Goal: Information Seeking & Learning: Check status

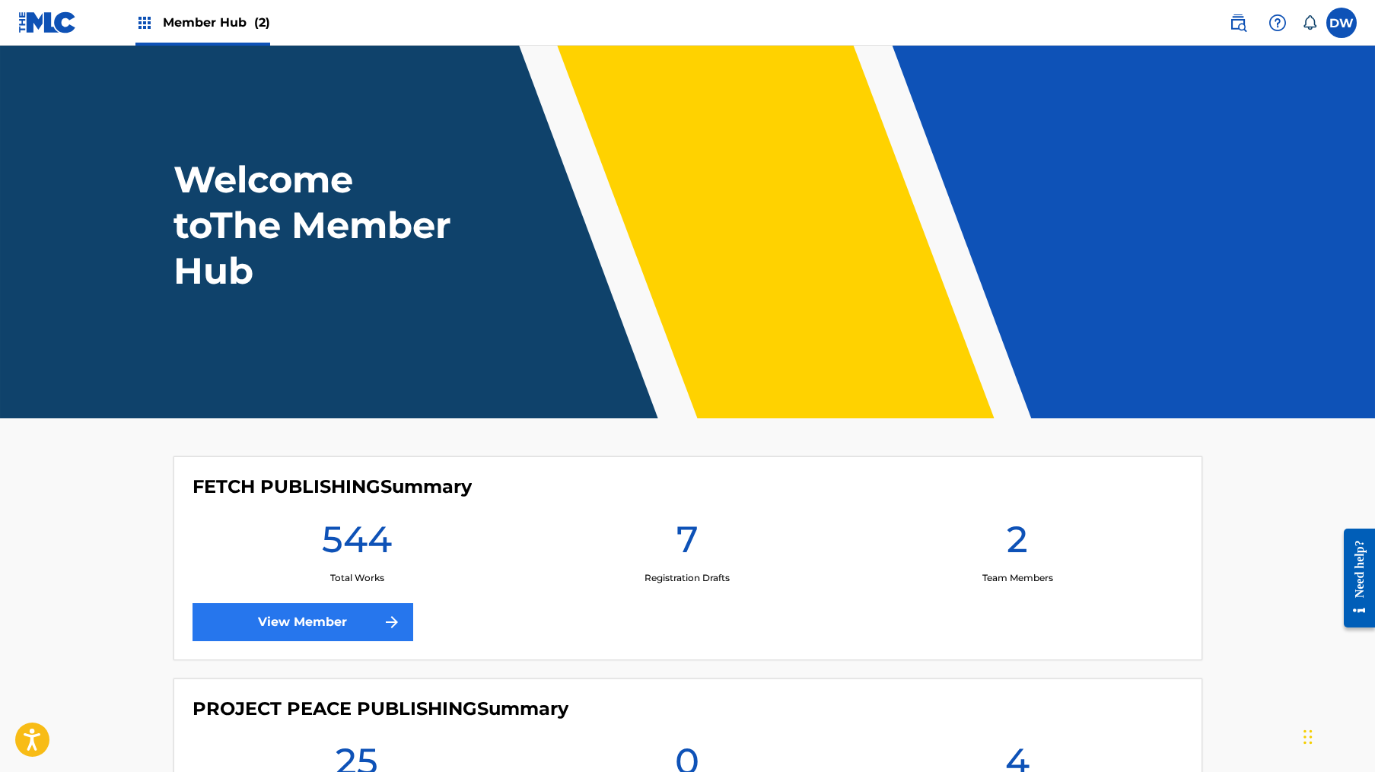
click at [335, 628] on link "View Member" at bounding box center [302, 622] width 221 height 38
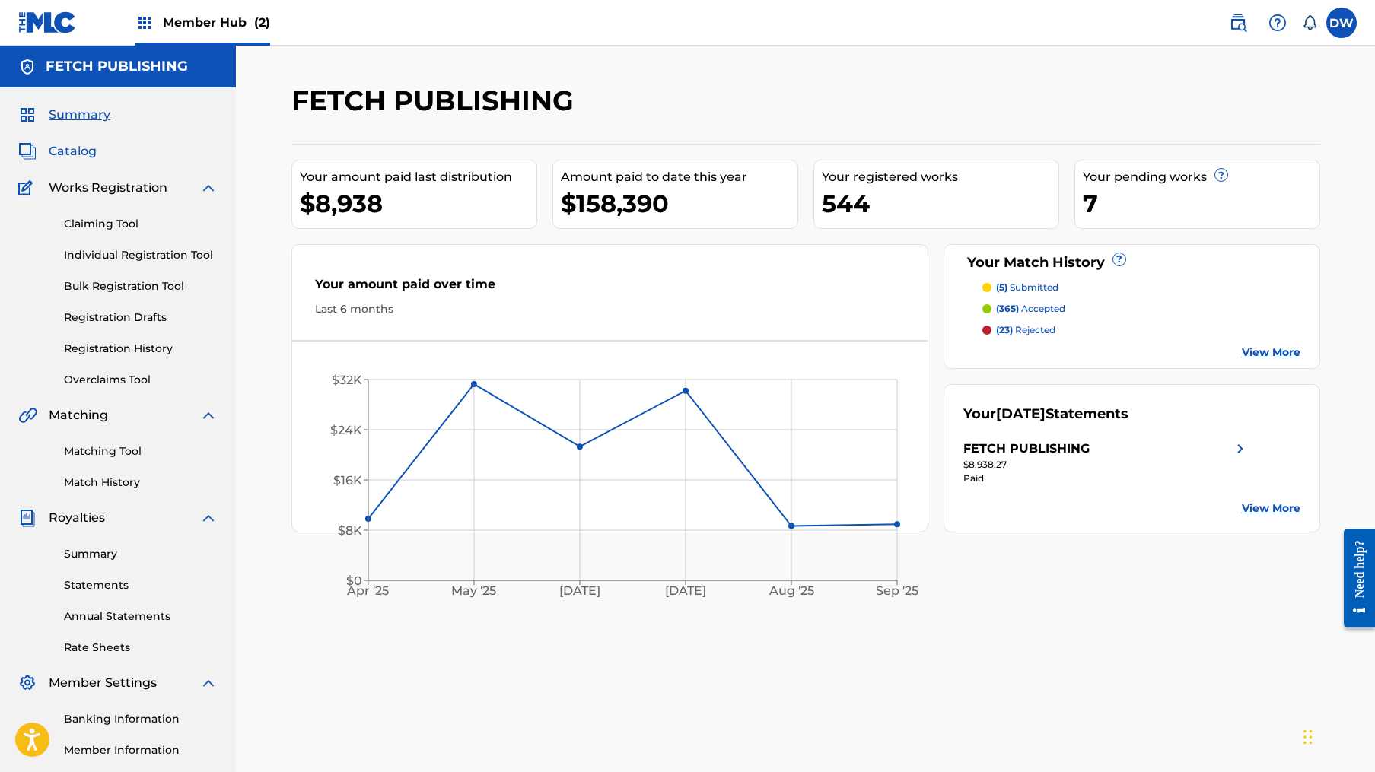
click at [78, 145] on span "Catalog" at bounding box center [73, 151] width 48 height 18
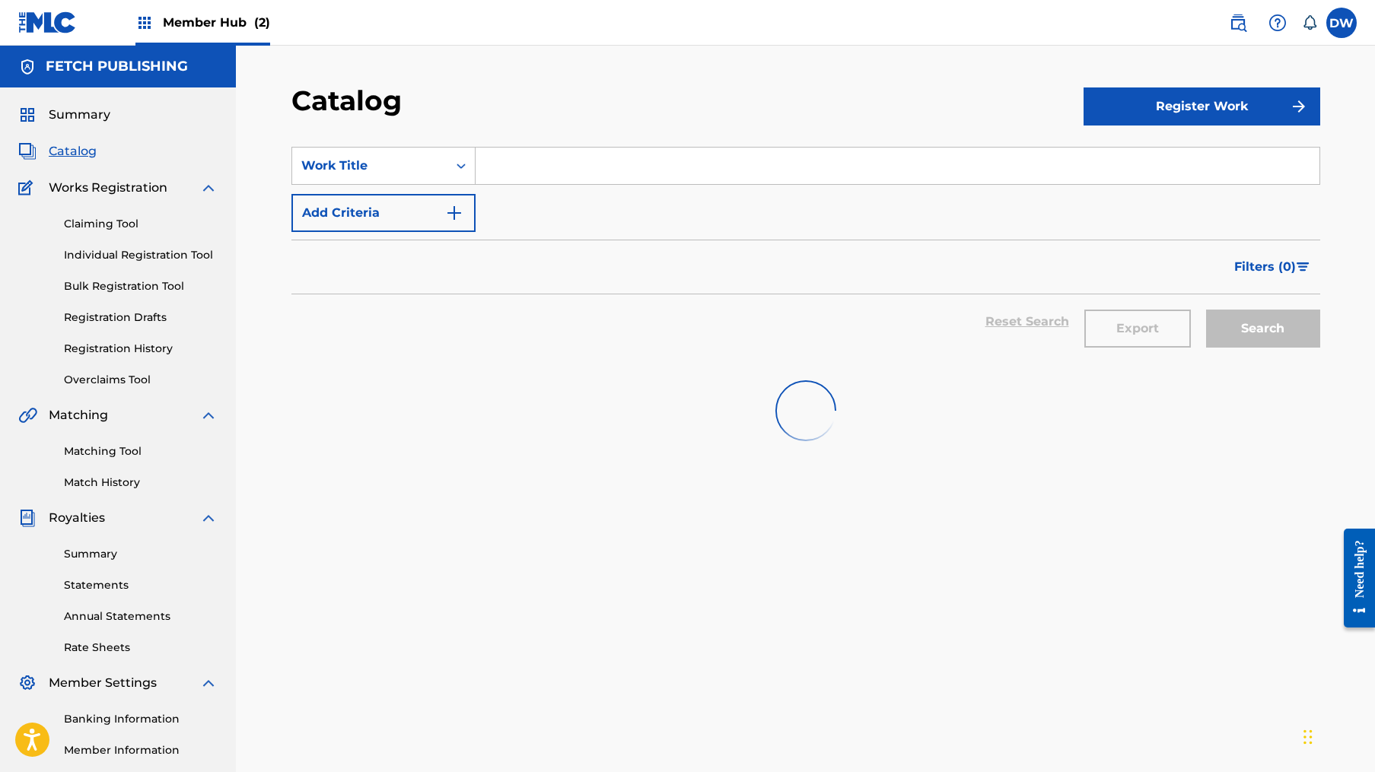
click at [550, 169] on input "Search Form" at bounding box center [897, 166] width 844 height 37
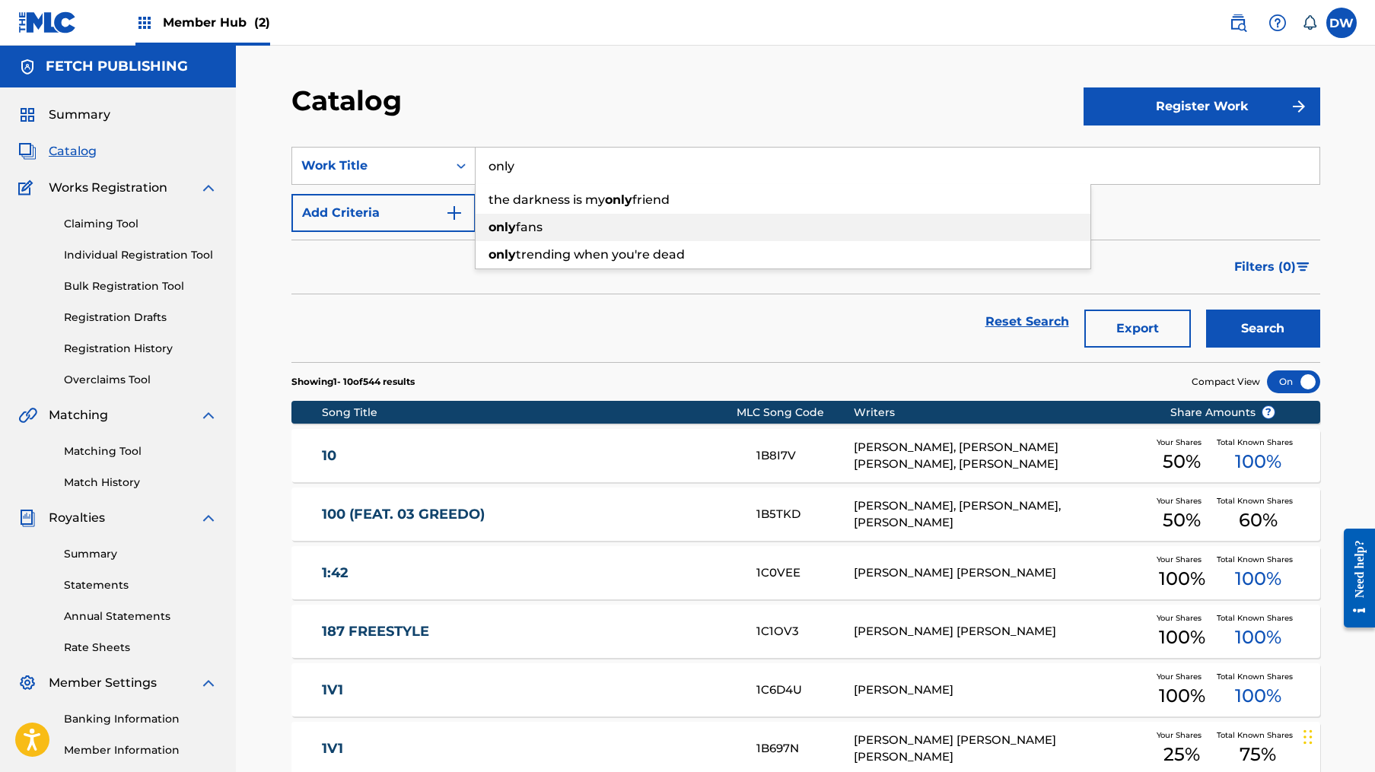
click at [612, 259] on span "trending when you're dead" at bounding box center [600, 254] width 169 height 14
type input "only trending when you're dead"
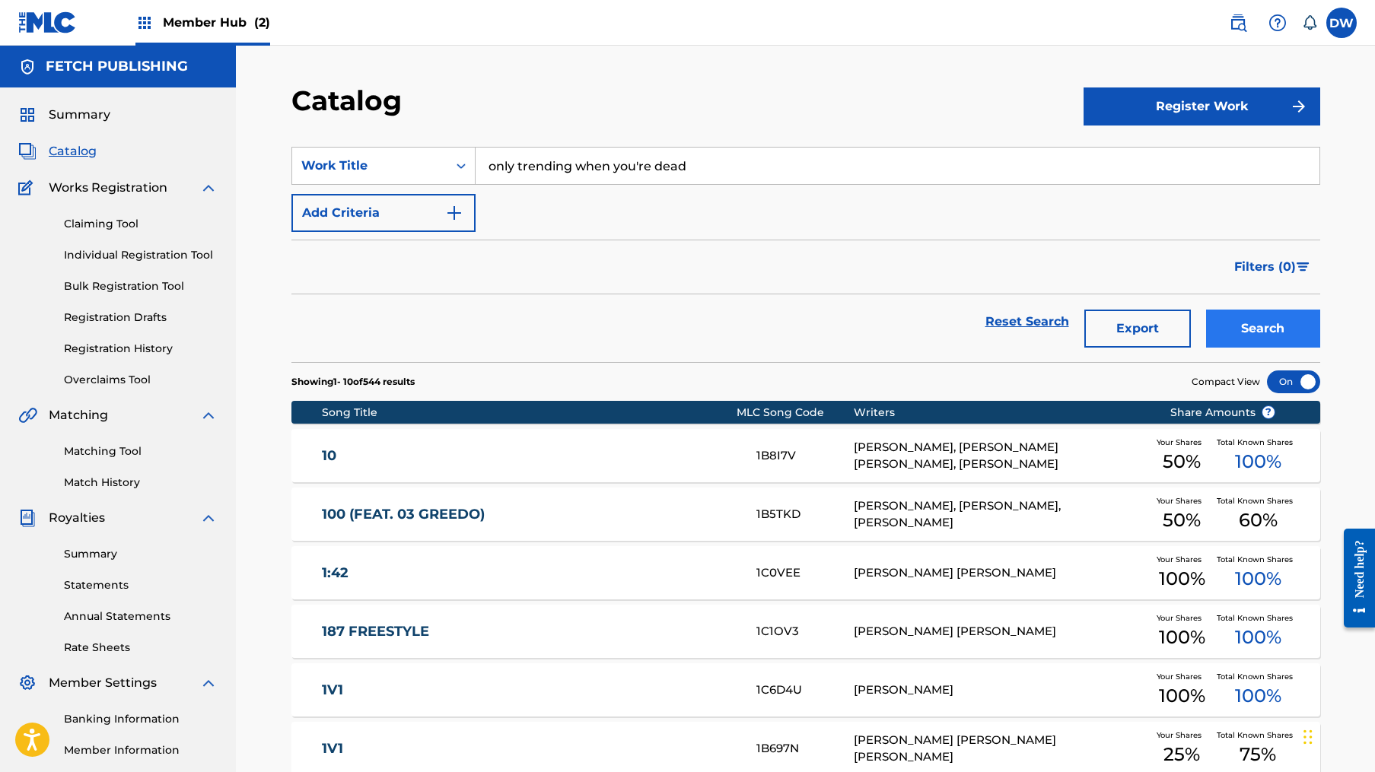
click at [1259, 329] on button "Search" at bounding box center [1263, 329] width 114 height 38
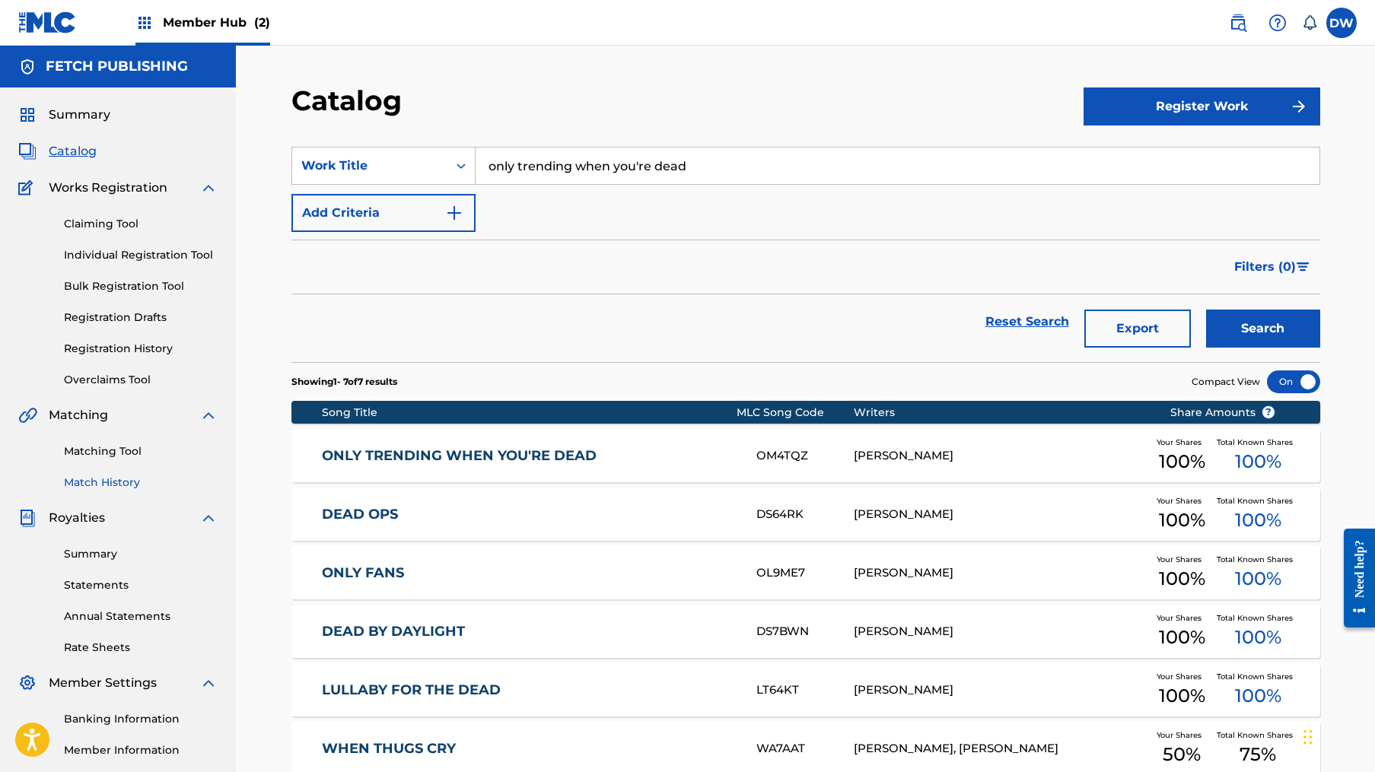
click at [107, 485] on link "Match History" at bounding box center [141, 483] width 154 height 16
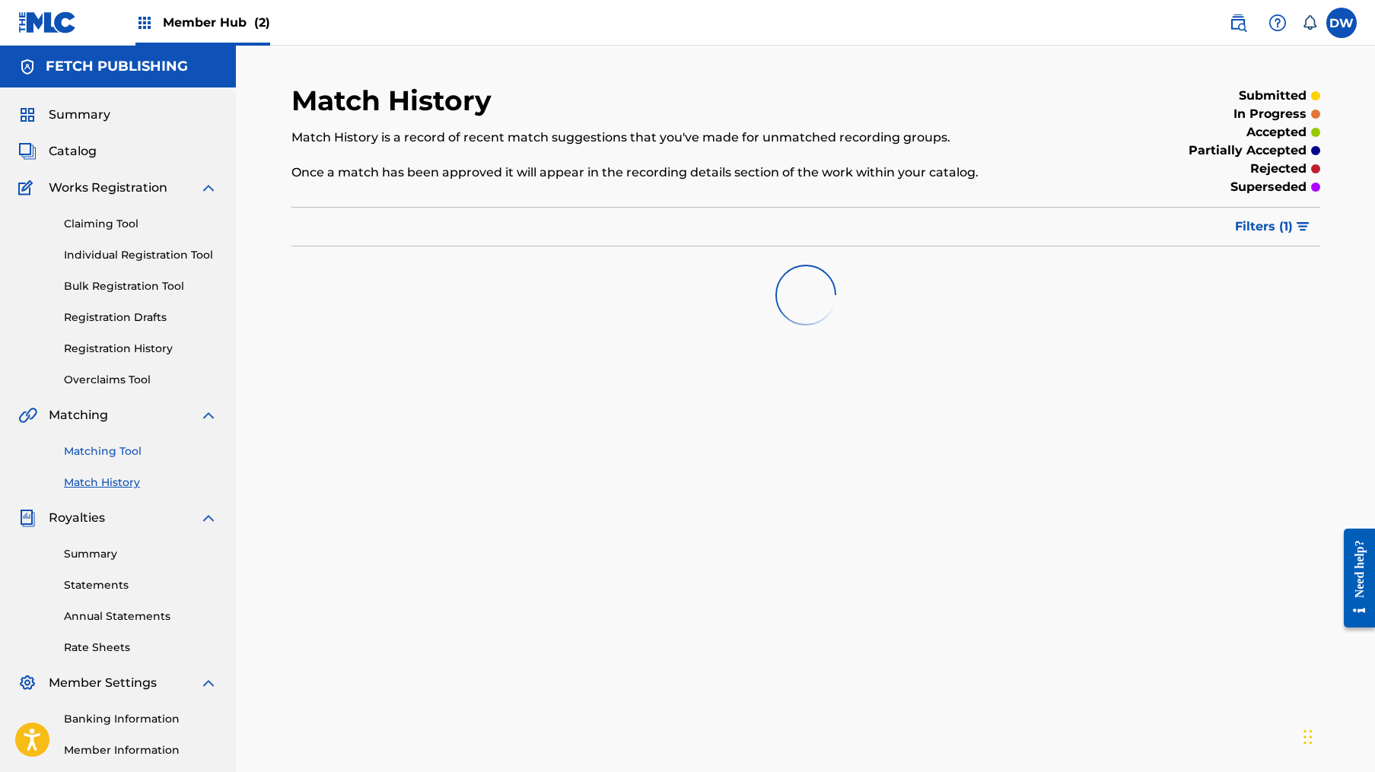
click at [127, 444] on link "Matching Tool" at bounding box center [141, 452] width 154 height 16
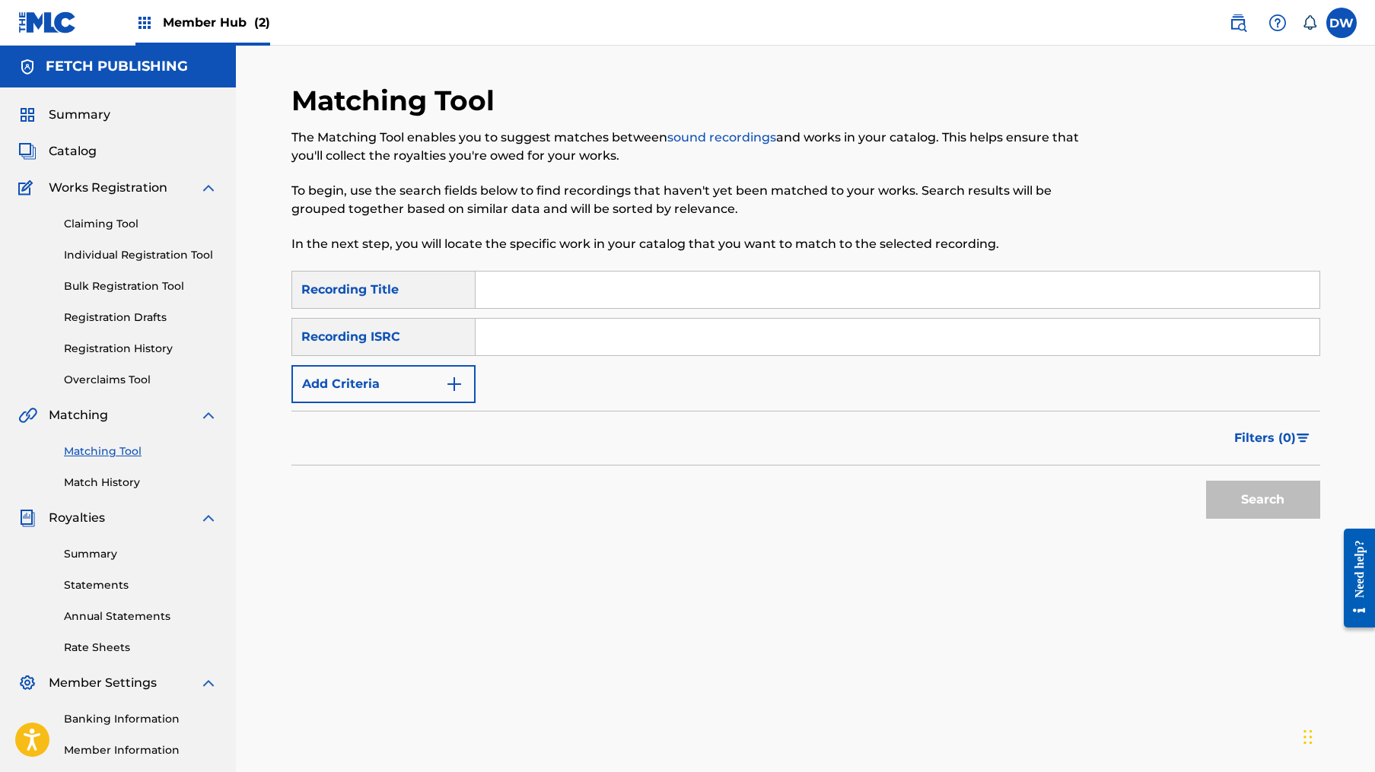
click at [549, 284] on input "Search Form" at bounding box center [897, 290] width 844 height 37
type input "Only Trending When You're Dead"
click at [436, 363] on div "SearchWithCriteria050a78a4-5c1e-4877-8fa9-3ae2df894725 Recording Title Only Tre…" at bounding box center [805, 337] width 1029 height 132
click at [444, 386] on button "Add Criteria" at bounding box center [383, 384] width 184 height 38
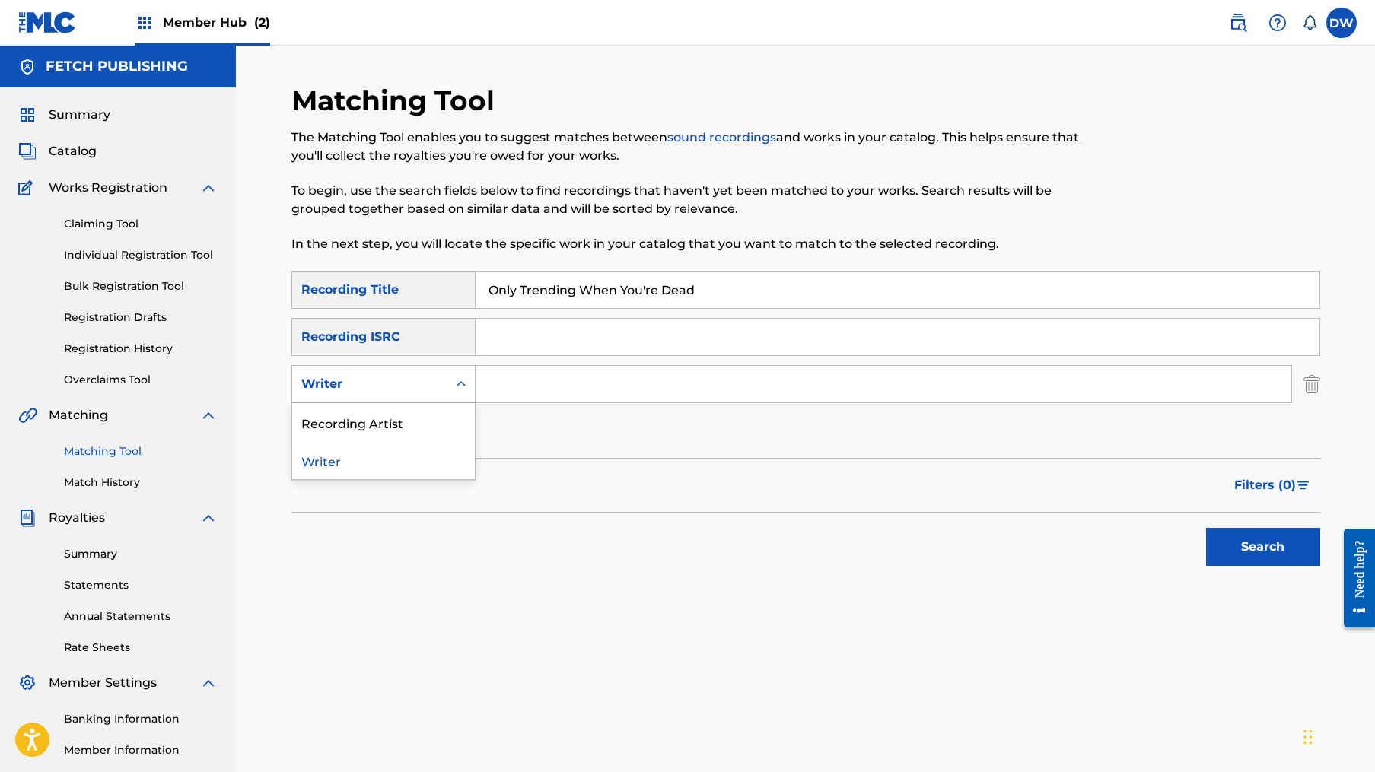
click at [425, 371] on div "Writer" at bounding box center [369, 384] width 155 height 29
click at [536, 367] on input "Search Form" at bounding box center [883, 384] width 816 height 37
type input "J"
click at [427, 389] on div "Writer" at bounding box center [369, 384] width 137 height 18
click at [431, 420] on div "Recording Artist" at bounding box center [383, 422] width 183 height 38
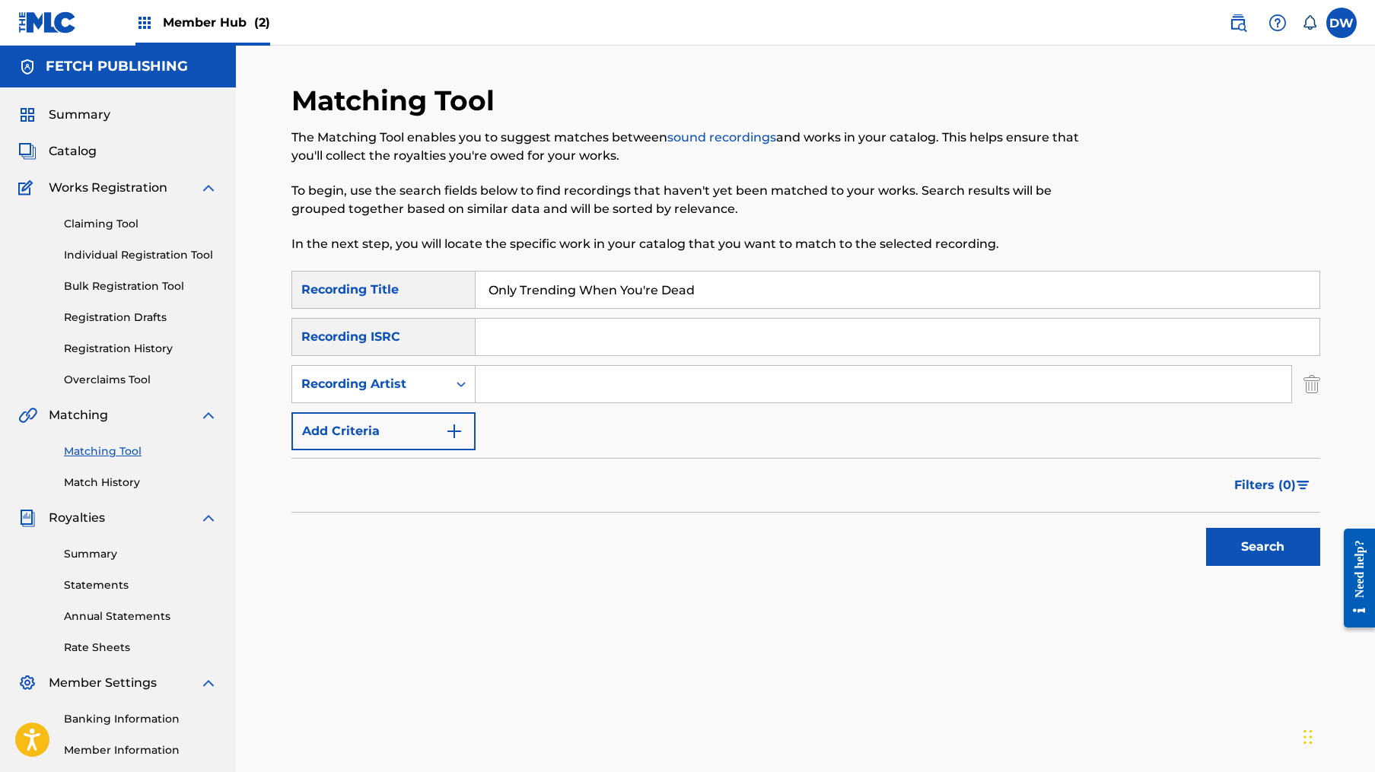
click at [525, 405] on div "SearchWithCriteria050a78a4-5c1e-4877-8fa9-3ae2df894725 Recording Title Only Tre…" at bounding box center [805, 361] width 1029 height 180
click at [526, 401] on input "Search Form" at bounding box center [883, 384] width 816 height 37
type input "Lil Revive"
click at [1262, 547] on button "Search" at bounding box center [1263, 547] width 114 height 38
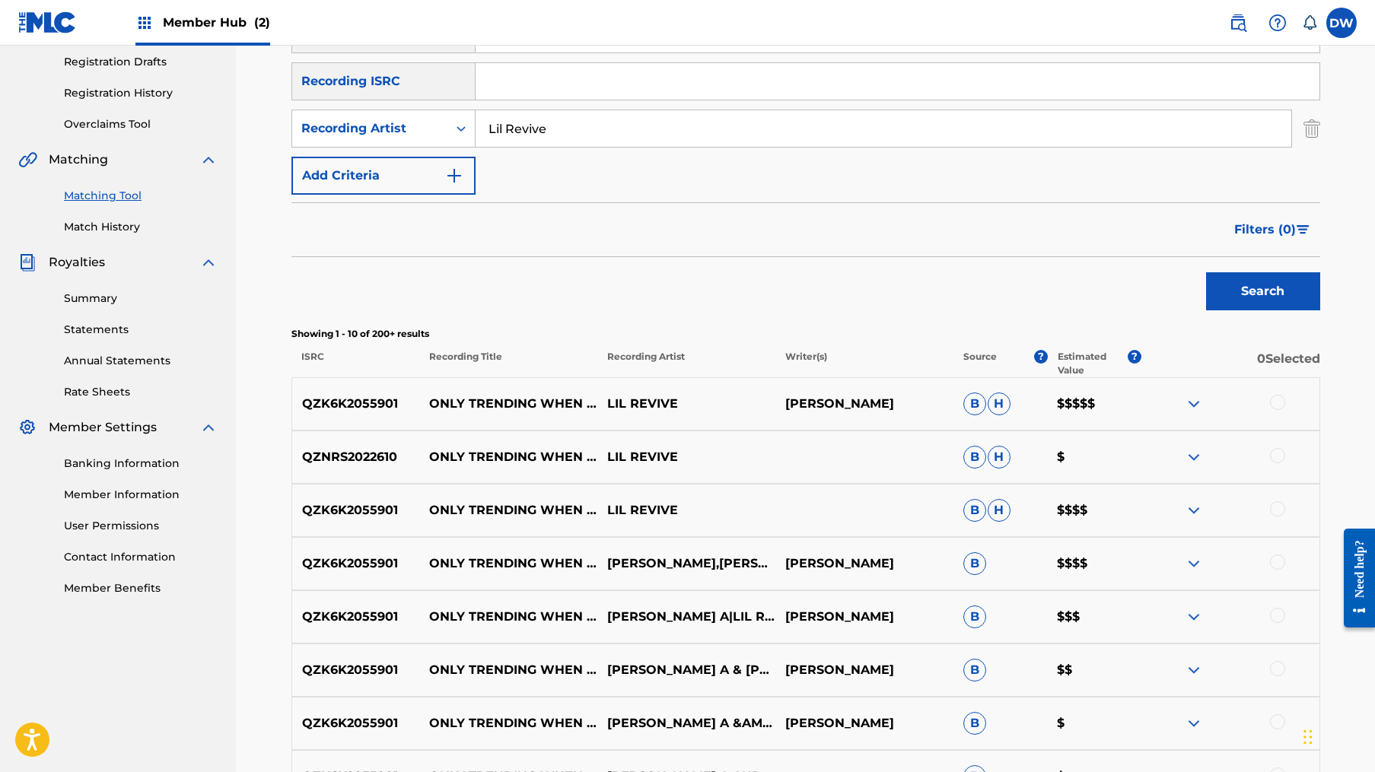
scroll to position [265, 0]
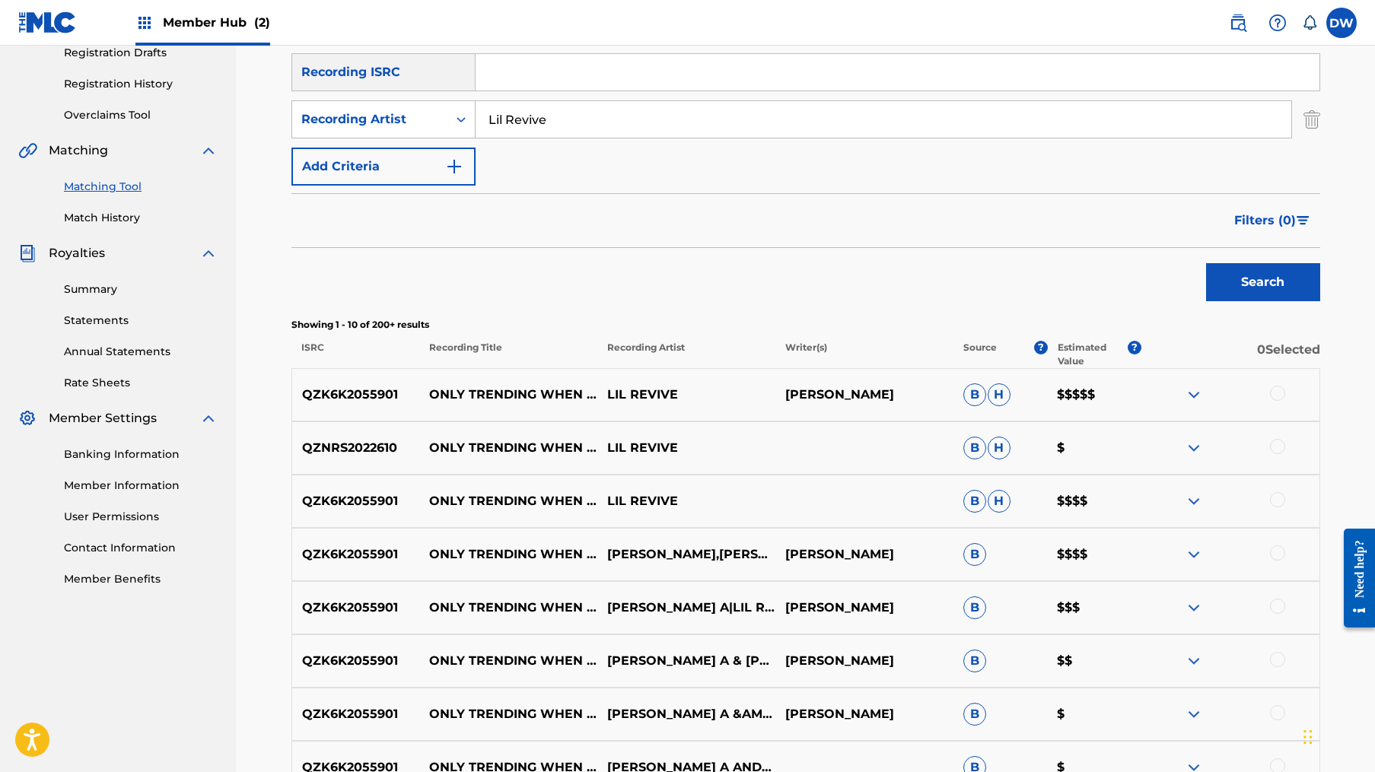
click at [1272, 394] on div at bounding box center [1277, 393] width 15 height 15
click at [1283, 499] on div at bounding box center [1277, 499] width 15 height 15
click at [1281, 552] on div at bounding box center [1277, 552] width 15 height 15
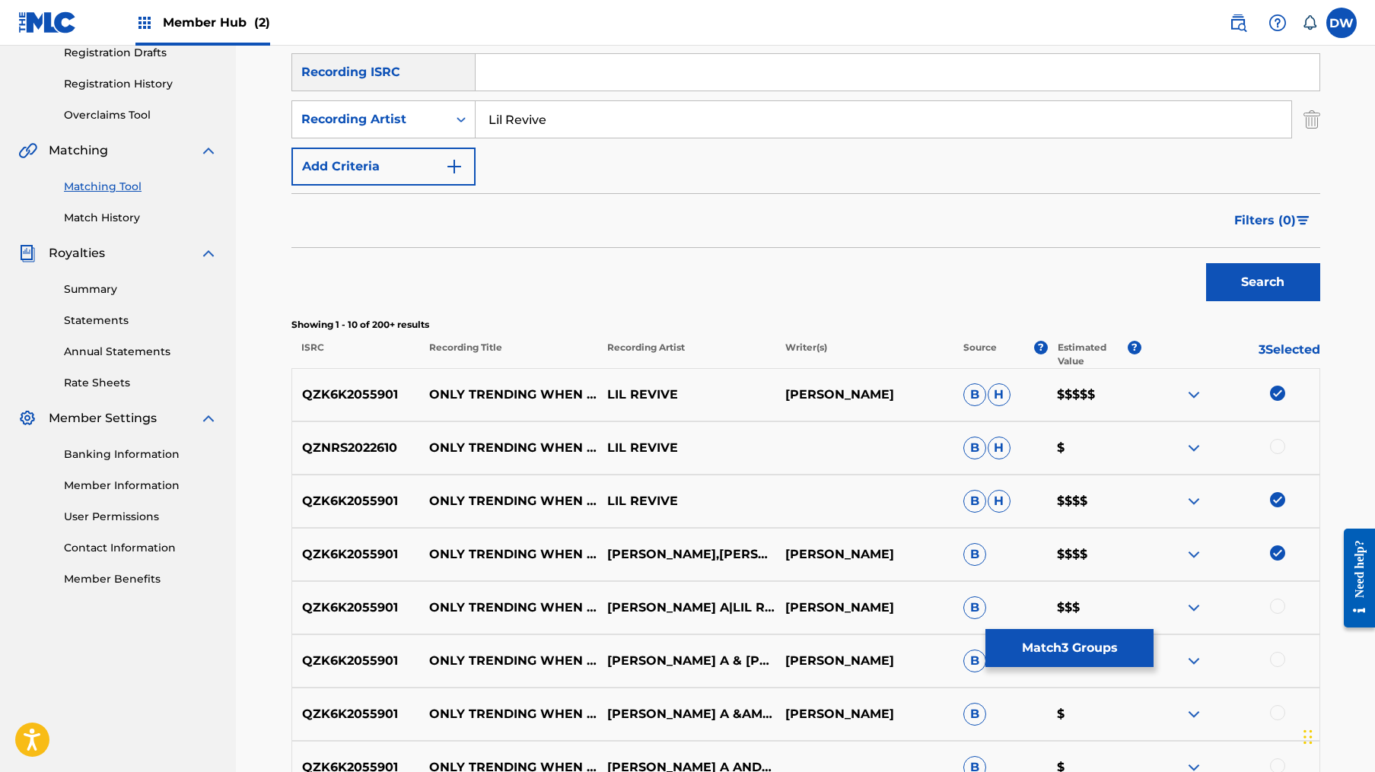
click at [1283, 606] on div at bounding box center [1277, 606] width 15 height 15
click at [1284, 440] on div at bounding box center [1230, 448] width 178 height 18
click at [1277, 445] on div at bounding box center [1277, 446] width 15 height 15
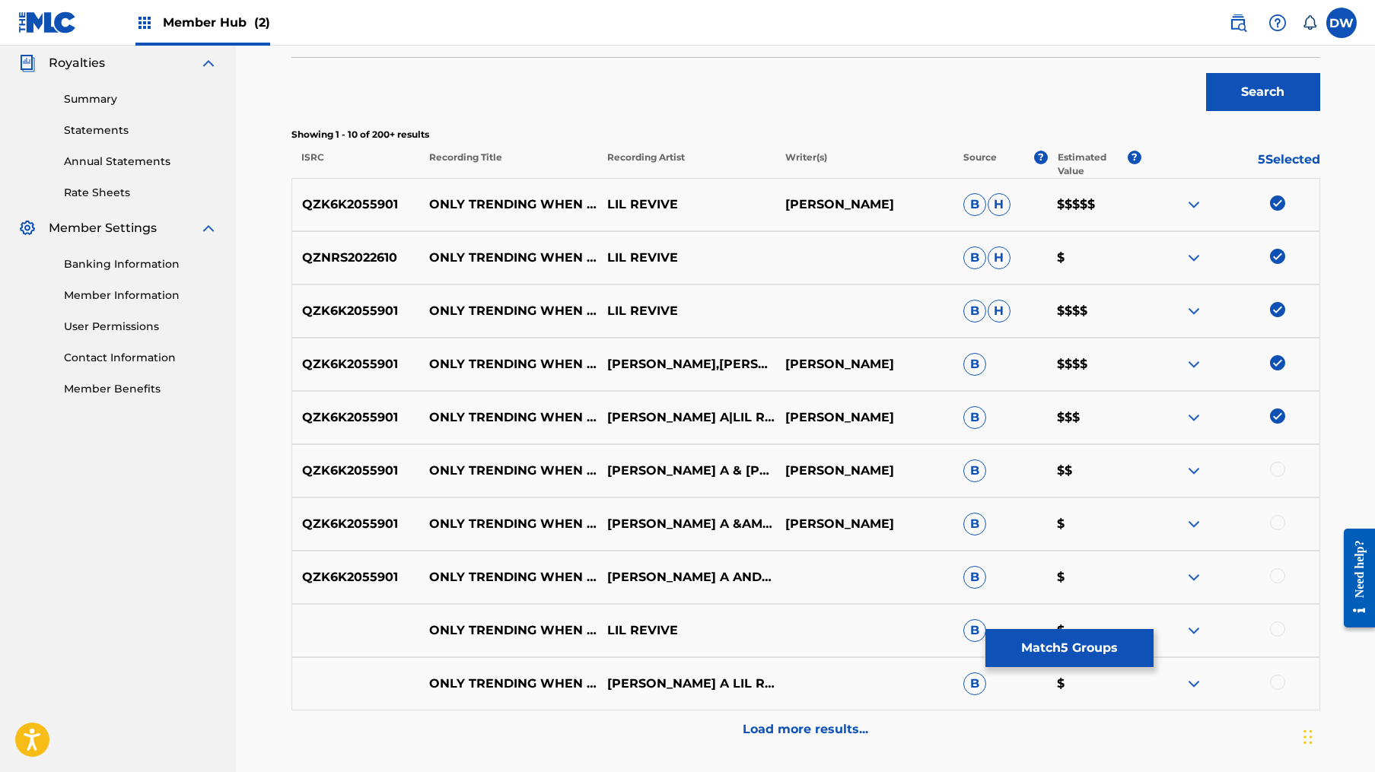
scroll to position [456, 0]
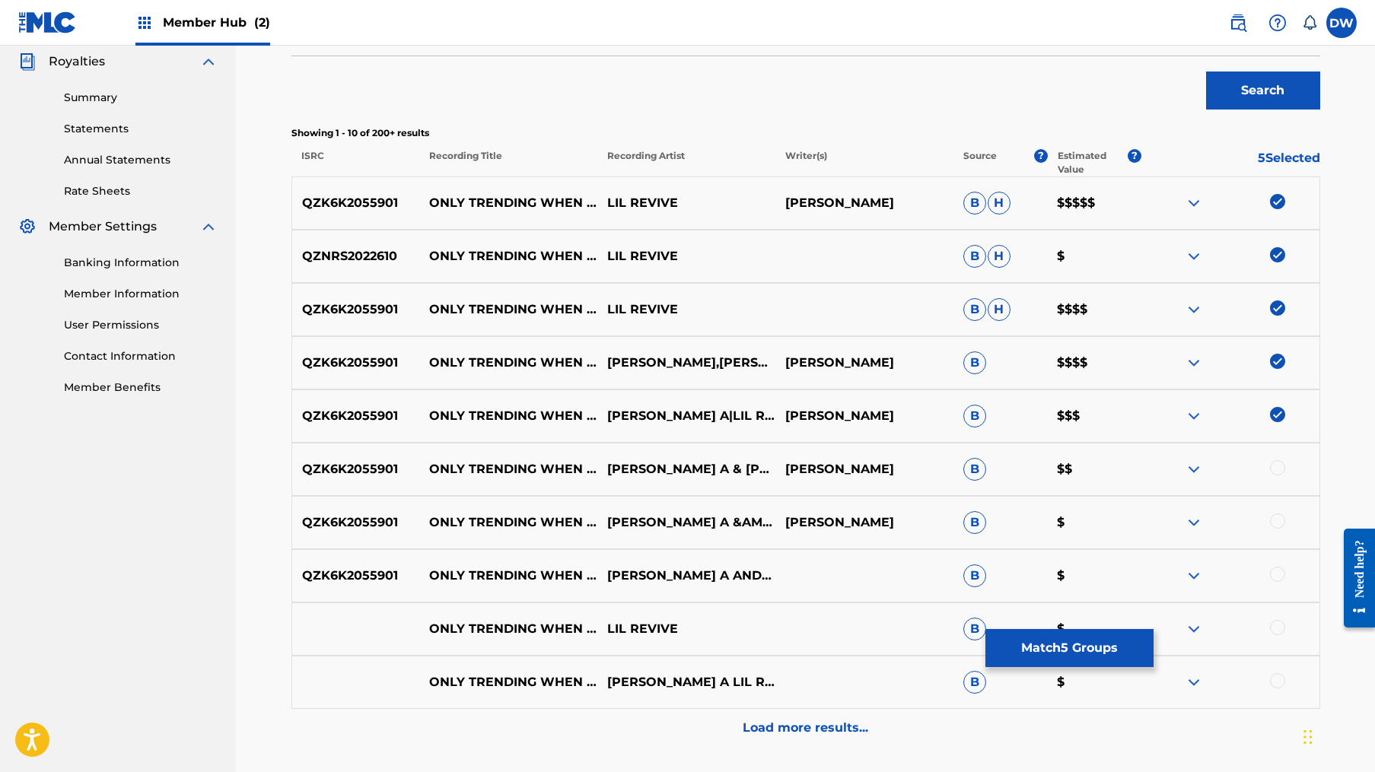
click at [1273, 468] on div at bounding box center [1277, 467] width 15 height 15
click at [1273, 523] on div at bounding box center [1277, 520] width 15 height 15
click at [1274, 570] on div at bounding box center [1277, 574] width 15 height 15
click at [1280, 625] on div at bounding box center [1277, 627] width 15 height 15
click at [1277, 687] on div at bounding box center [1277, 680] width 15 height 15
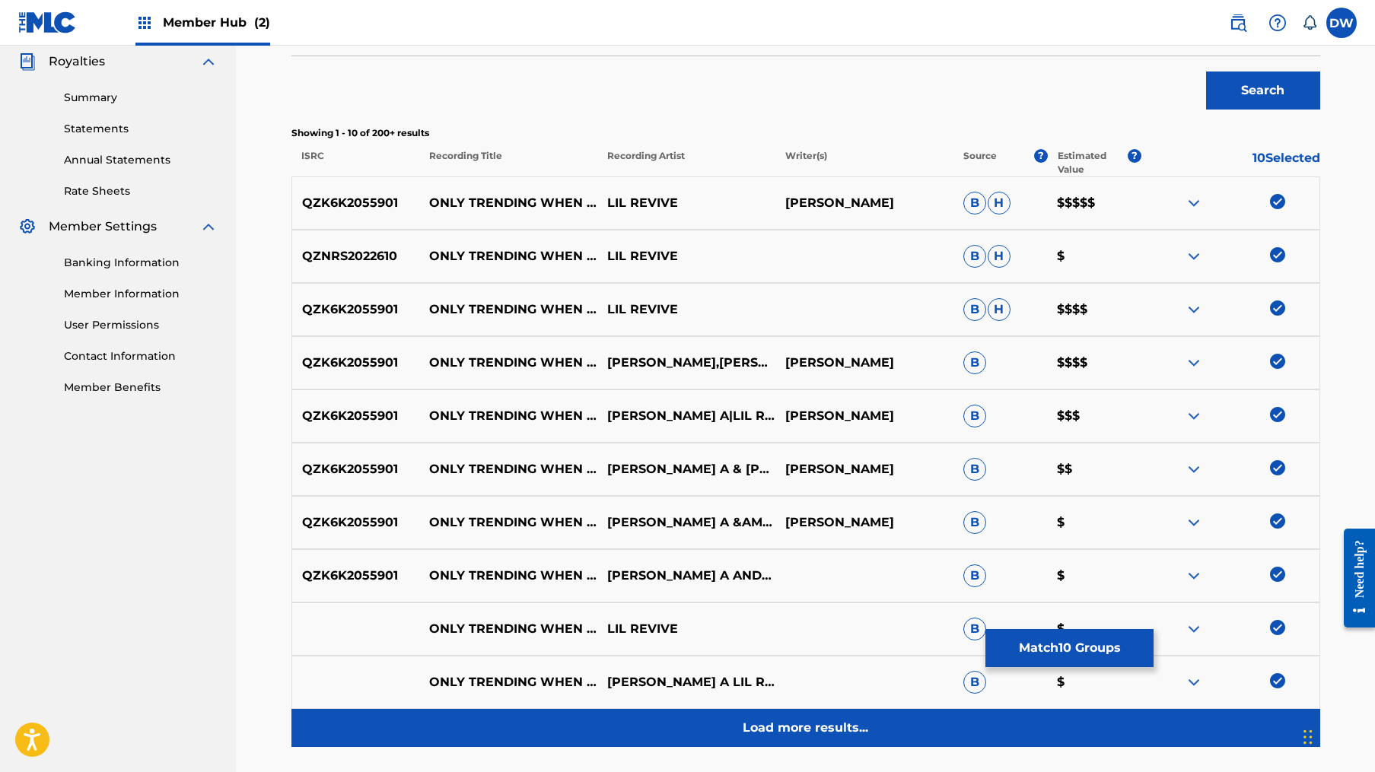
click at [793, 716] on div "Load more results..." at bounding box center [805, 728] width 1029 height 38
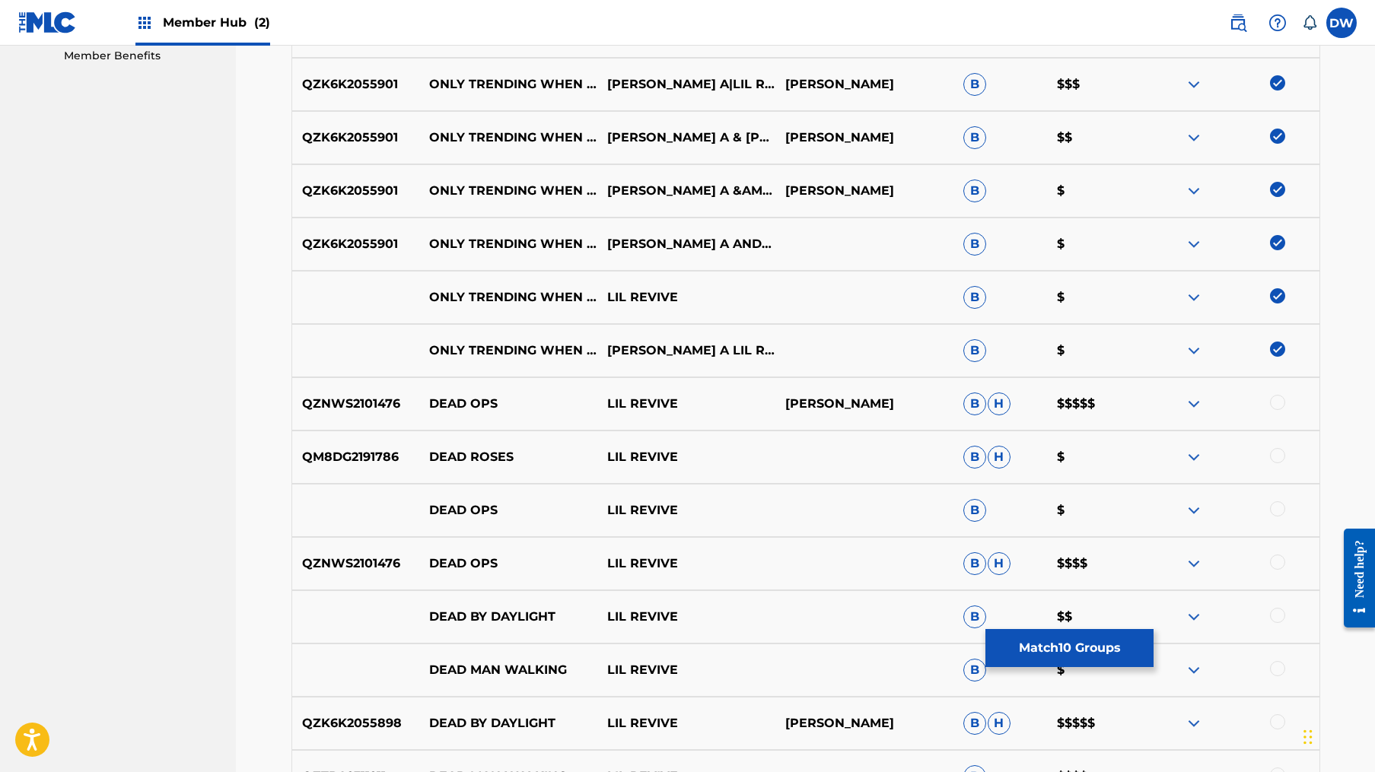
scroll to position [801, 0]
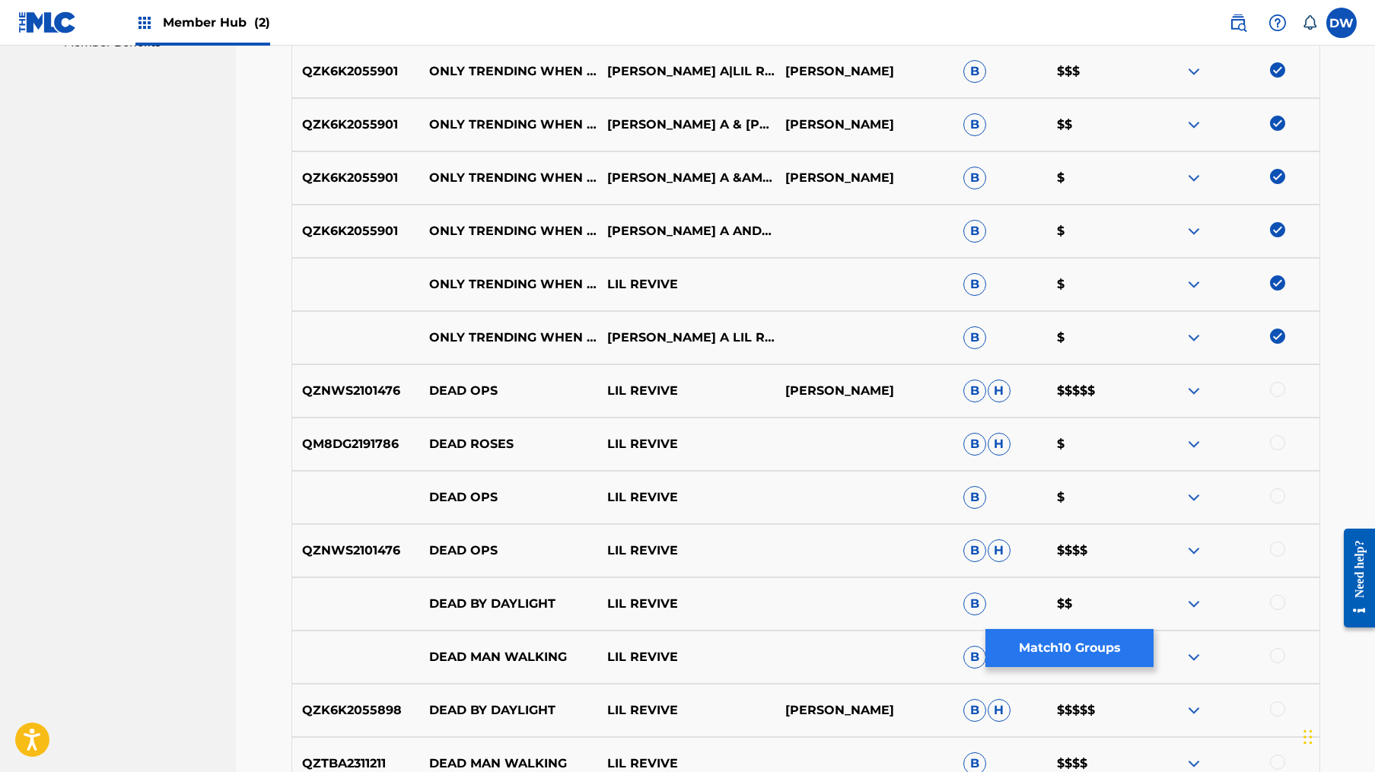
click at [1041, 657] on button "Match 10 Groups" at bounding box center [1069, 648] width 168 height 38
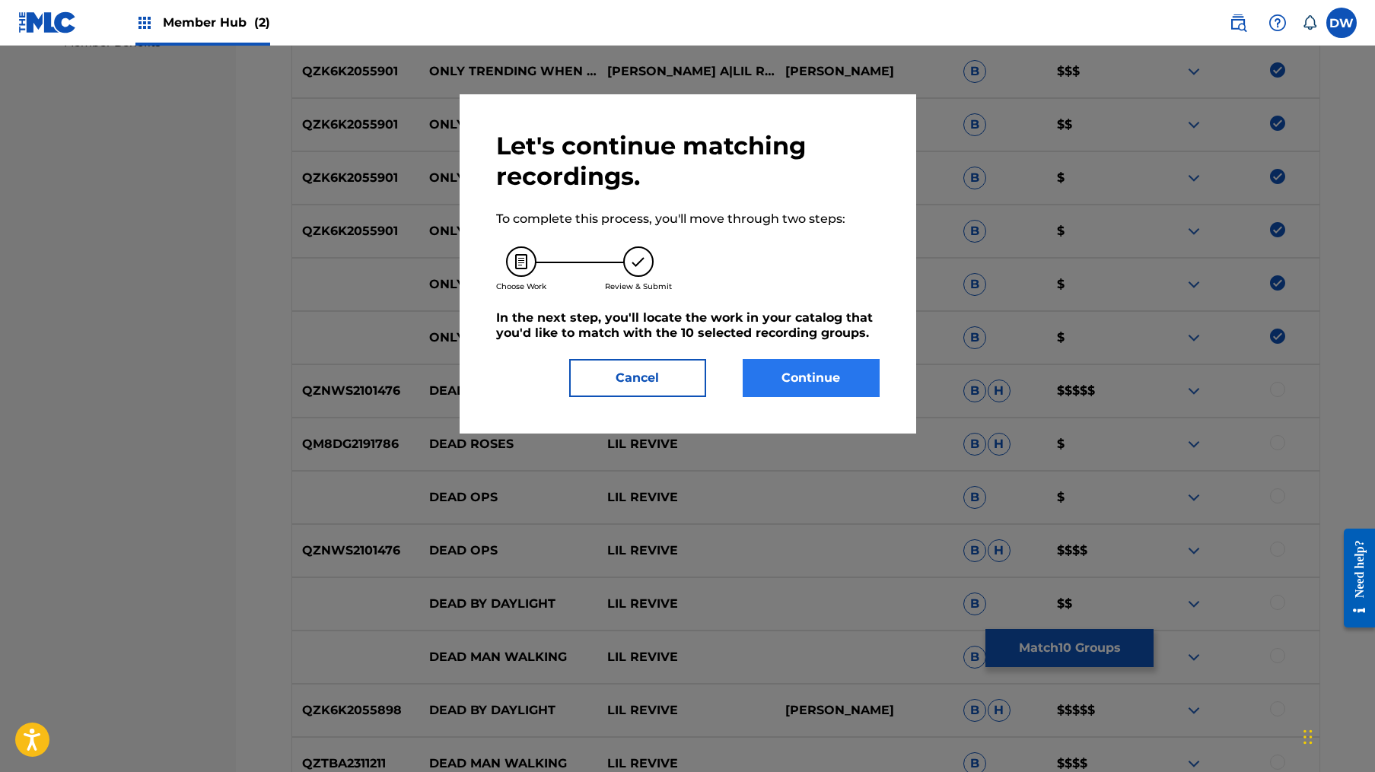
click at [817, 391] on button "Continue" at bounding box center [810, 378] width 137 height 38
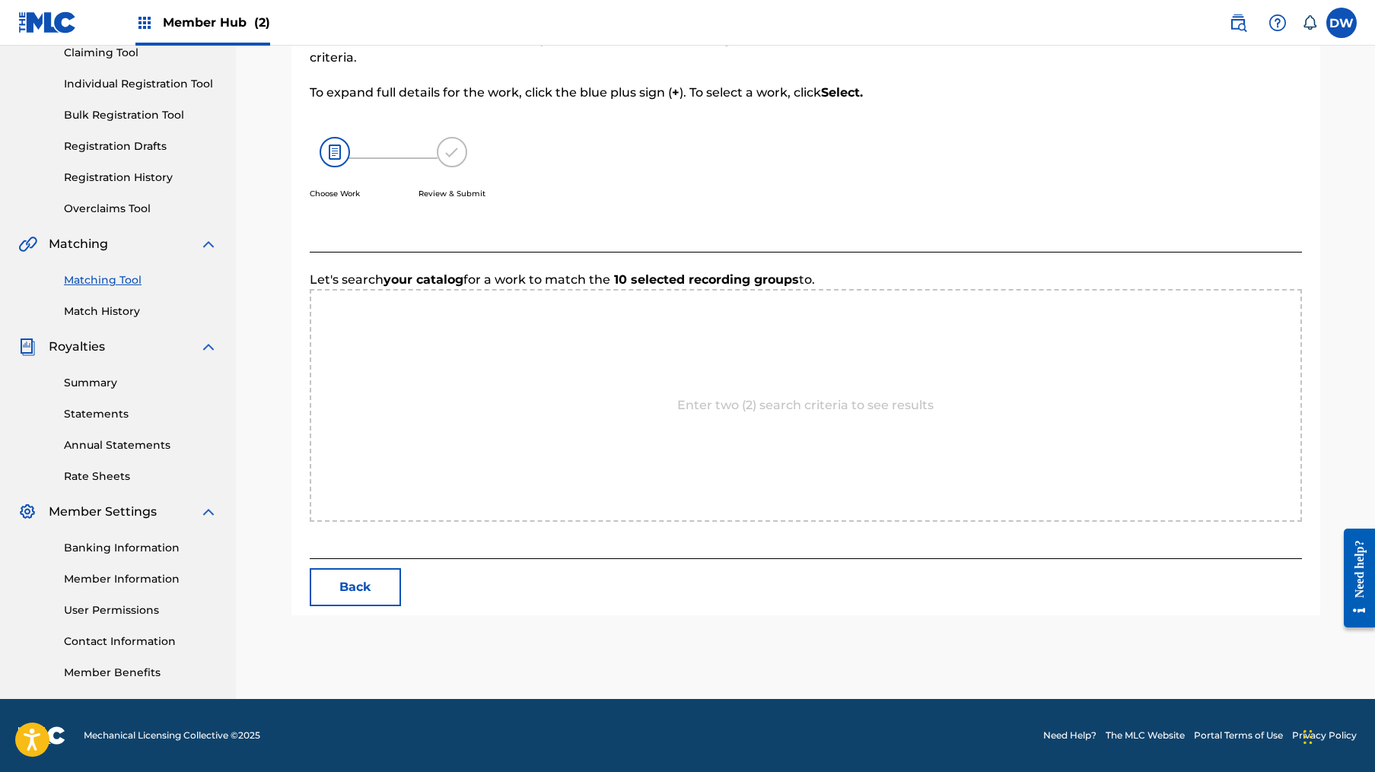
scroll to position [171, 0]
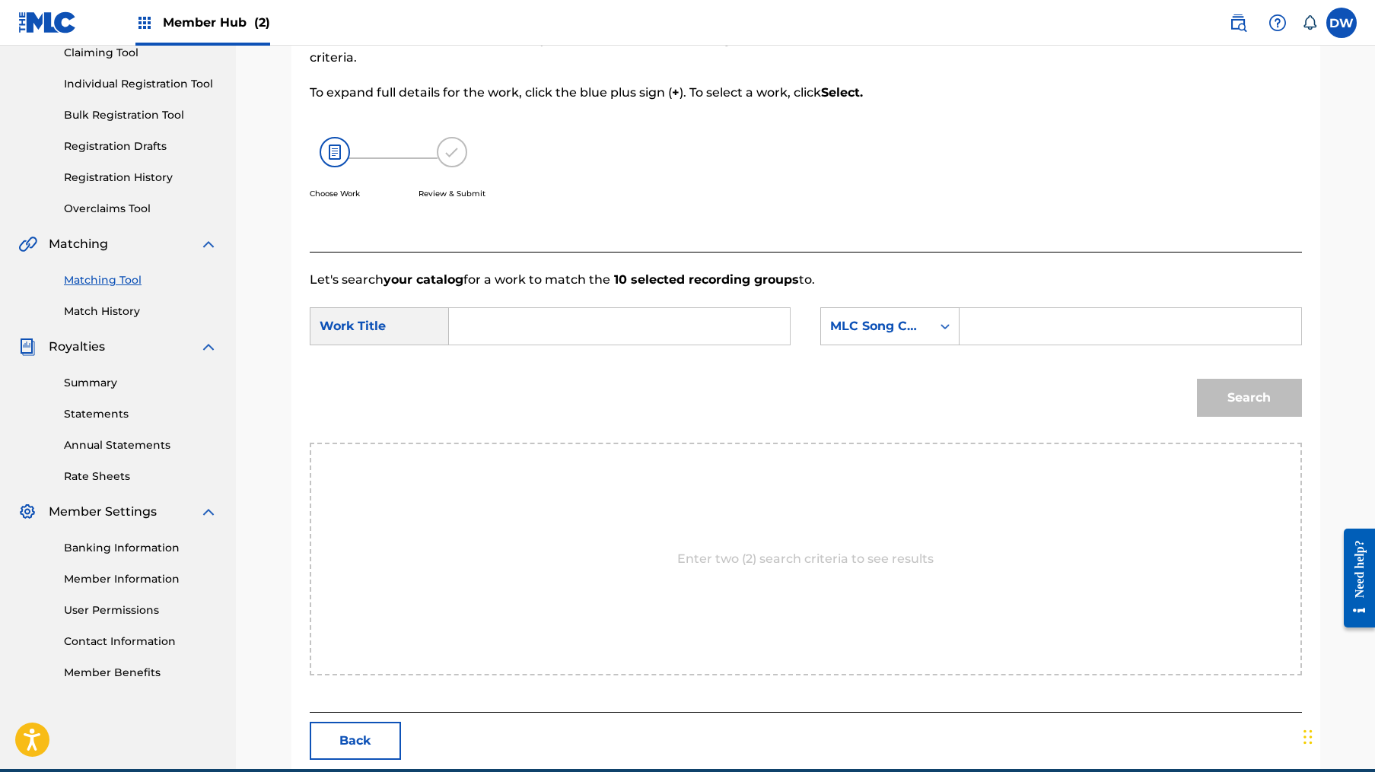
click at [710, 314] on input "Search Form" at bounding box center [619, 326] width 315 height 37
click at [514, 390] on div "the darkness is my only friend" at bounding box center [505, 388] width 86 height 82
drag, startPoint x: 719, startPoint y: 322, endPoint x: 450, endPoint y: 323, distance: 268.5
click at [450, 323] on div "the darkness is my only friend" at bounding box center [620, 326] width 342 height 38
click at [504, 496] on div "only trending when you're dead" at bounding box center [505, 497] width 86 height 82
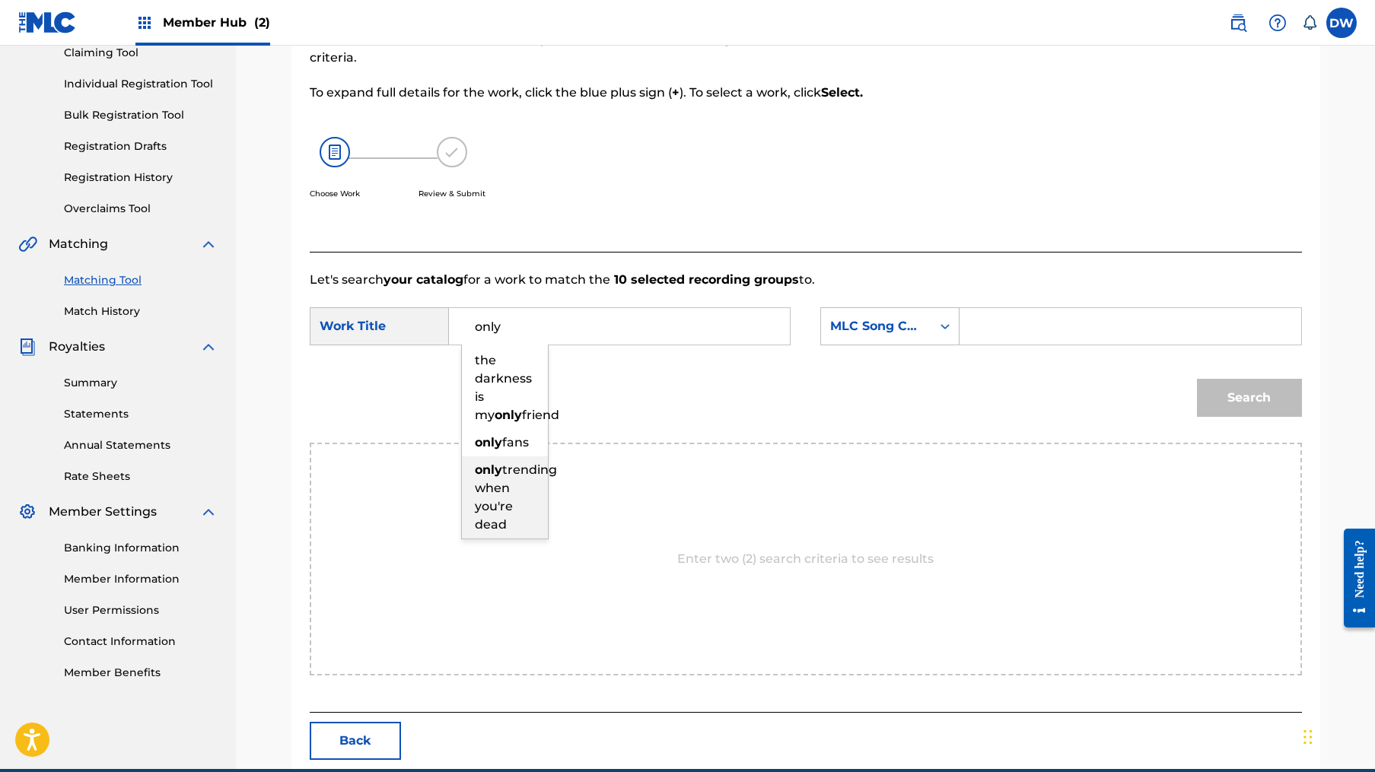
type input "only trending when you're dead"
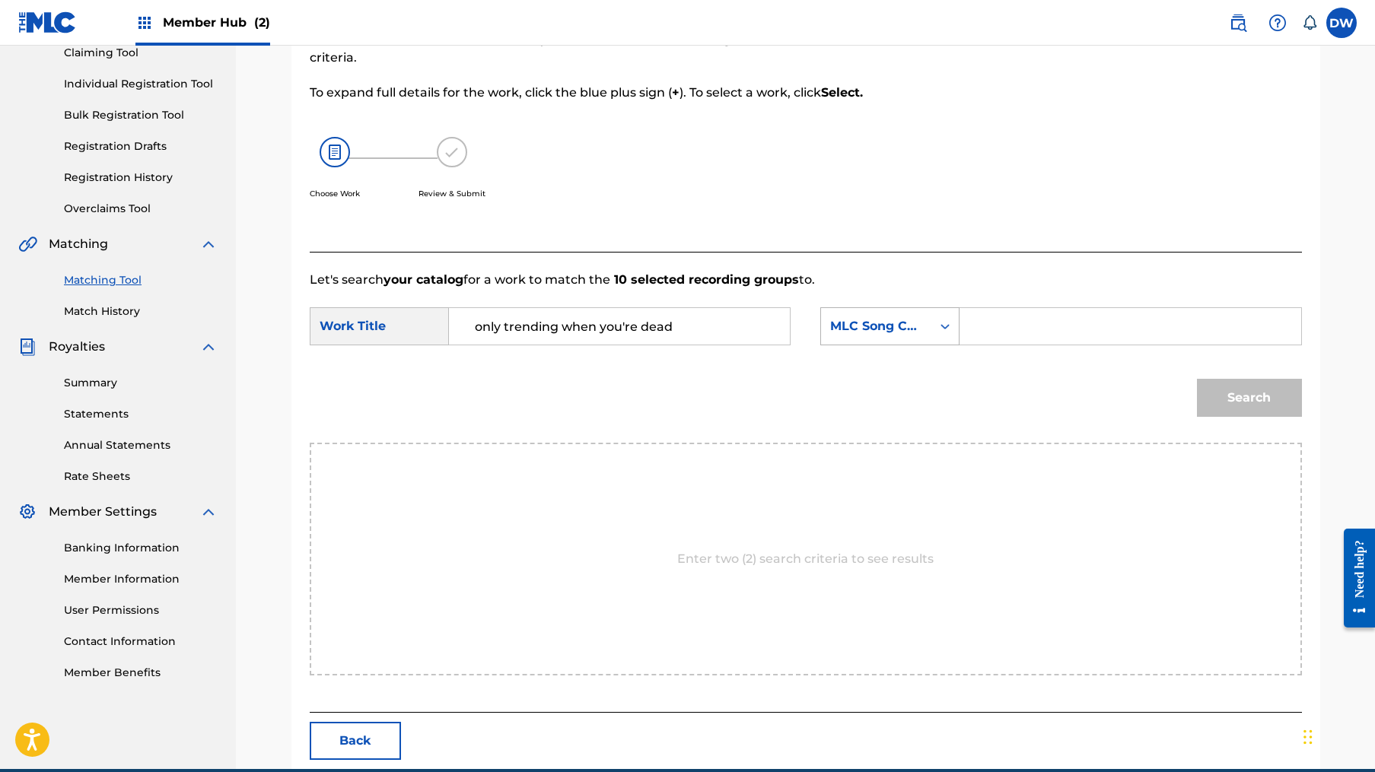
click at [906, 323] on div "MLC Song Code" at bounding box center [876, 326] width 92 height 18
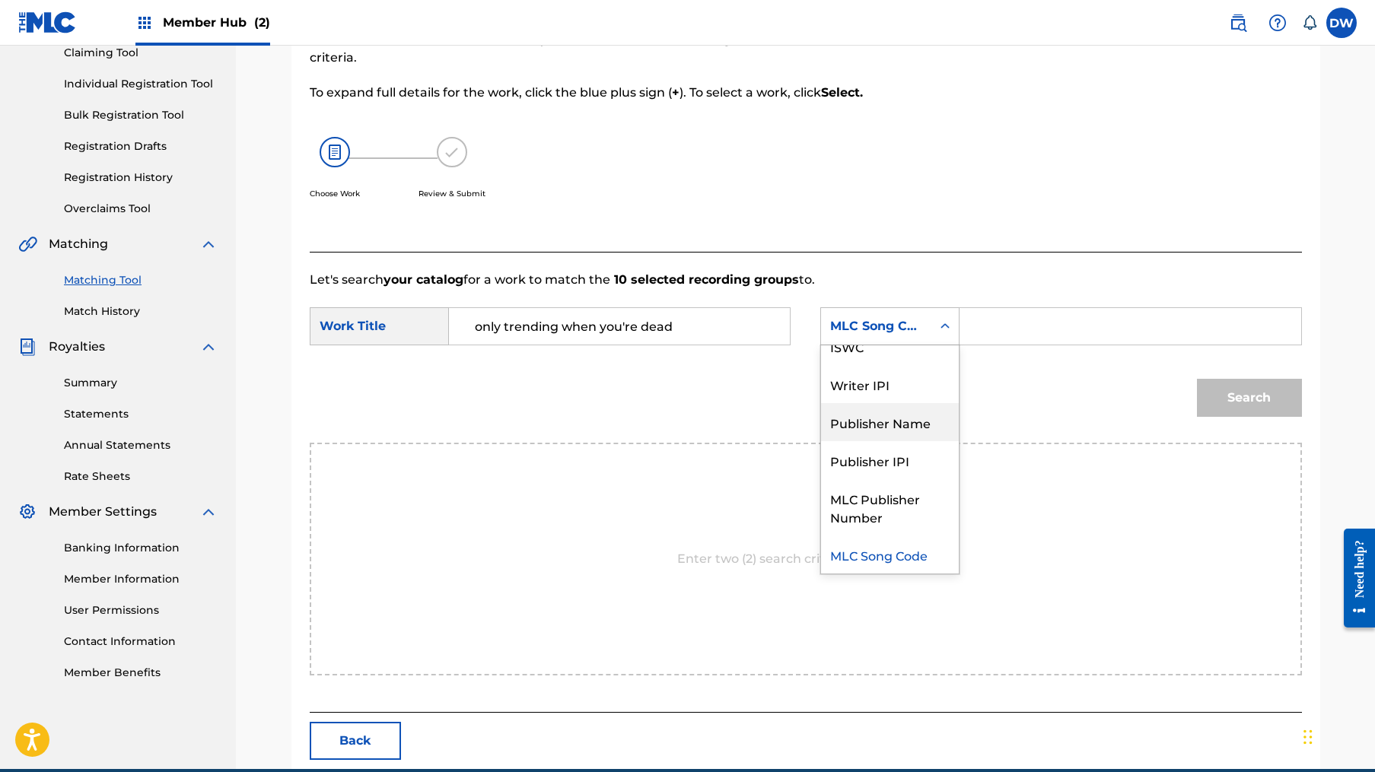
click at [885, 418] on div "Publisher Name" at bounding box center [890, 422] width 138 height 38
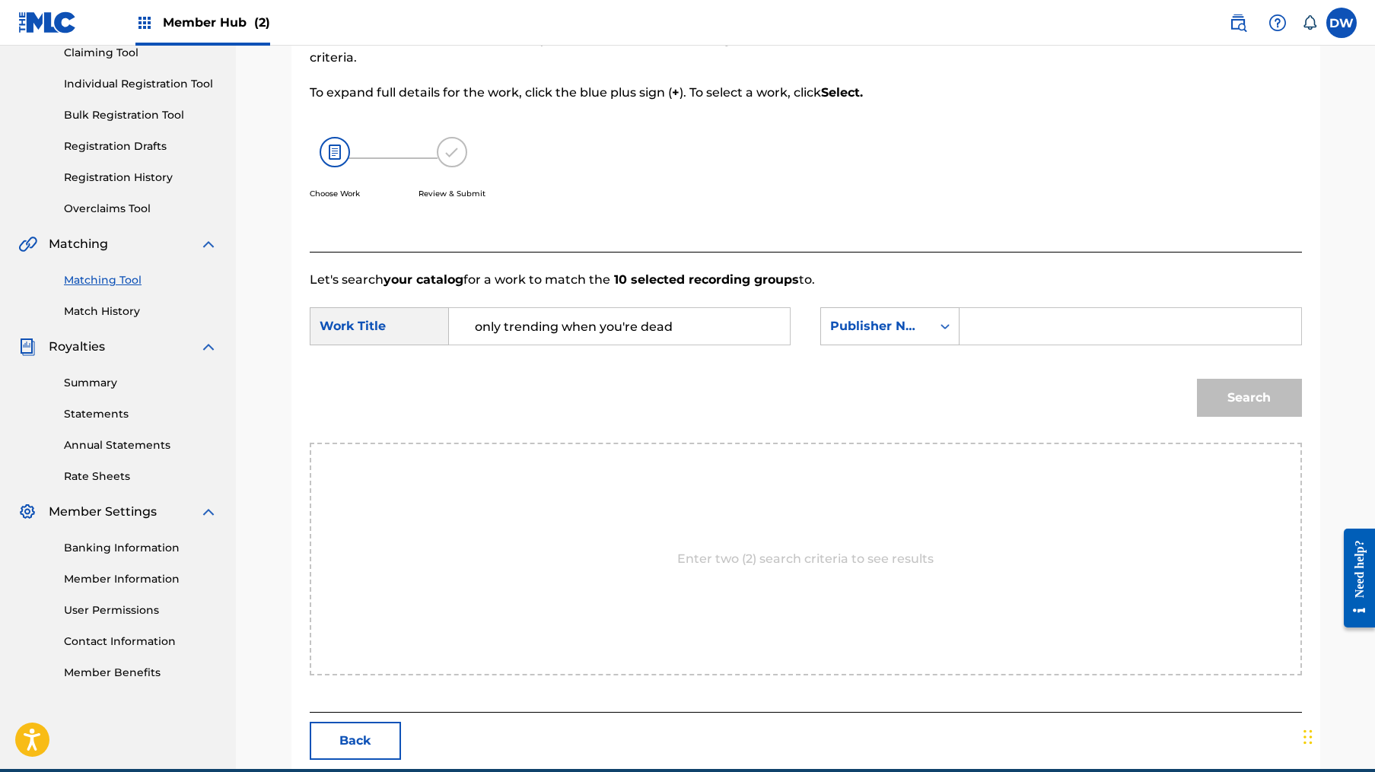
click at [1057, 315] on input "Search Form" at bounding box center [1129, 326] width 315 height 37
type input "fetch"
click at [1248, 398] on button "Search" at bounding box center [1249, 398] width 105 height 38
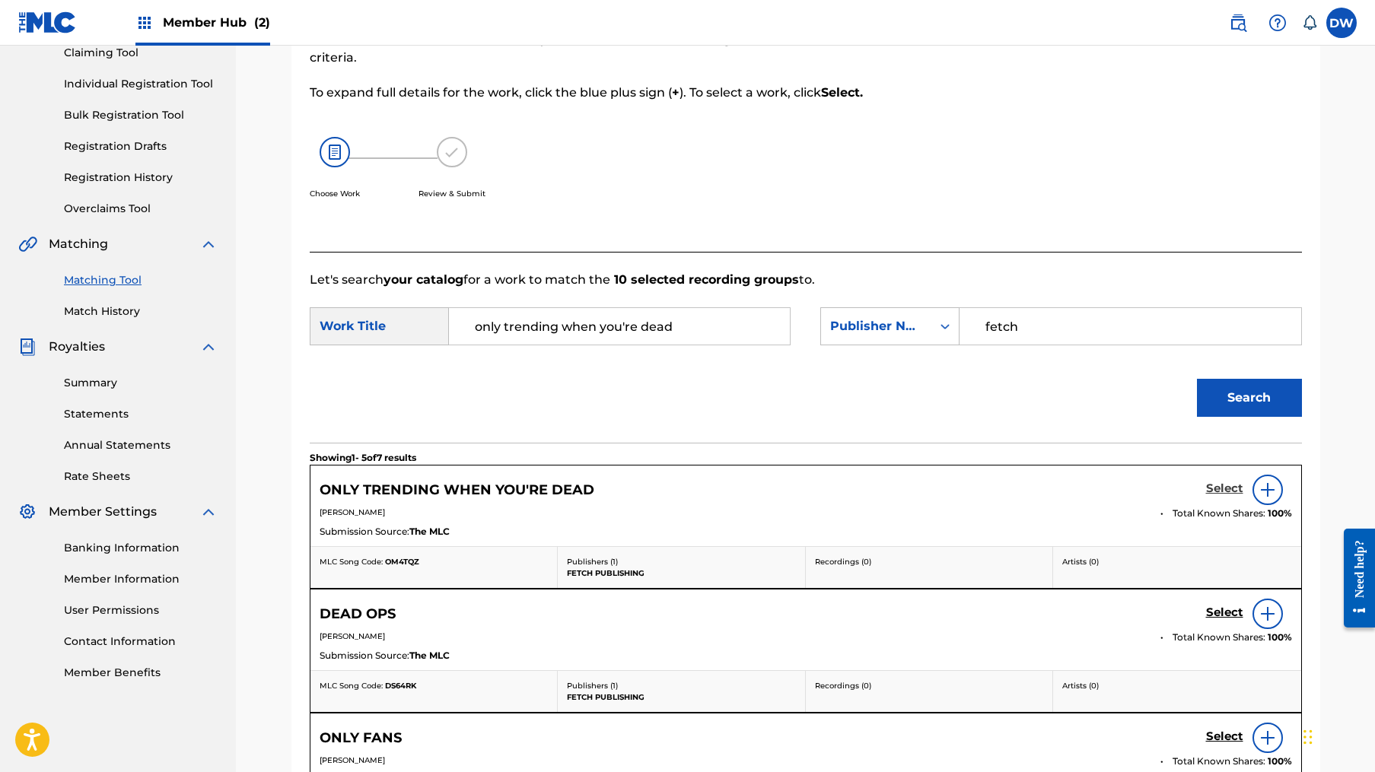
click at [1213, 485] on h5 "Select" at bounding box center [1224, 489] width 37 height 14
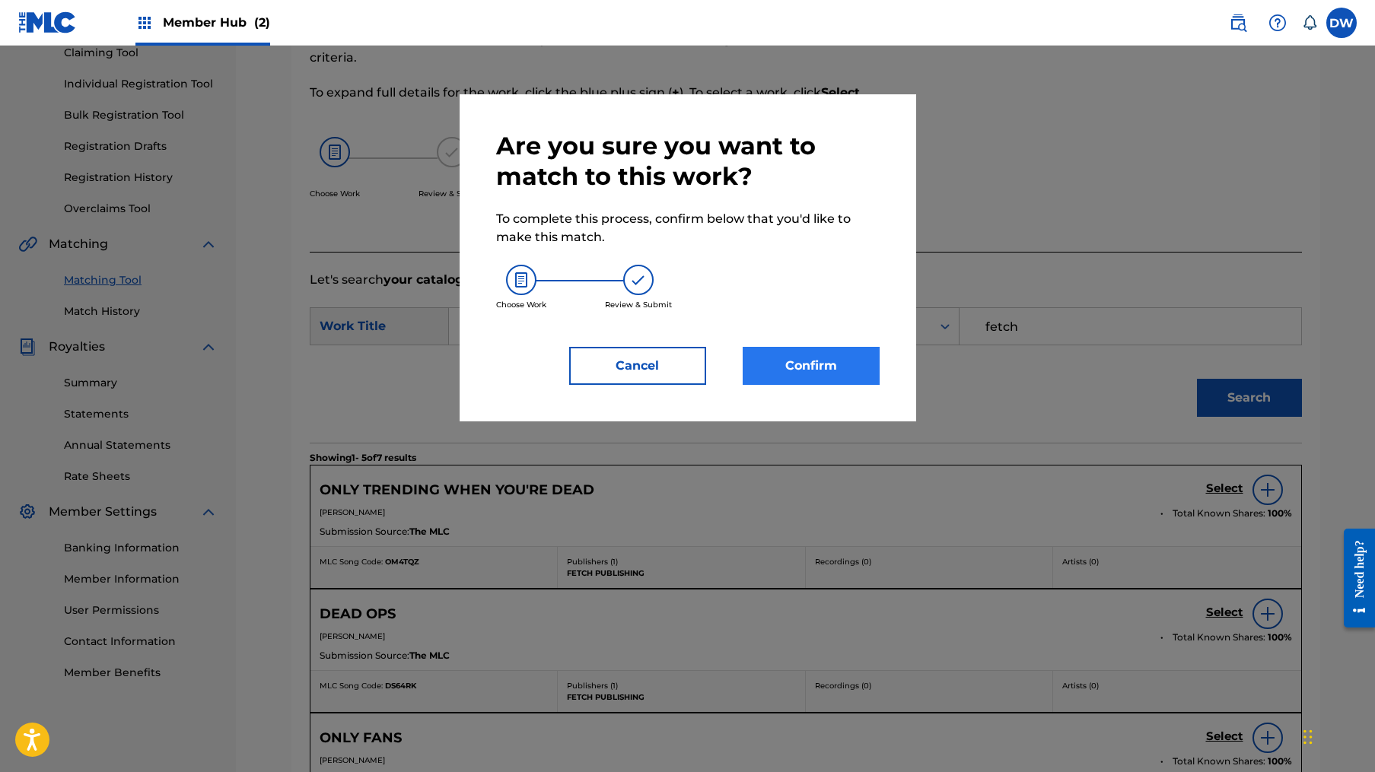
click at [842, 350] on button "Confirm" at bounding box center [810, 366] width 137 height 38
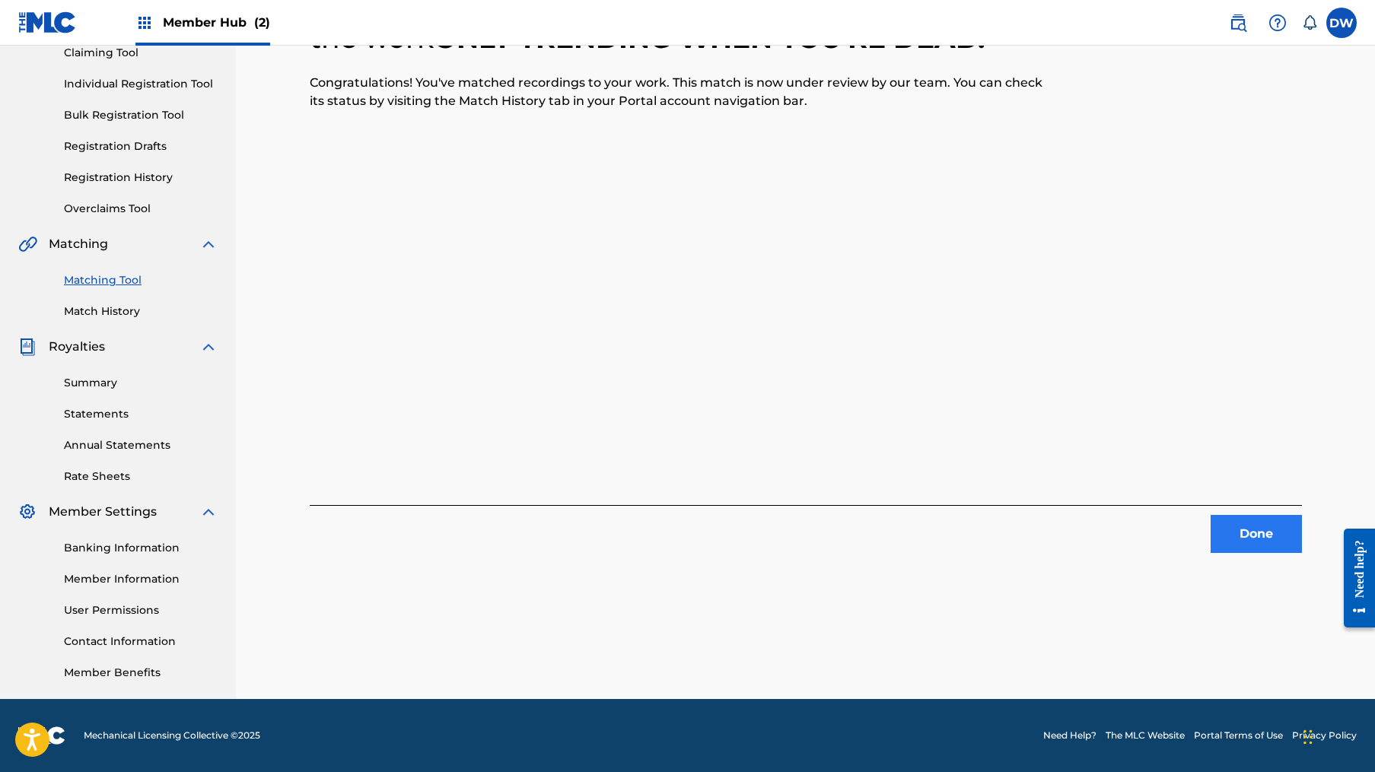
click at [1248, 547] on button "Done" at bounding box center [1255, 534] width 91 height 38
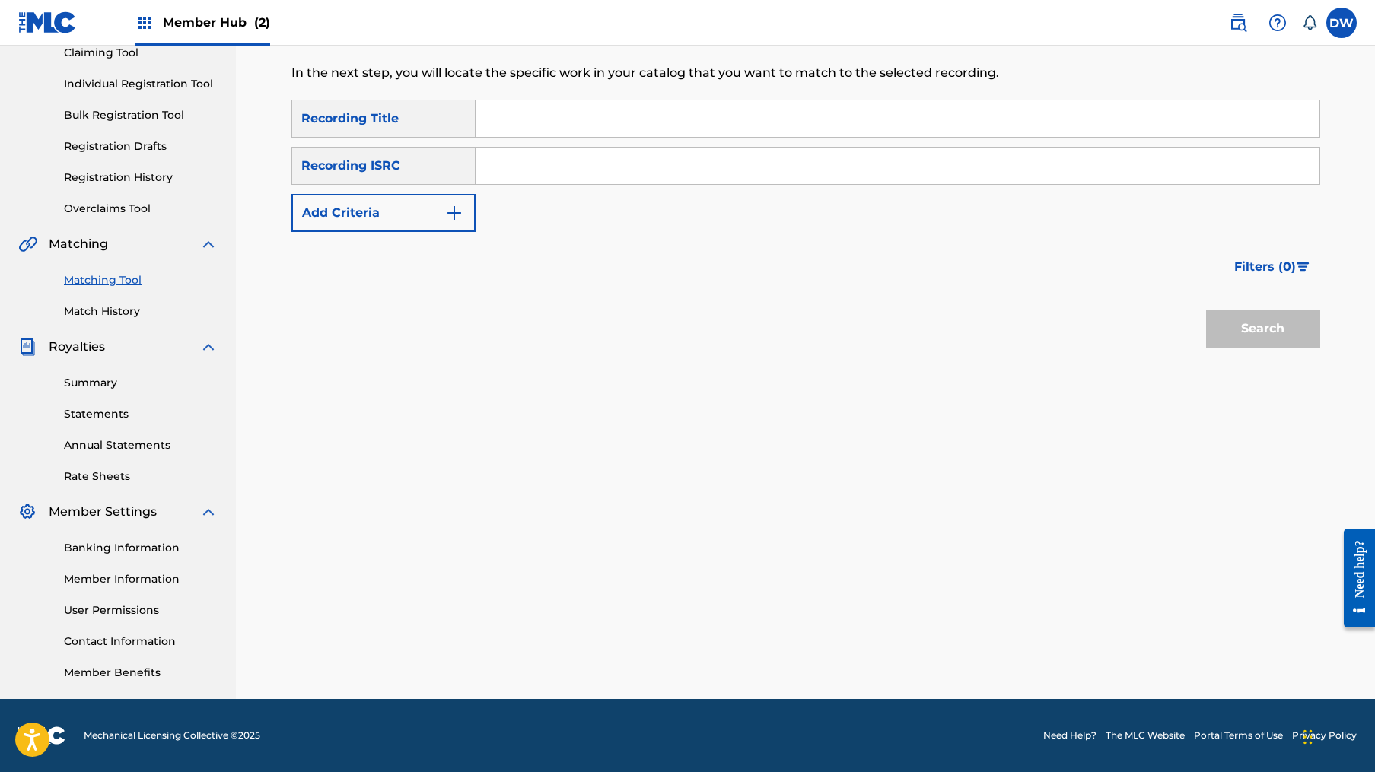
scroll to position [110, 0]
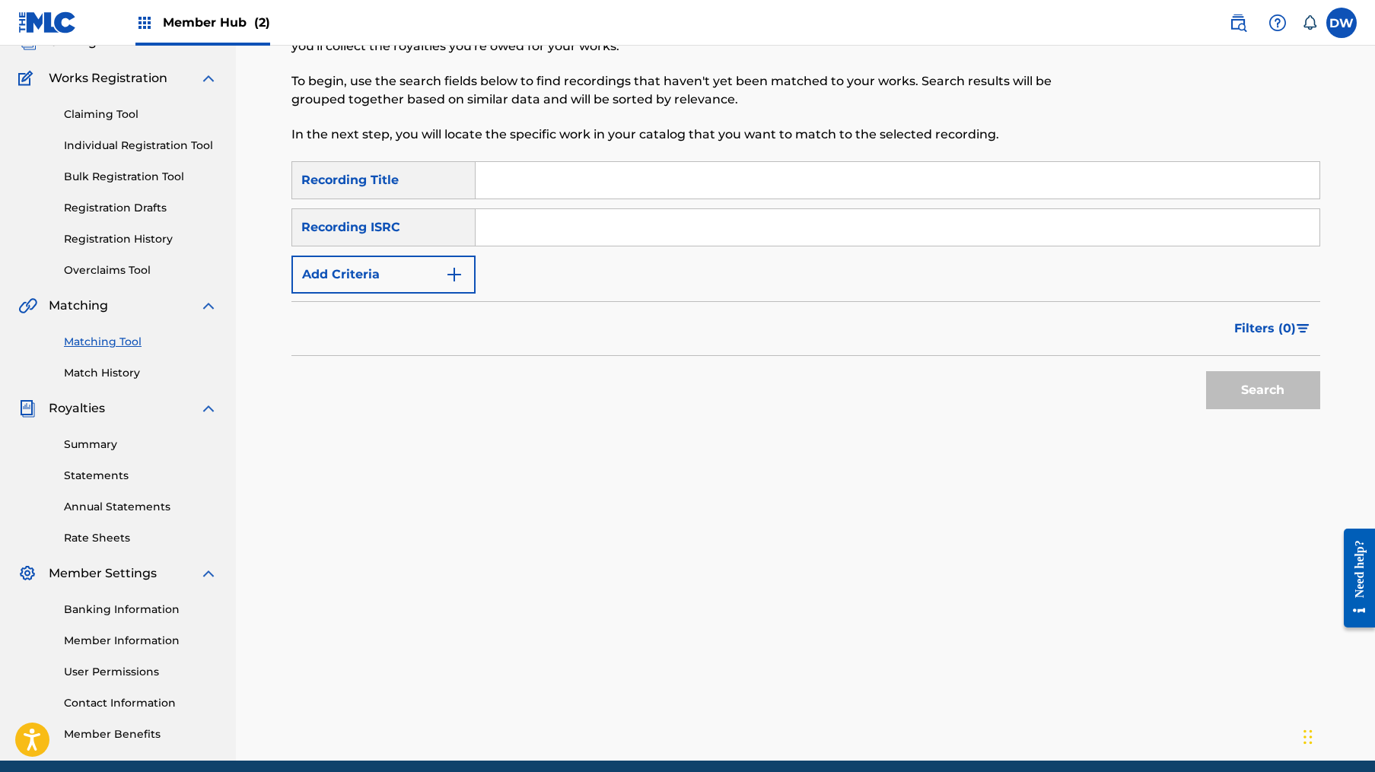
click at [647, 167] on input "Search Form" at bounding box center [897, 180] width 844 height 37
type input "Dead Ops"
click at [453, 281] on img "Search Form" at bounding box center [454, 274] width 18 height 18
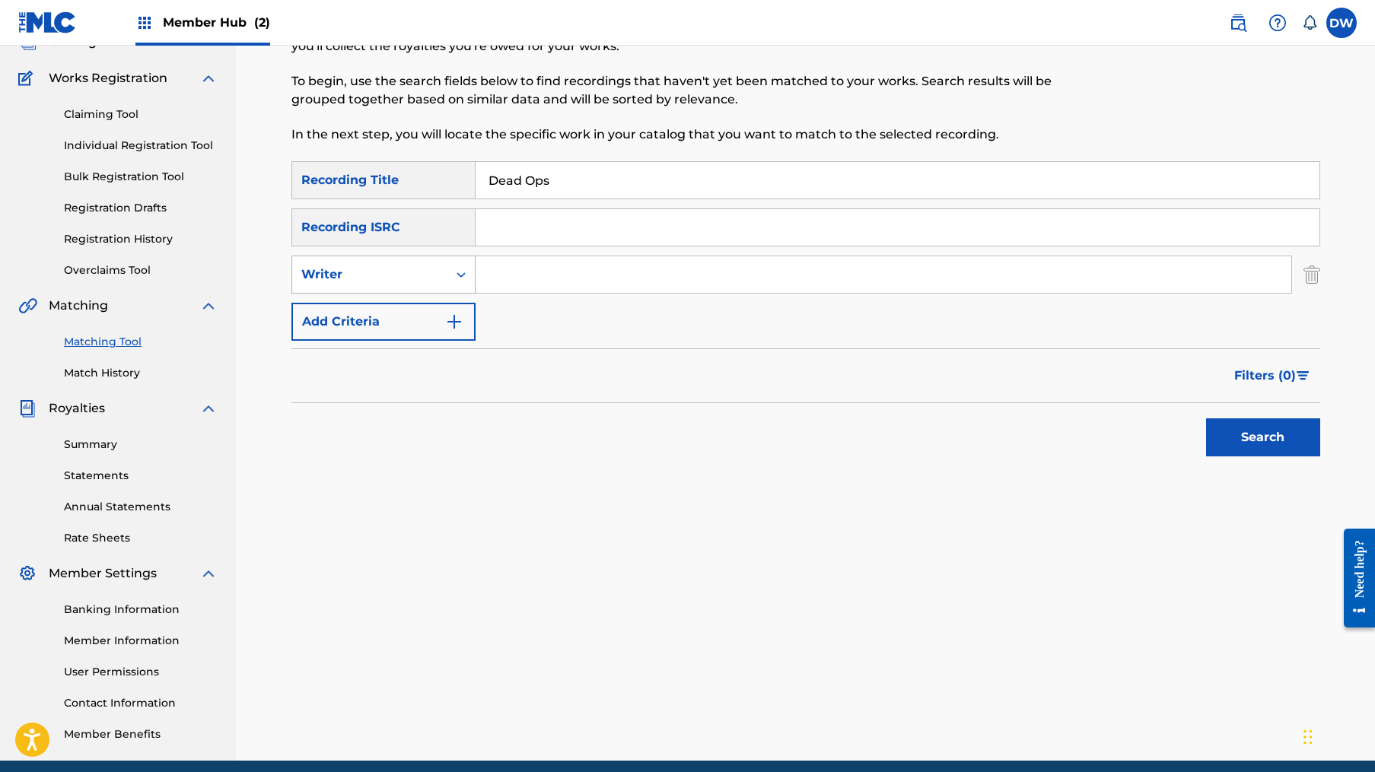
click at [419, 283] on div "Writer" at bounding box center [369, 274] width 155 height 29
click at [419, 319] on div "Recording Artist" at bounding box center [383, 313] width 183 height 38
click at [562, 256] on div "Search Form" at bounding box center [883, 275] width 816 height 38
click at [546, 279] on input "Search Form" at bounding box center [883, 274] width 816 height 37
type input "Lil Revive"
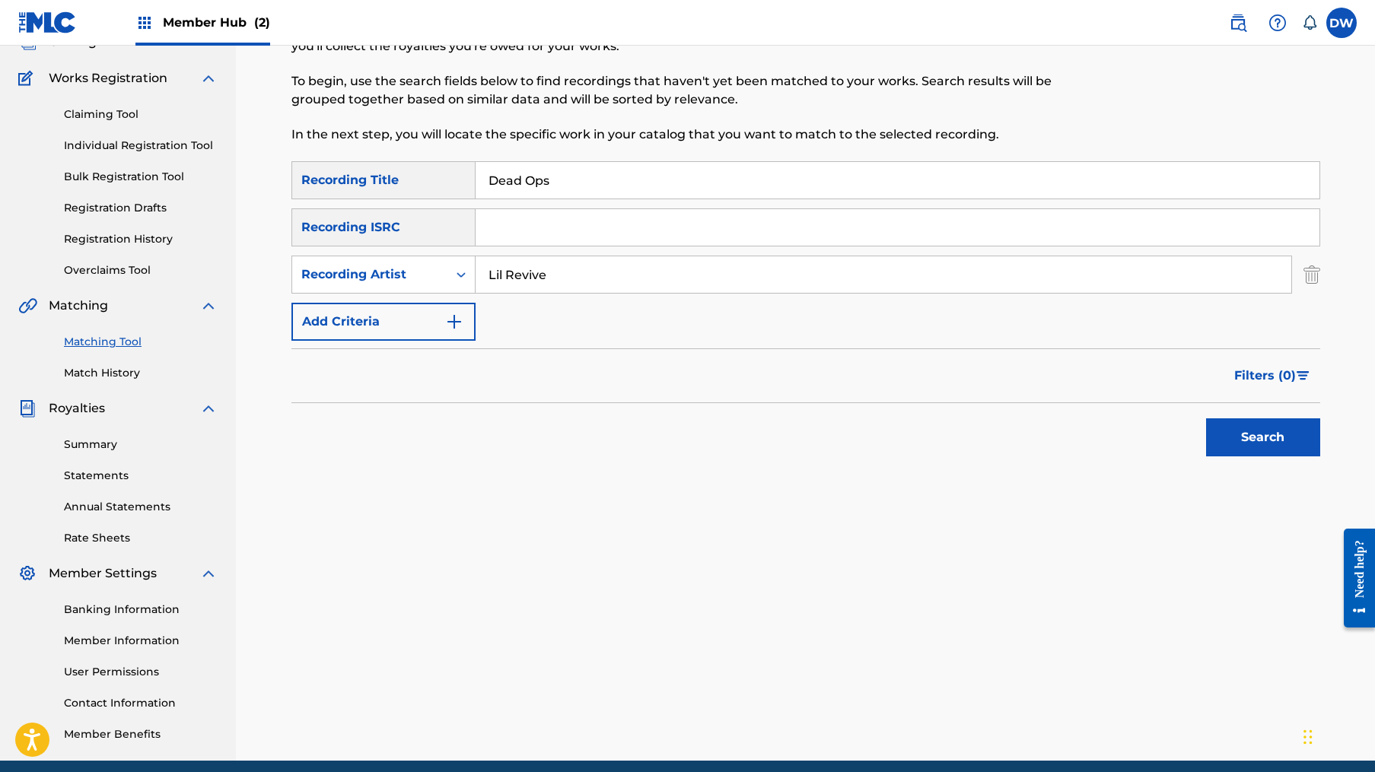
click at [1262, 437] on button "Search" at bounding box center [1263, 437] width 114 height 38
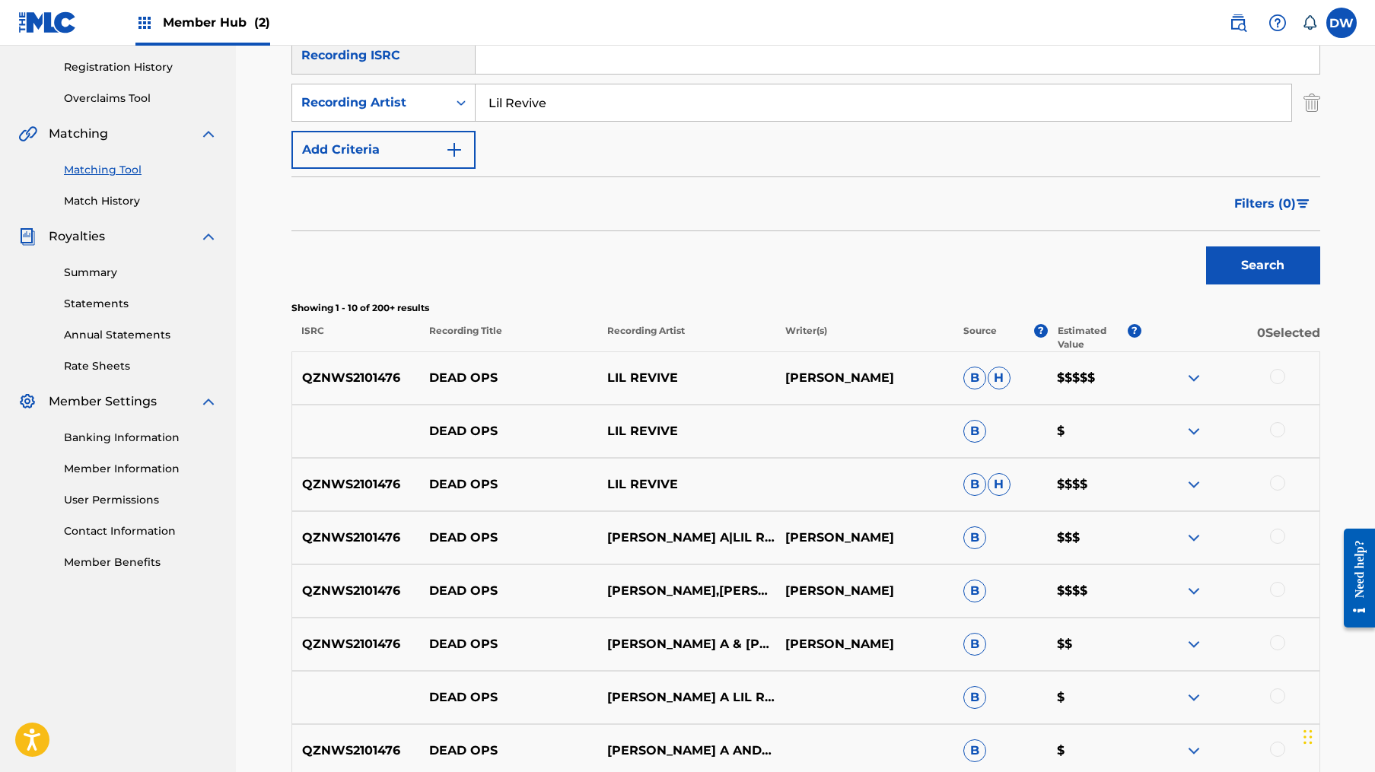
scroll to position [289, 0]
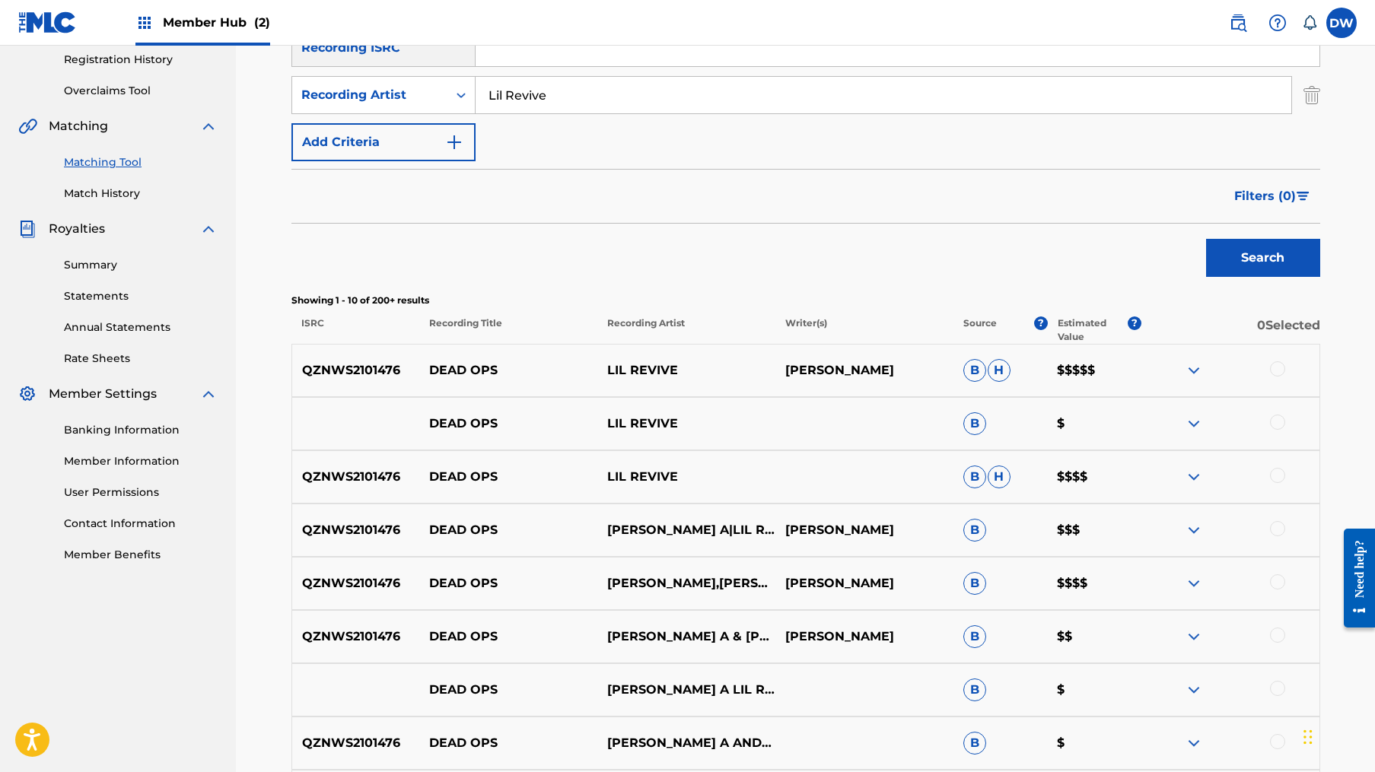
click at [1277, 377] on div at bounding box center [1230, 370] width 178 height 18
click at [1279, 370] on div at bounding box center [1277, 368] width 15 height 15
click at [1275, 479] on div at bounding box center [1277, 475] width 15 height 15
click at [1273, 580] on div at bounding box center [1277, 581] width 15 height 15
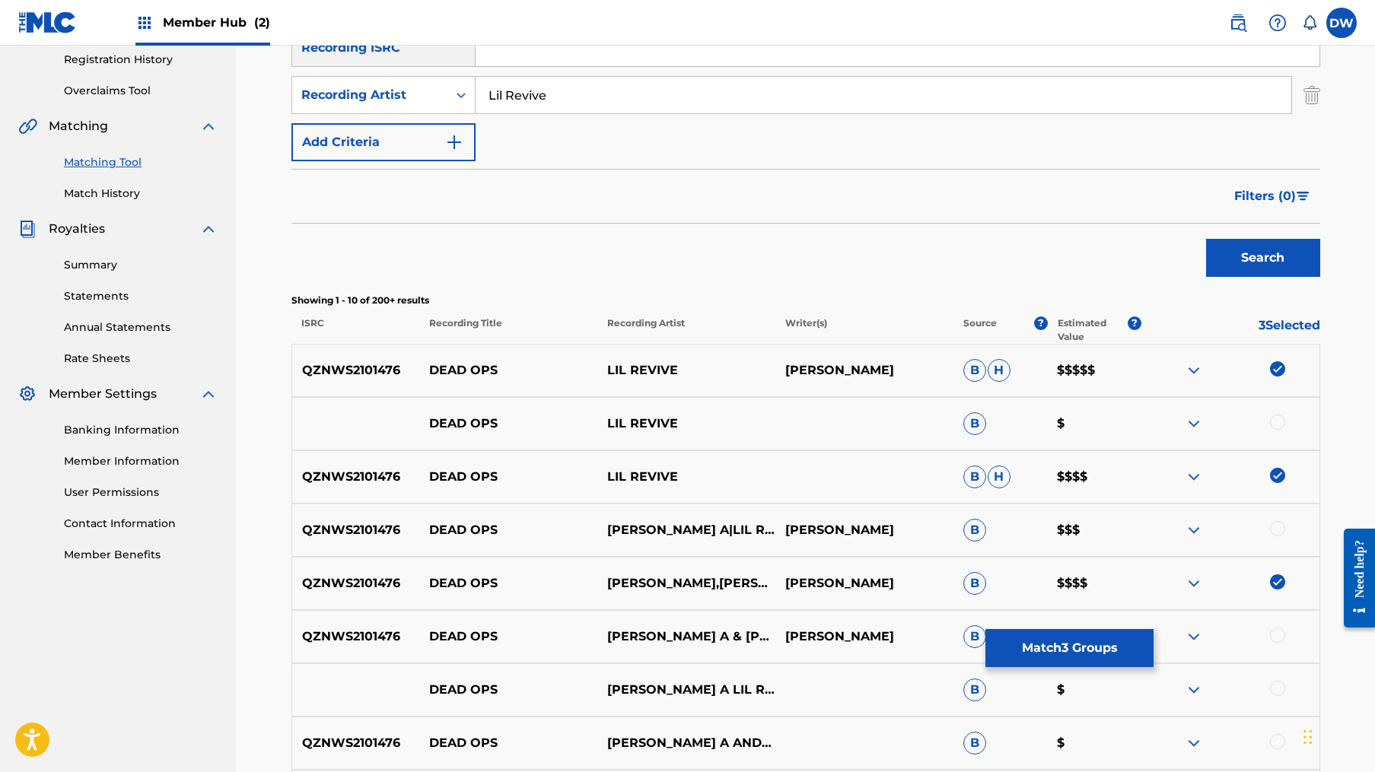
click at [1280, 525] on div at bounding box center [1277, 528] width 15 height 15
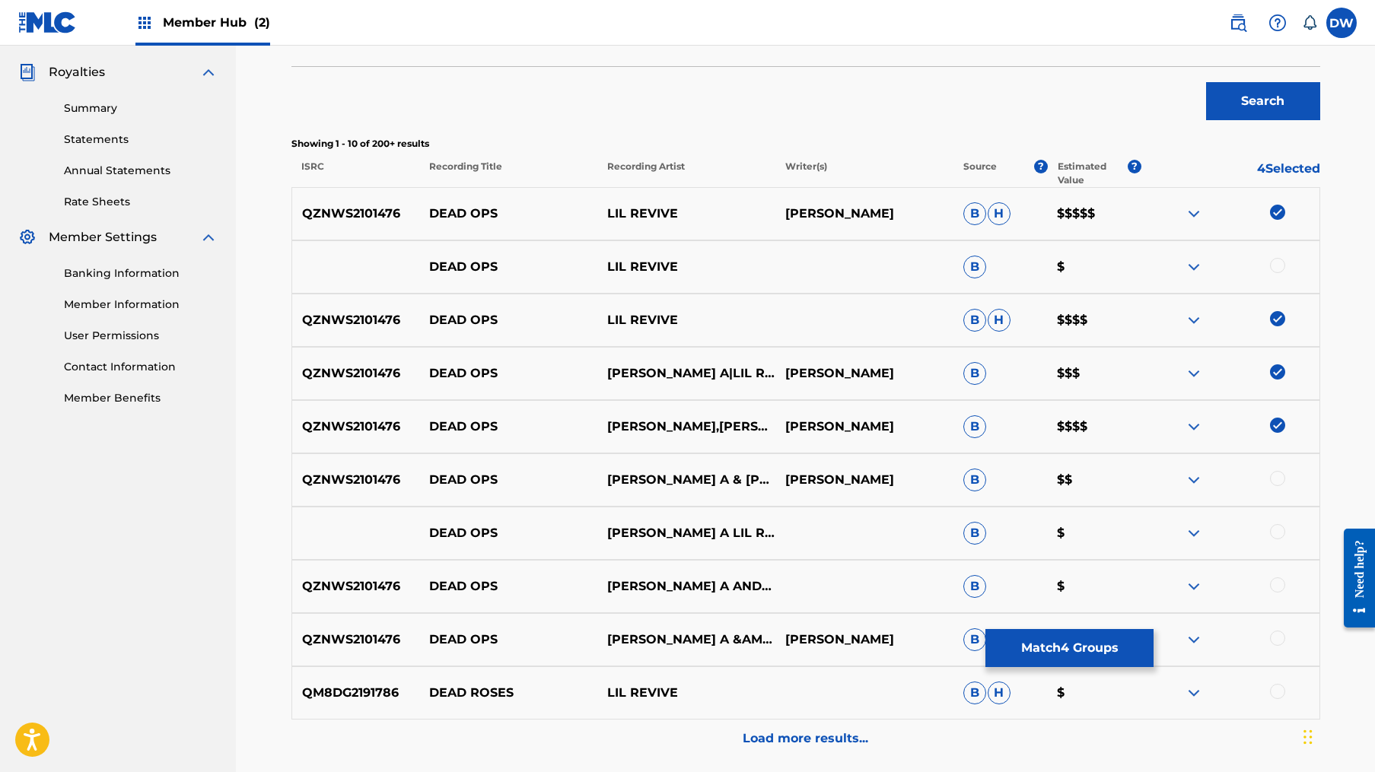
scroll to position [456, 0]
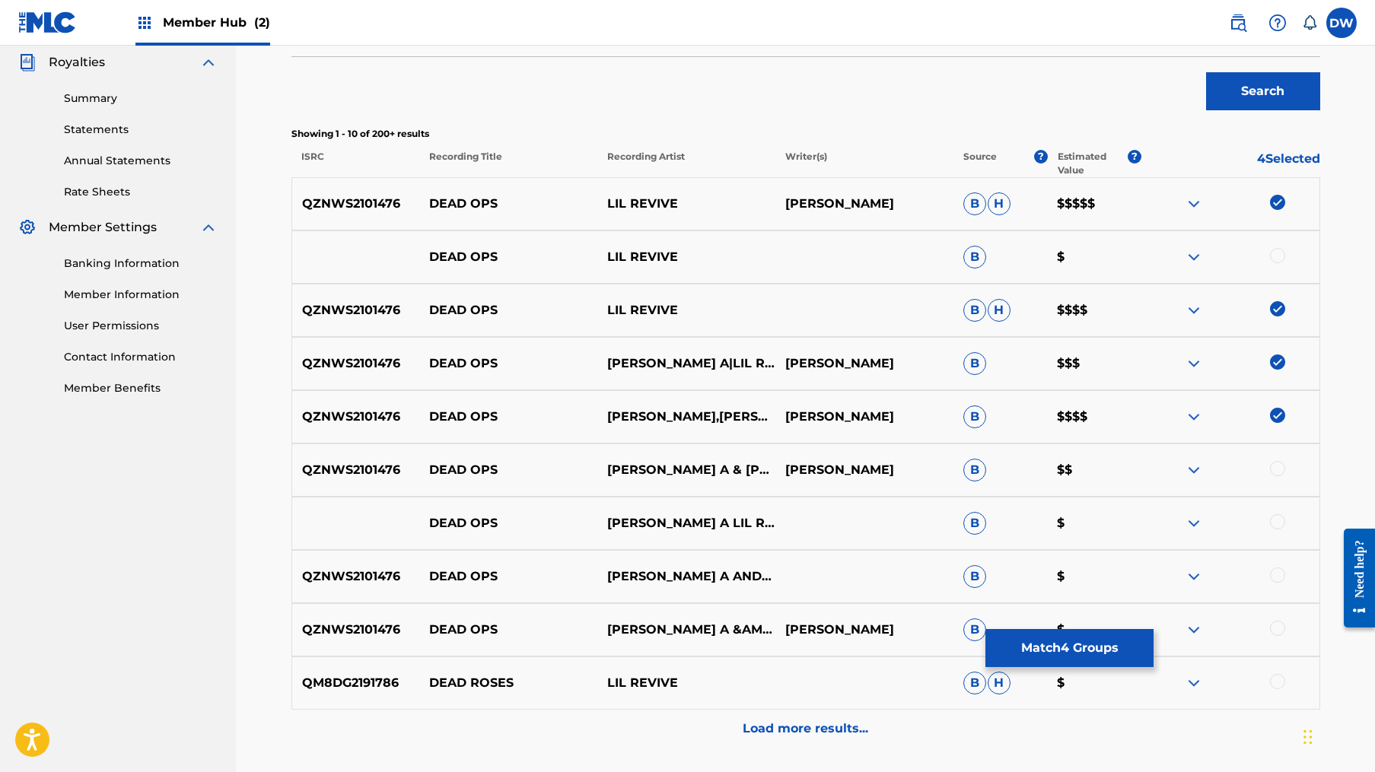
click at [1279, 469] on div at bounding box center [1277, 468] width 15 height 15
click at [1272, 255] on div at bounding box center [1277, 255] width 15 height 15
click at [1278, 520] on div at bounding box center [1277, 521] width 15 height 15
click at [1278, 568] on div at bounding box center [1277, 575] width 15 height 15
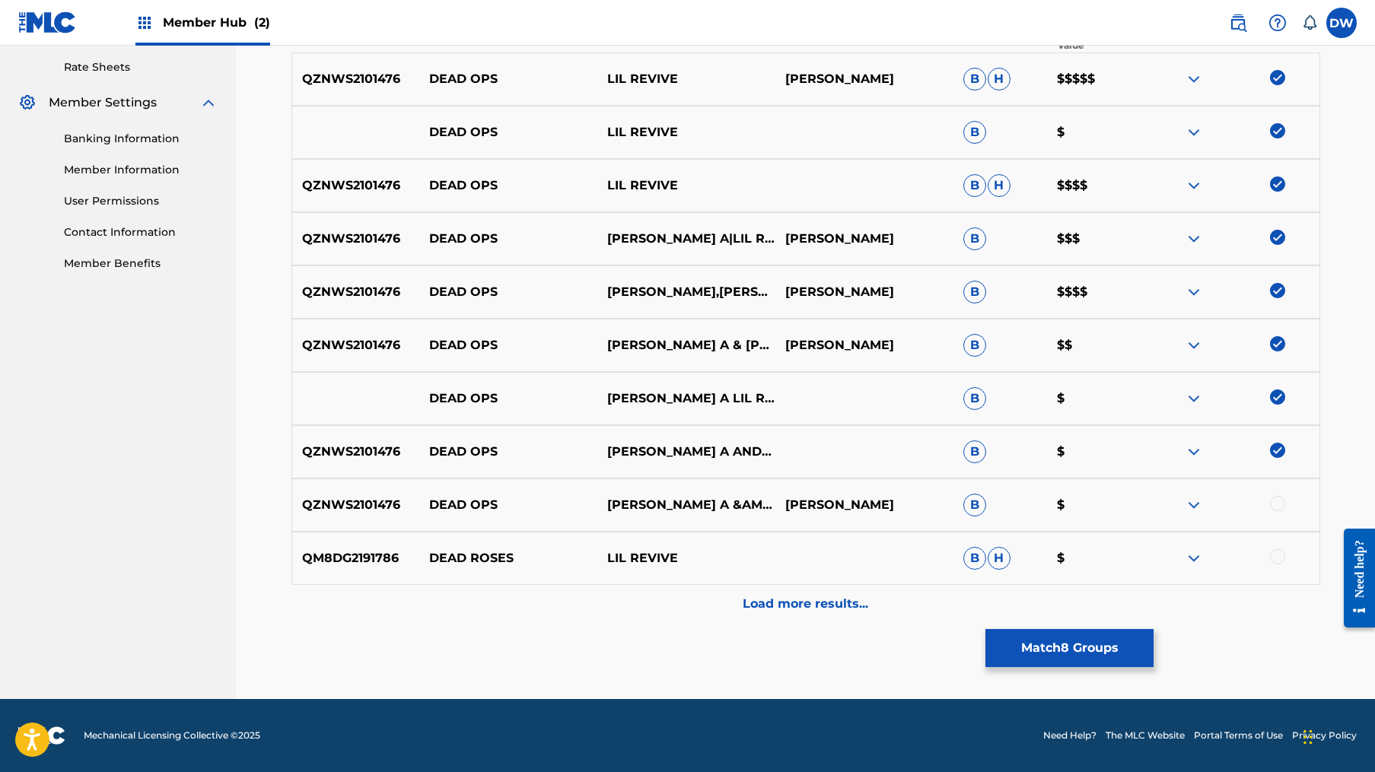
scroll to position [580, 0]
click at [1277, 508] on div at bounding box center [1277, 503] width 15 height 15
click at [1107, 657] on button "Match 9 Groups" at bounding box center [1069, 648] width 168 height 38
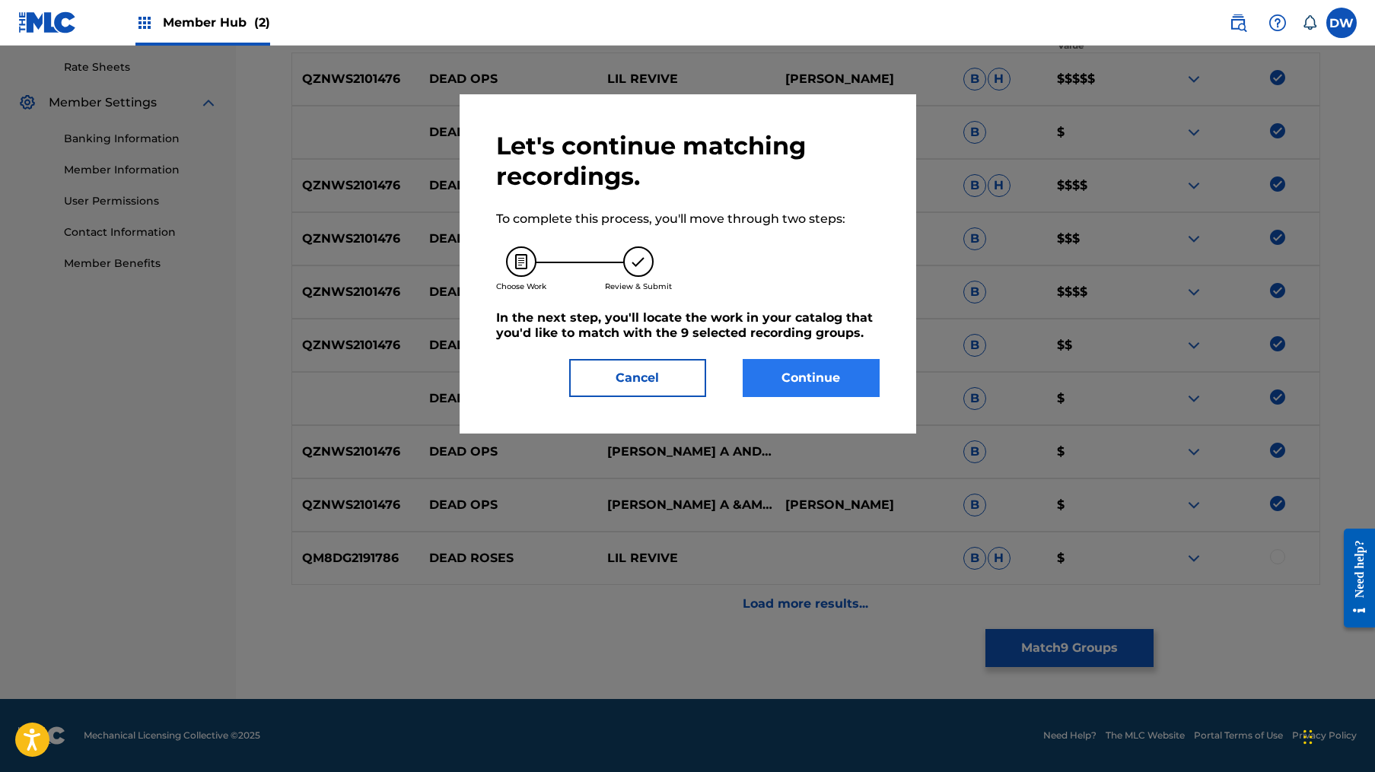
click at [789, 383] on button "Continue" at bounding box center [810, 378] width 137 height 38
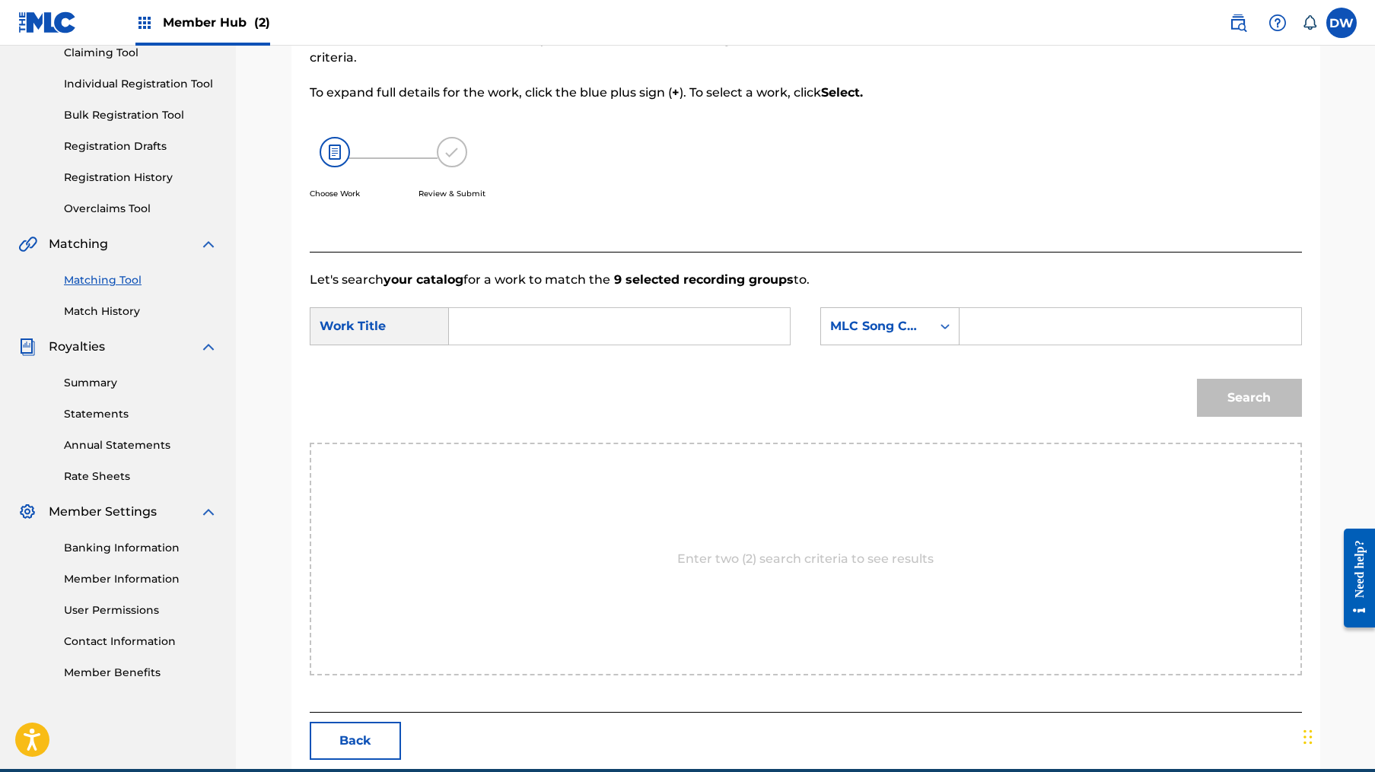
click at [644, 297] on form "SearchWithCriteria7fe97d64-e7ea-4403-9a8a-96d6c27bb715 Work Title SearchWithCri…" at bounding box center [806, 366] width 992 height 154
click at [633, 323] on input "Search Form" at bounding box center [619, 326] width 315 height 37
click at [510, 368] on div "dead ops" at bounding box center [505, 360] width 86 height 27
type input "dead ops"
click at [919, 331] on div "MLC Song Code" at bounding box center [876, 326] width 92 height 18
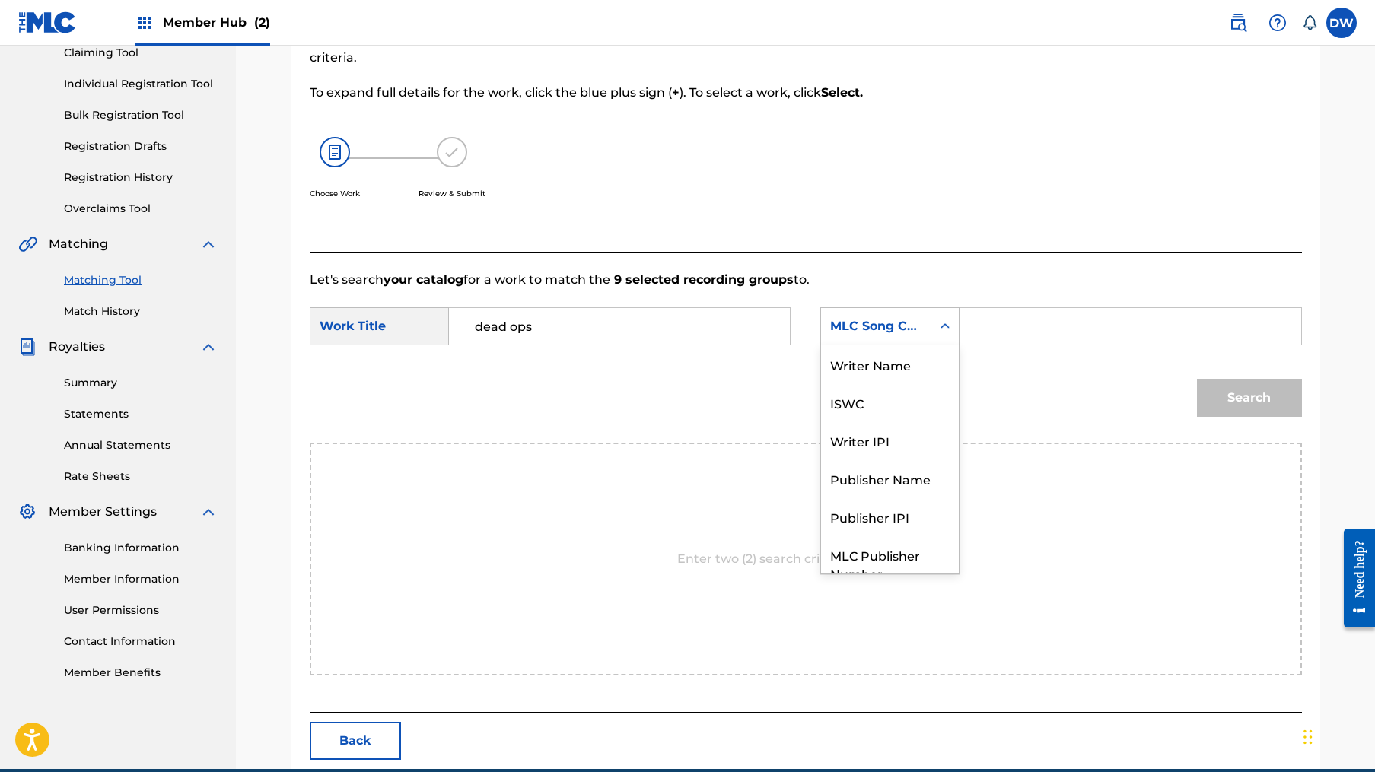
scroll to position [56, 0]
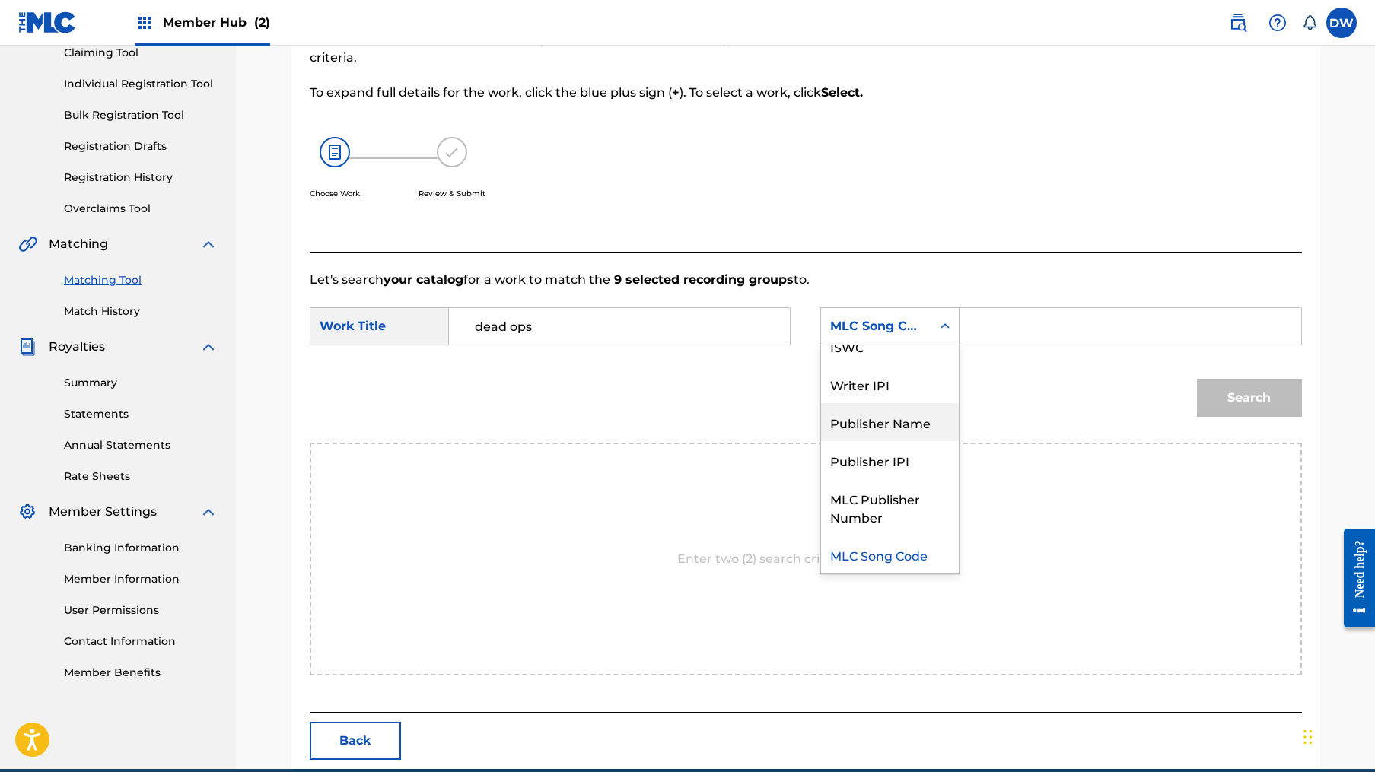
click at [905, 428] on div "Publisher Name" at bounding box center [890, 422] width 138 height 38
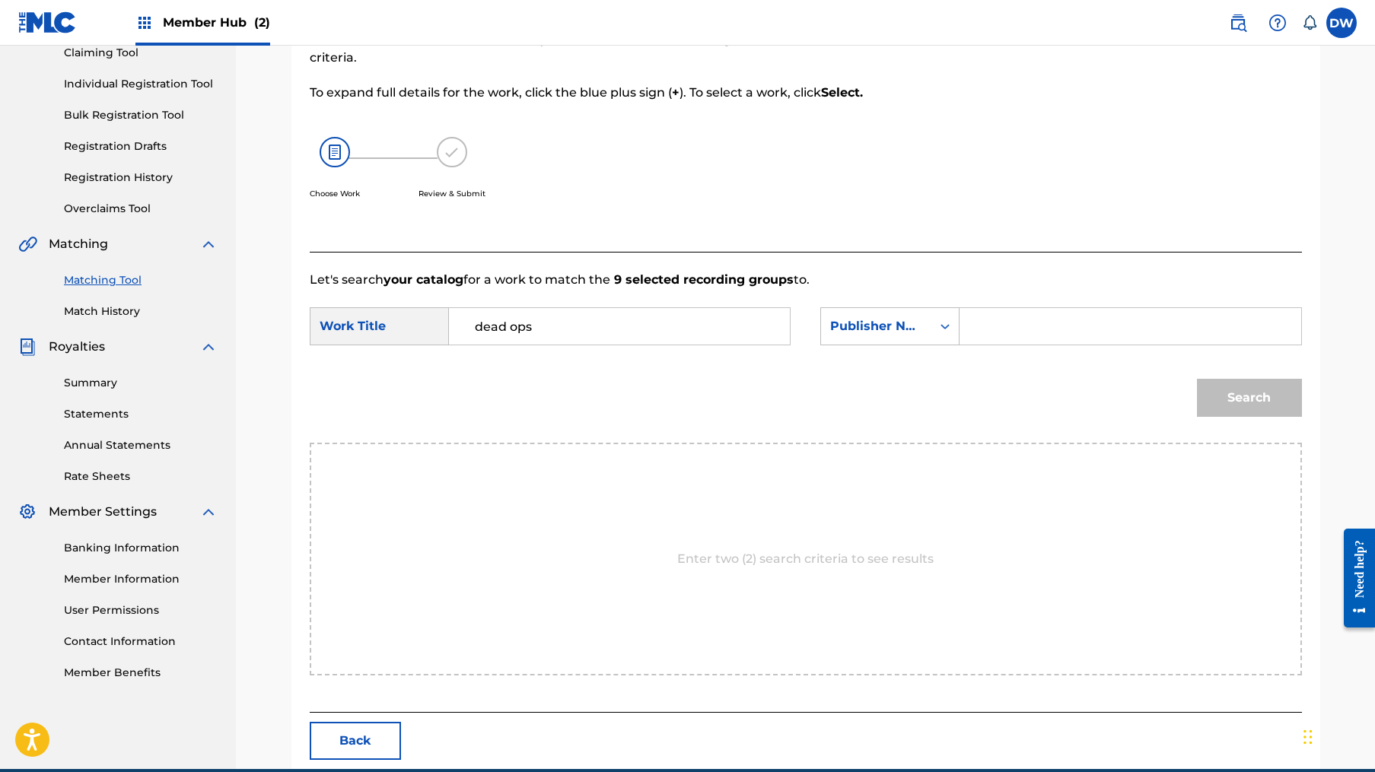
click at [1008, 341] on input "Search Form" at bounding box center [1129, 326] width 315 height 37
type input "fetch"
click at [1248, 398] on button "Search" at bounding box center [1249, 398] width 105 height 38
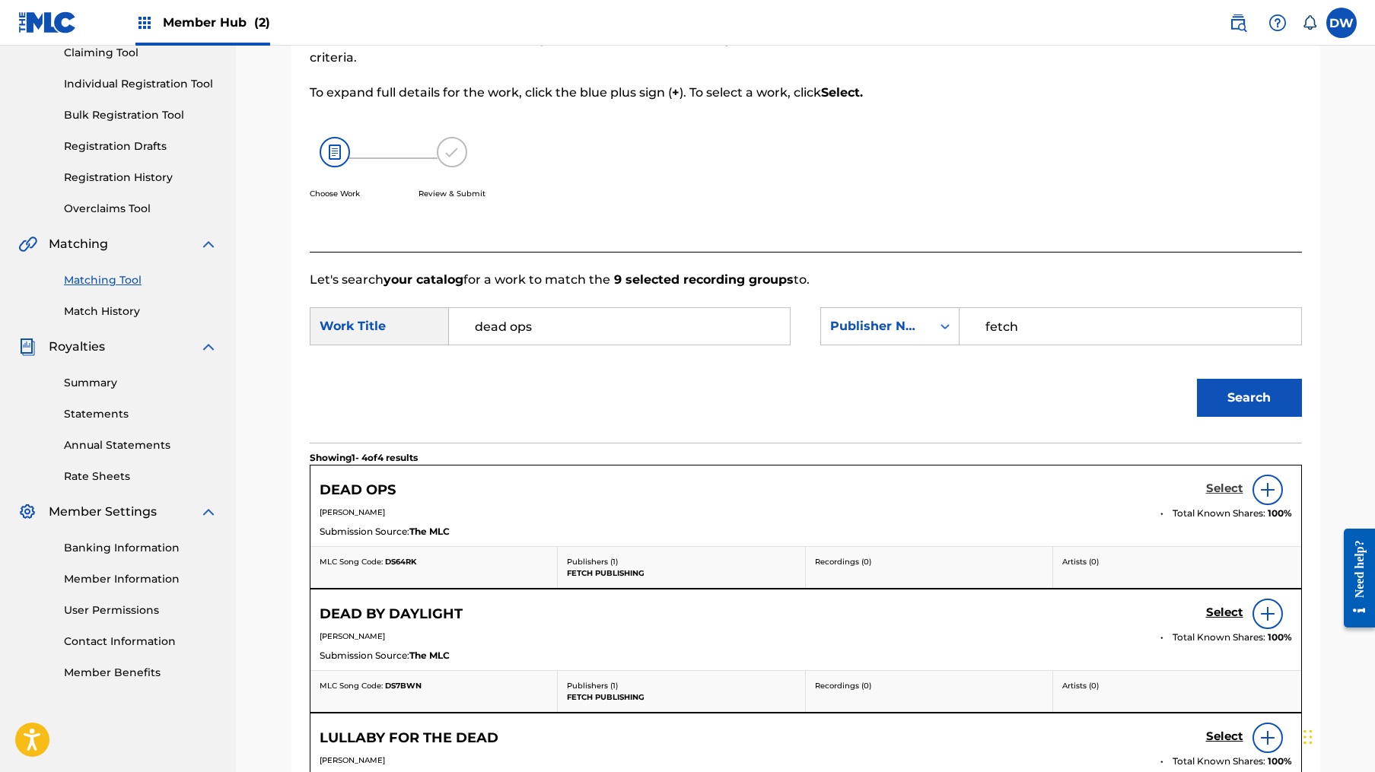
click at [1211, 494] on h5 "Select" at bounding box center [1224, 489] width 37 height 14
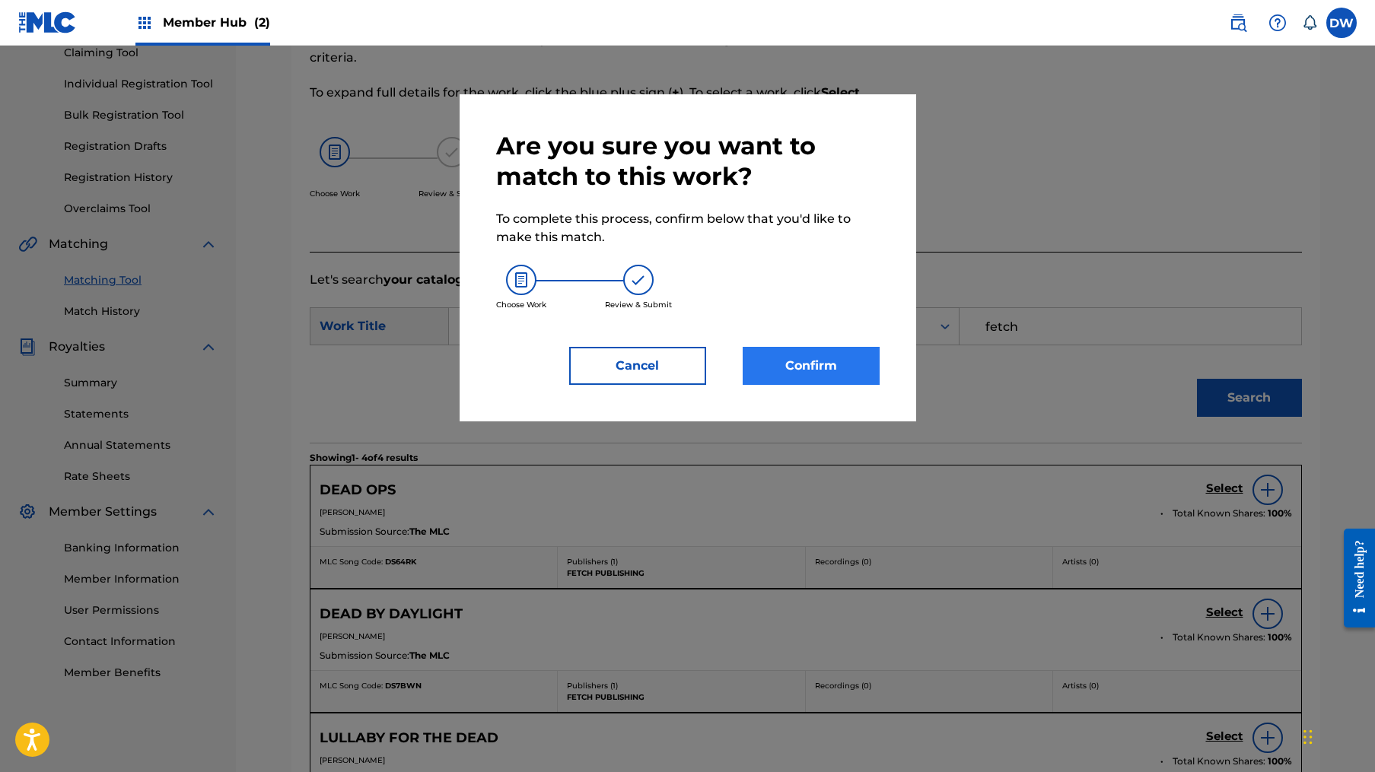
click at [814, 354] on button "Confirm" at bounding box center [810, 366] width 137 height 38
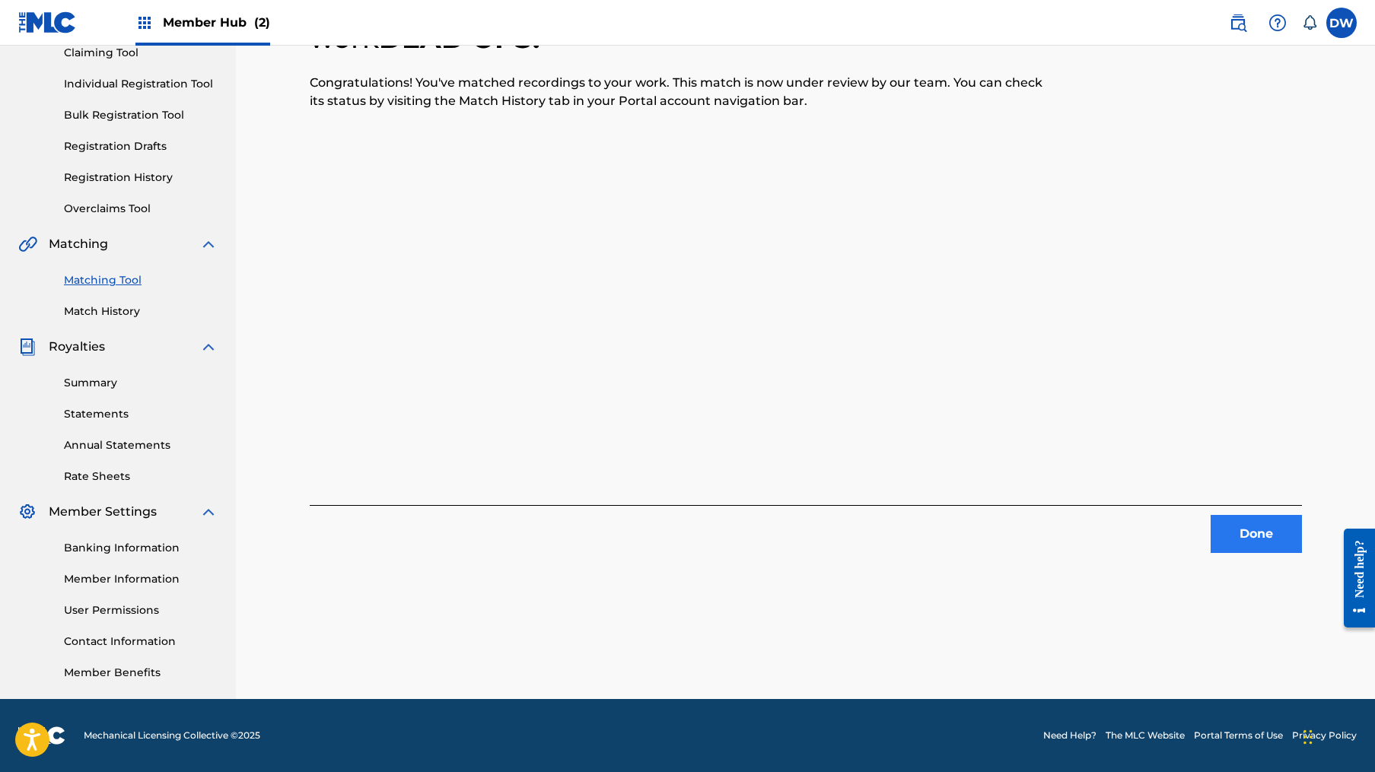
click at [1273, 540] on button "Done" at bounding box center [1255, 534] width 91 height 38
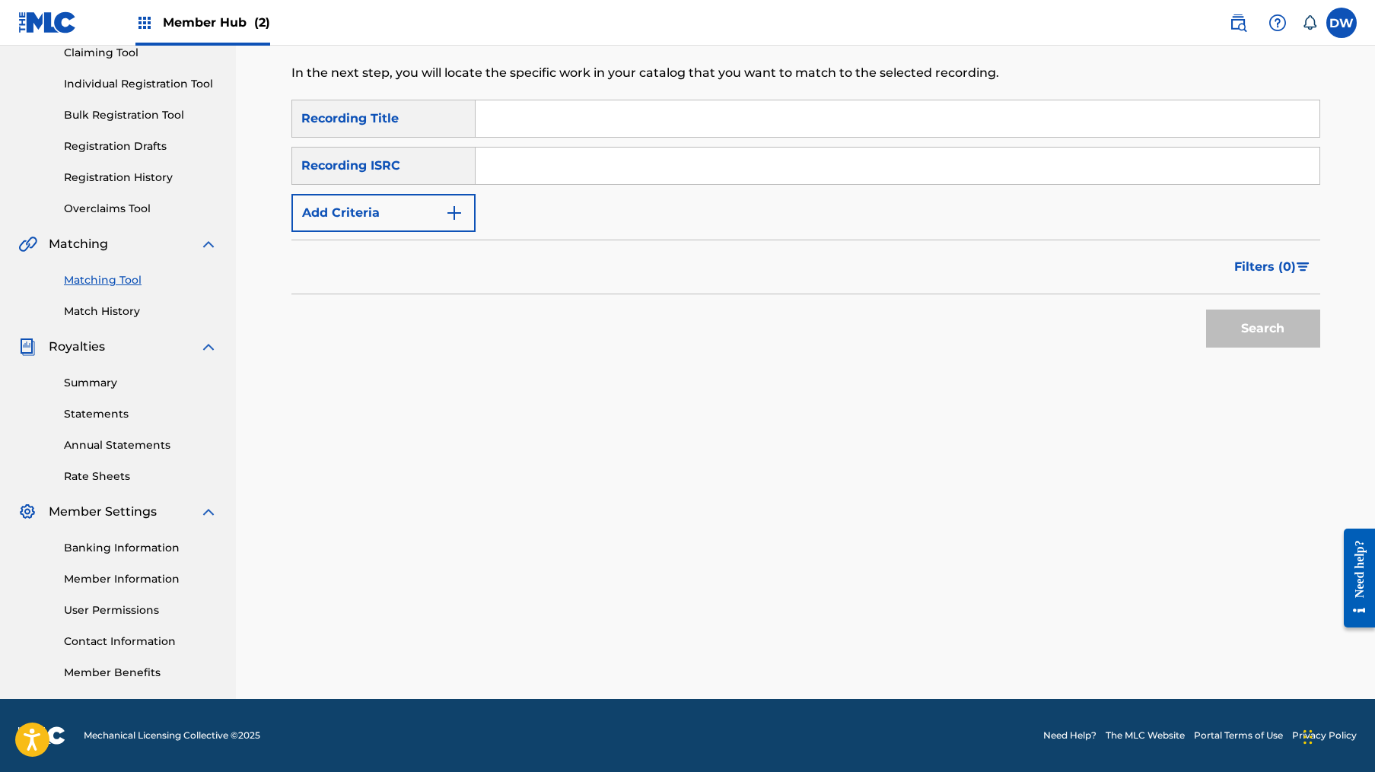
click at [542, 123] on input "Search Form" at bounding box center [897, 118] width 844 height 37
type input "Graveyard"
click at [444, 227] on button "Add Criteria" at bounding box center [383, 213] width 184 height 38
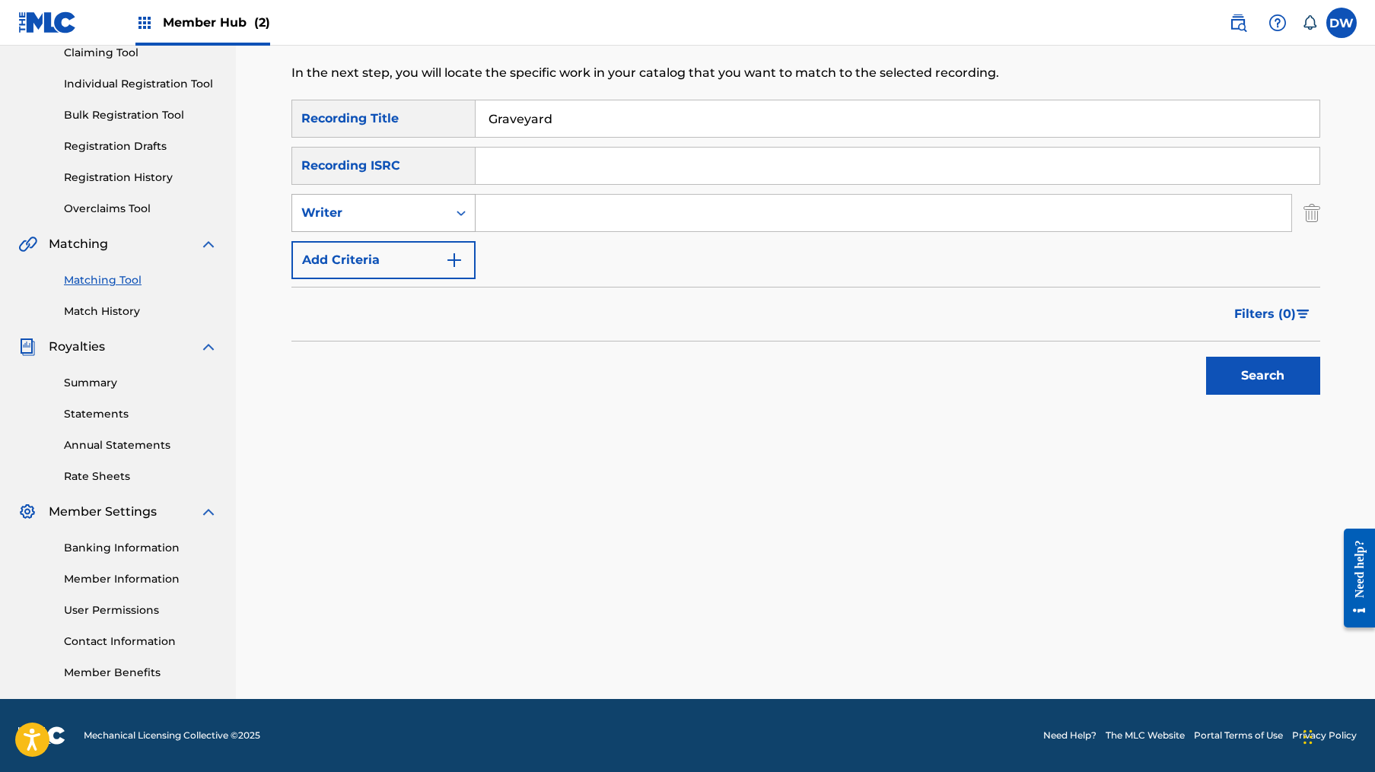
click at [412, 215] on div "Writer" at bounding box center [369, 213] width 137 height 18
click at [422, 253] on div "Recording Artist" at bounding box center [383, 251] width 183 height 38
click at [539, 215] on input "Search Form" at bounding box center [883, 213] width 816 height 37
type input "Lil revive"
click at [1262, 376] on button "Search" at bounding box center [1263, 376] width 114 height 38
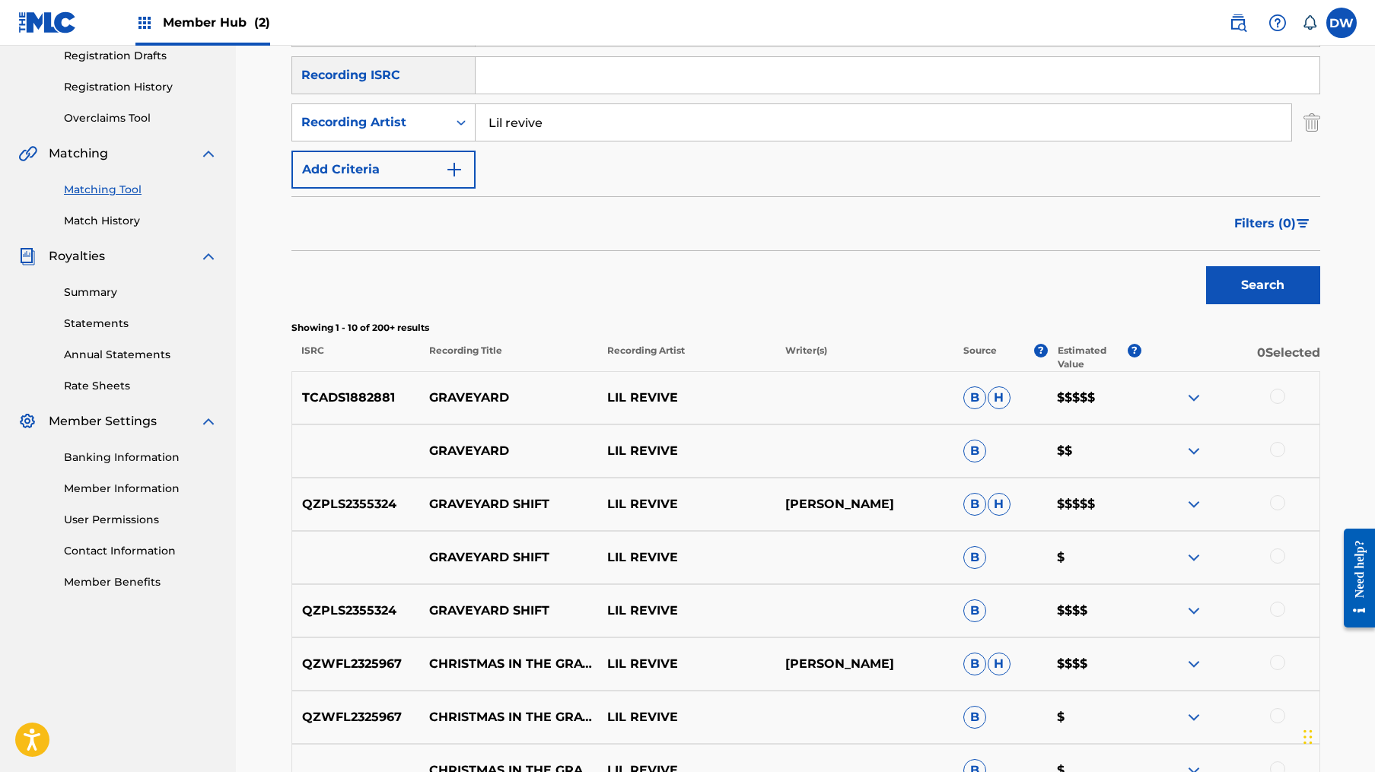
scroll to position [303, 0]
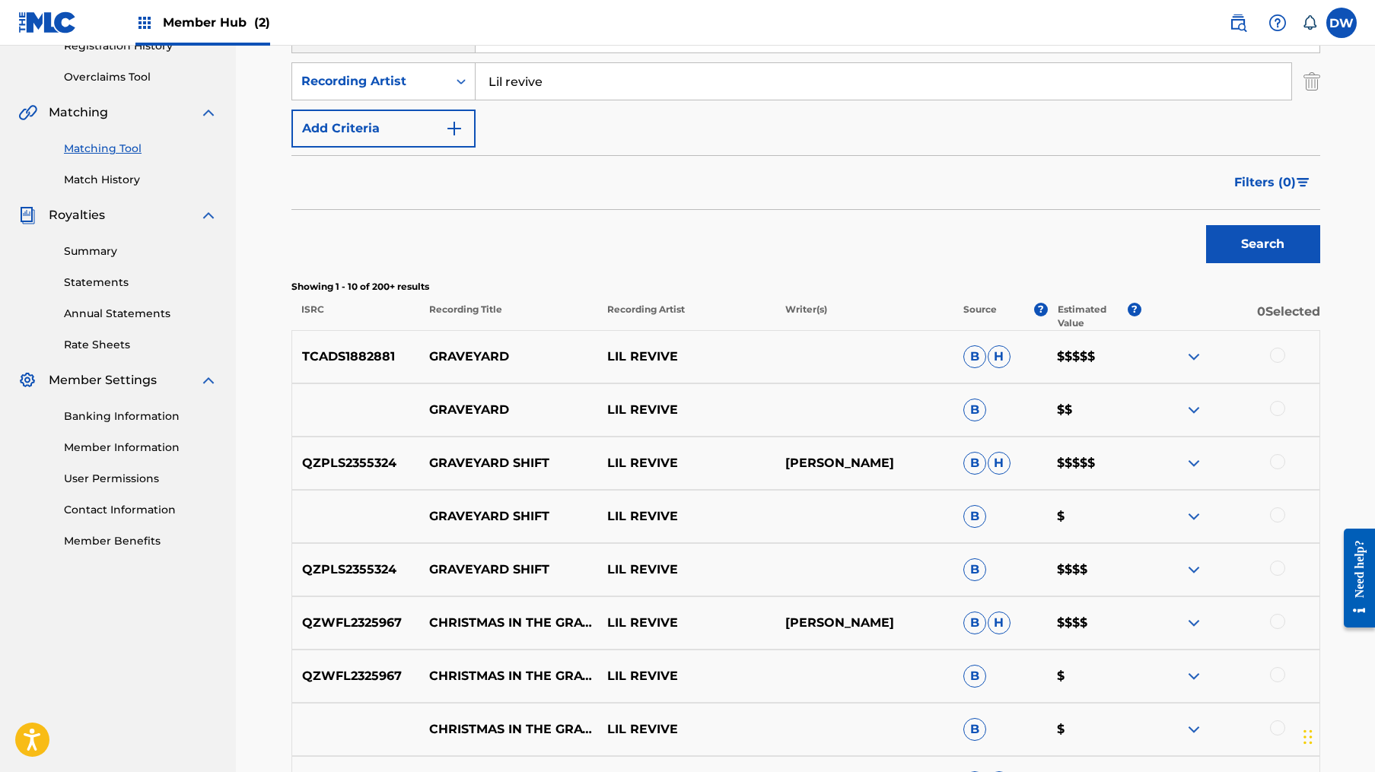
click at [1272, 353] on div at bounding box center [1277, 355] width 15 height 15
click at [1276, 461] on div at bounding box center [1277, 461] width 15 height 15
click at [1276, 461] on img at bounding box center [1277, 461] width 15 height 15
click at [1277, 411] on div at bounding box center [1277, 408] width 15 height 15
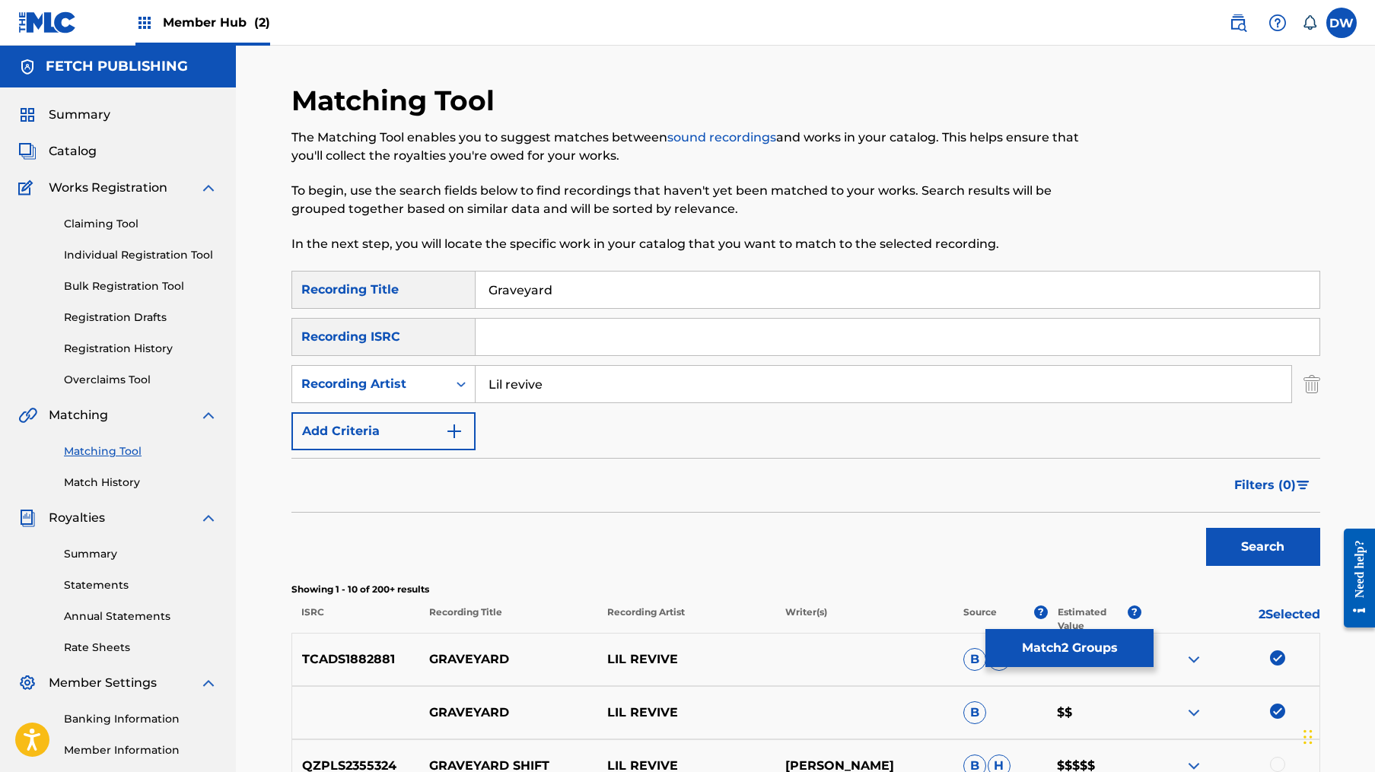
scroll to position [0, 0]
click at [443, 393] on div "Recording Artist" at bounding box center [369, 384] width 155 height 29
click at [433, 409] on div "Writer" at bounding box center [383, 422] width 183 height 38
click at [560, 399] on input "Search Form" at bounding box center [883, 384] width 816 height 37
click at [1262, 547] on button "Search" at bounding box center [1263, 547] width 114 height 38
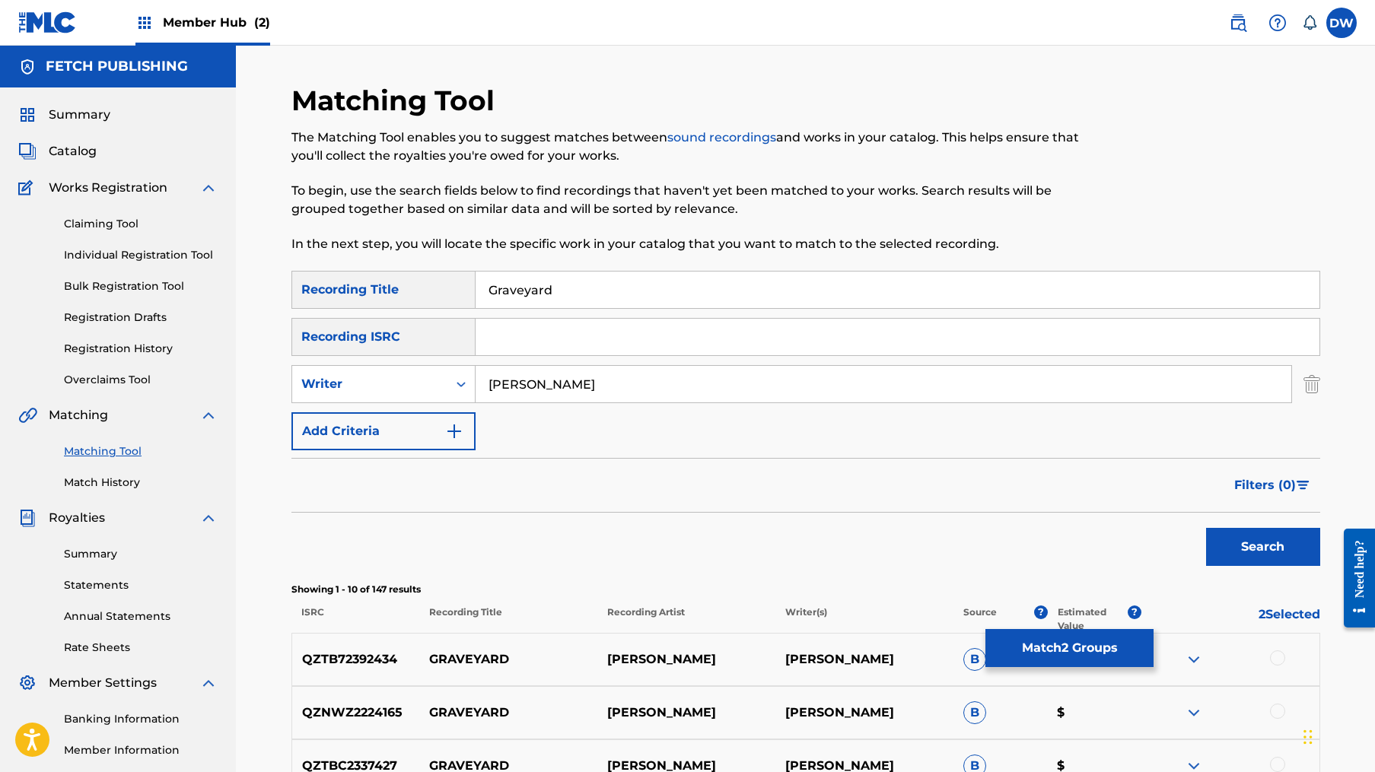
click at [517, 386] on input "Josh A" at bounding box center [883, 384] width 816 height 37
type input "Joshua A"
click at [1262, 547] on button "Search" at bounding box center [1263, 547] width 114 height 38
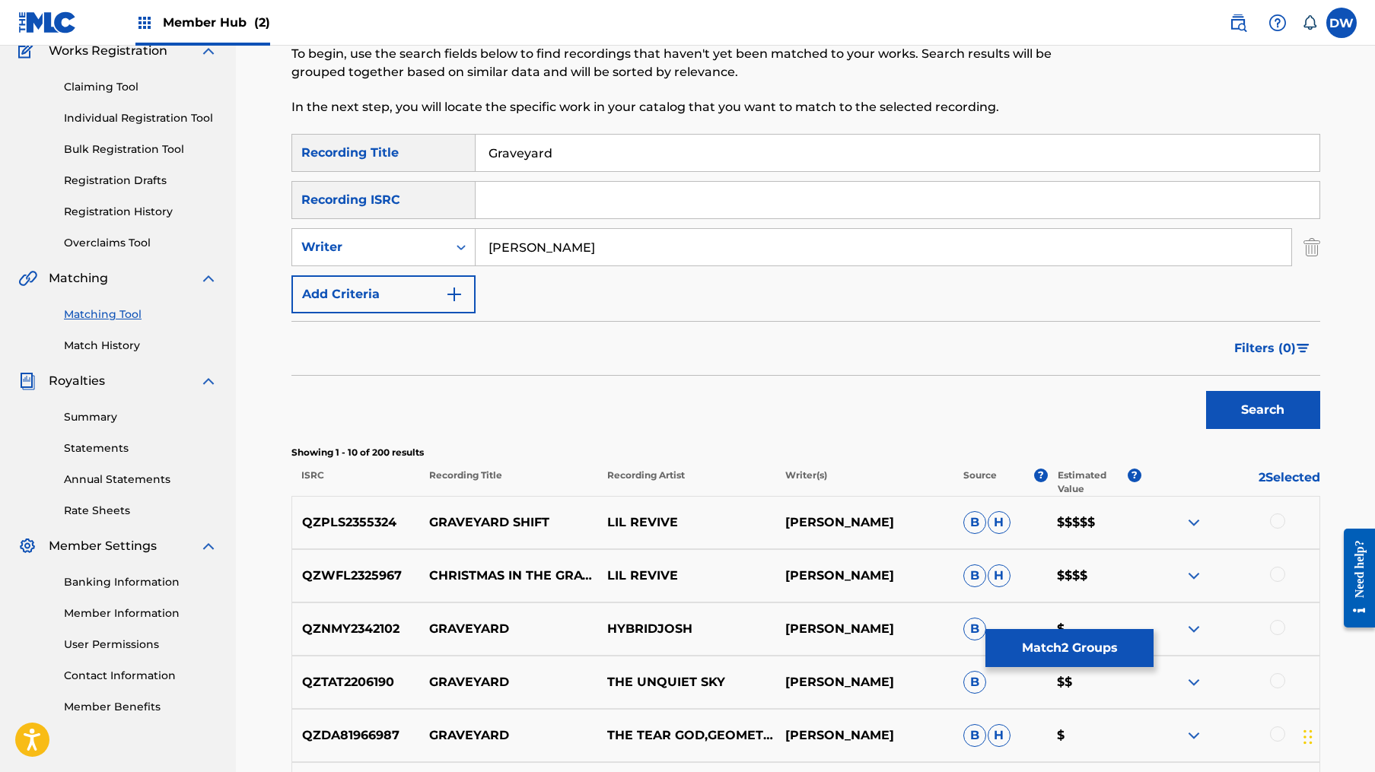
scroll to position [143, 0]
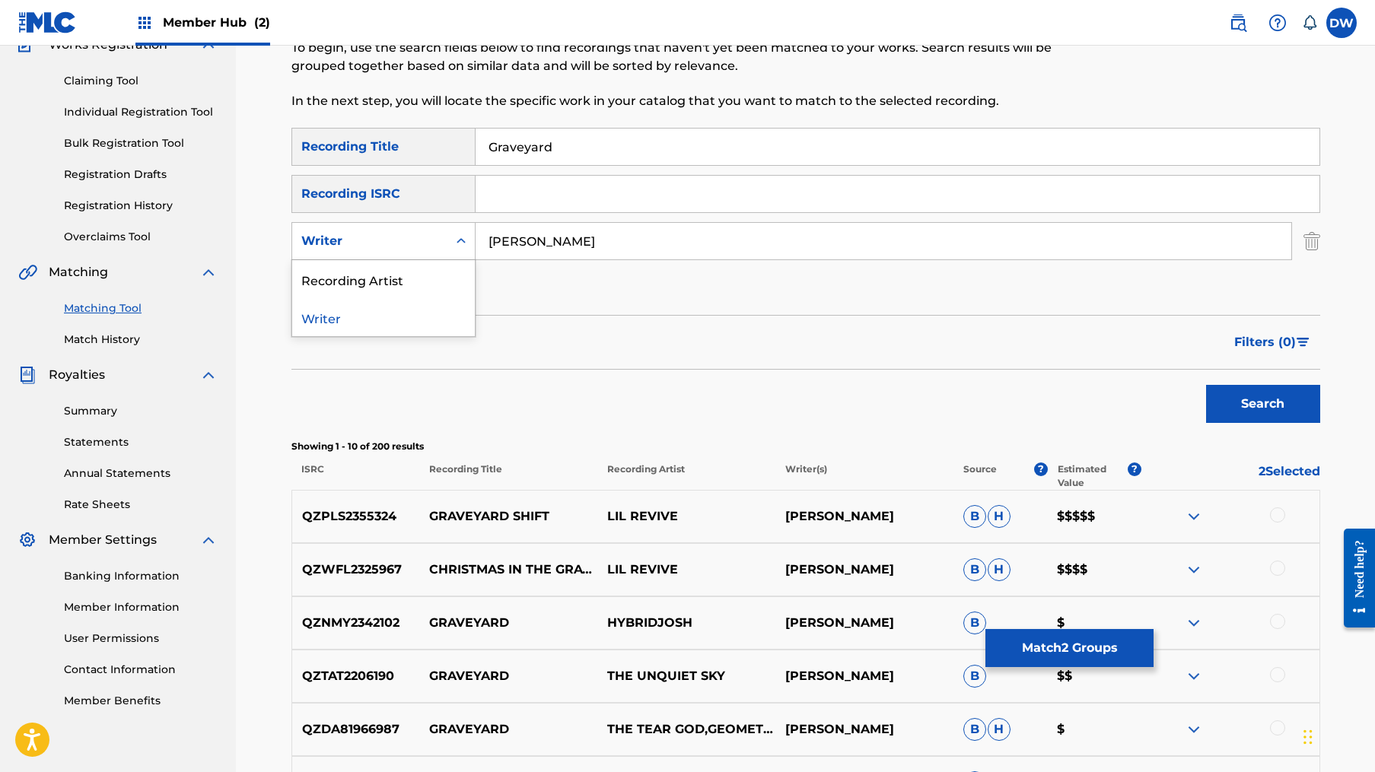
click at [459, 232] on div "Search Form" at bounding box center [460, 240] width 27 height 27
click at [441, 283] on div "Recording Artist" at bounding box center [383, 279] width 183 height 38
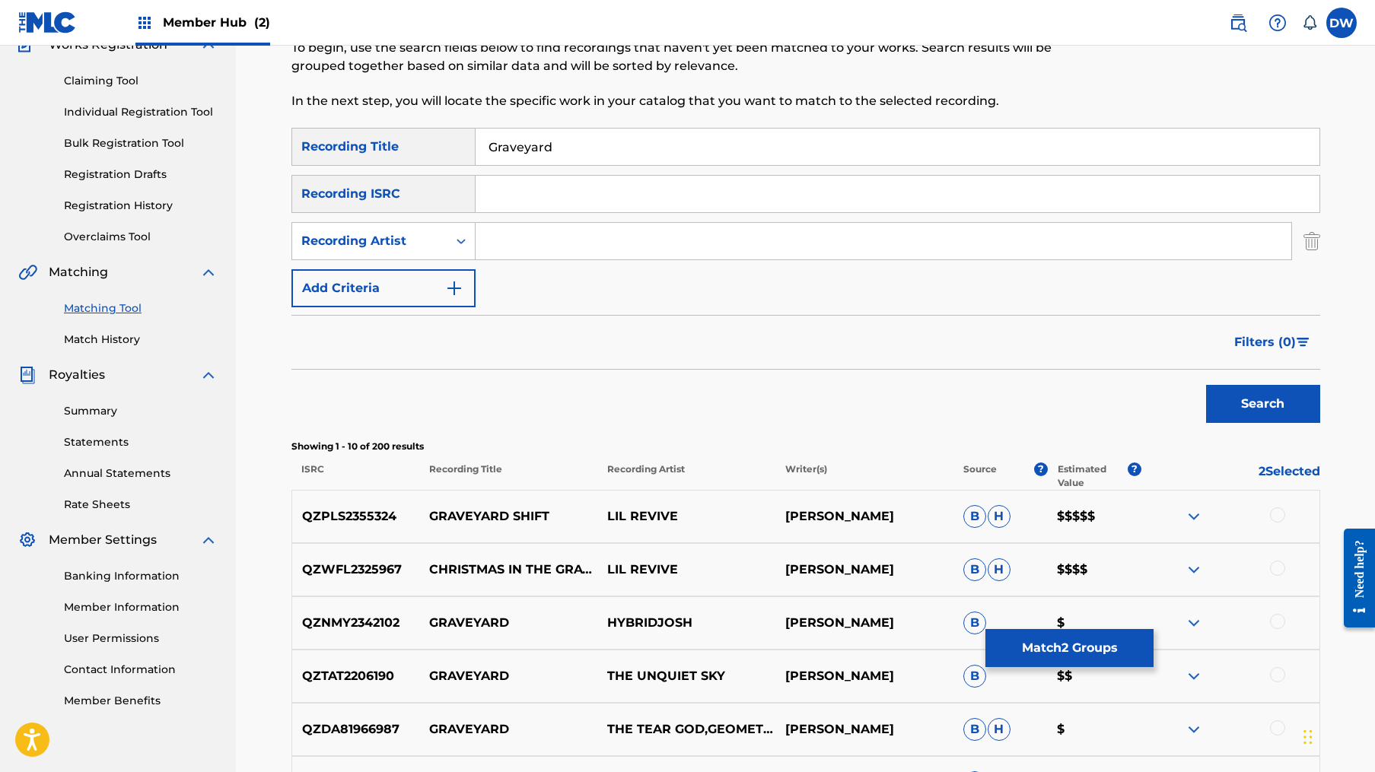
click at [570, 236] on input "Search Form" at bounding box center [883, 241] width 816 height 37
type input "Lil Revive"
click at [1262, 404] on button "Search" at bounding box center [1263, 404] width 114 height 38
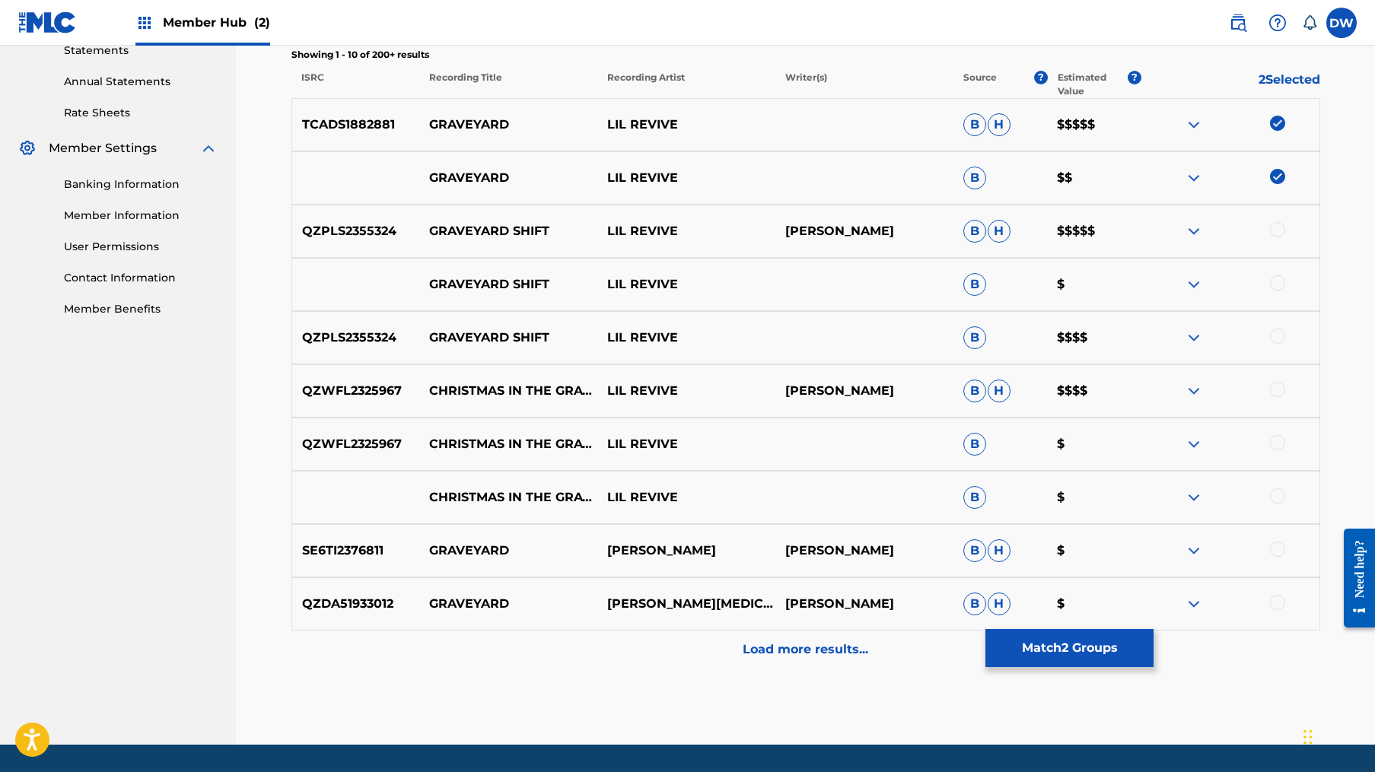
scroll to position [535, 0]
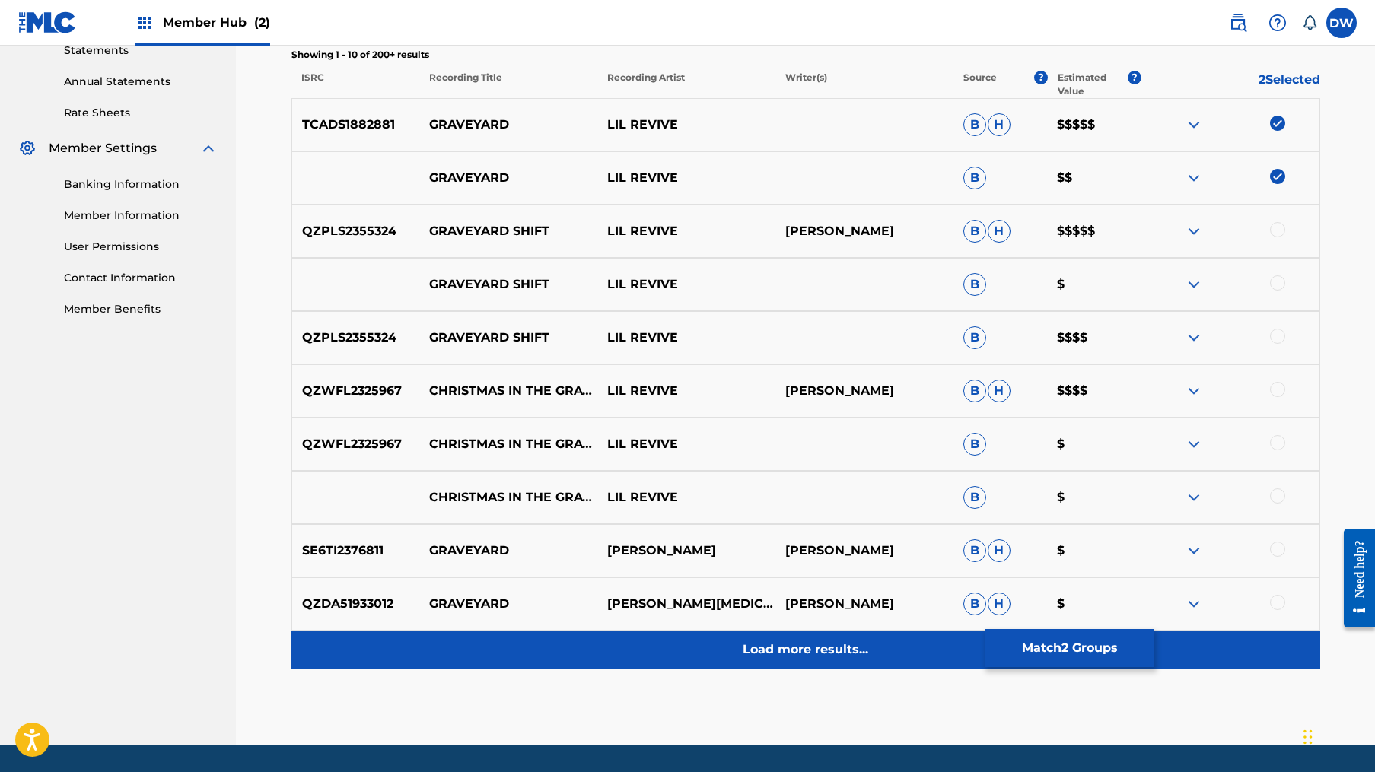
click at [729, 663] on div "Load more results..." at bounding box center [805, 650] width 1029 height 38
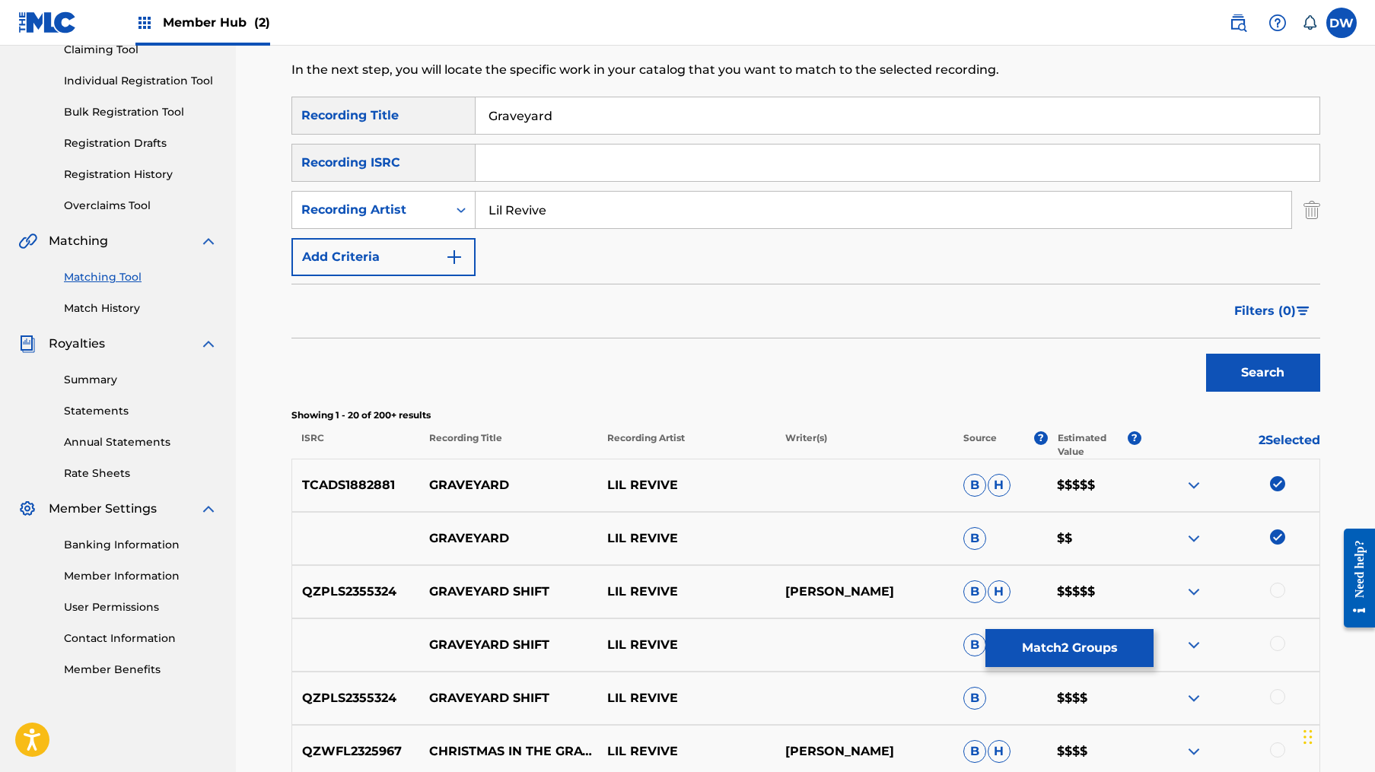
scroll to position [151, 0]
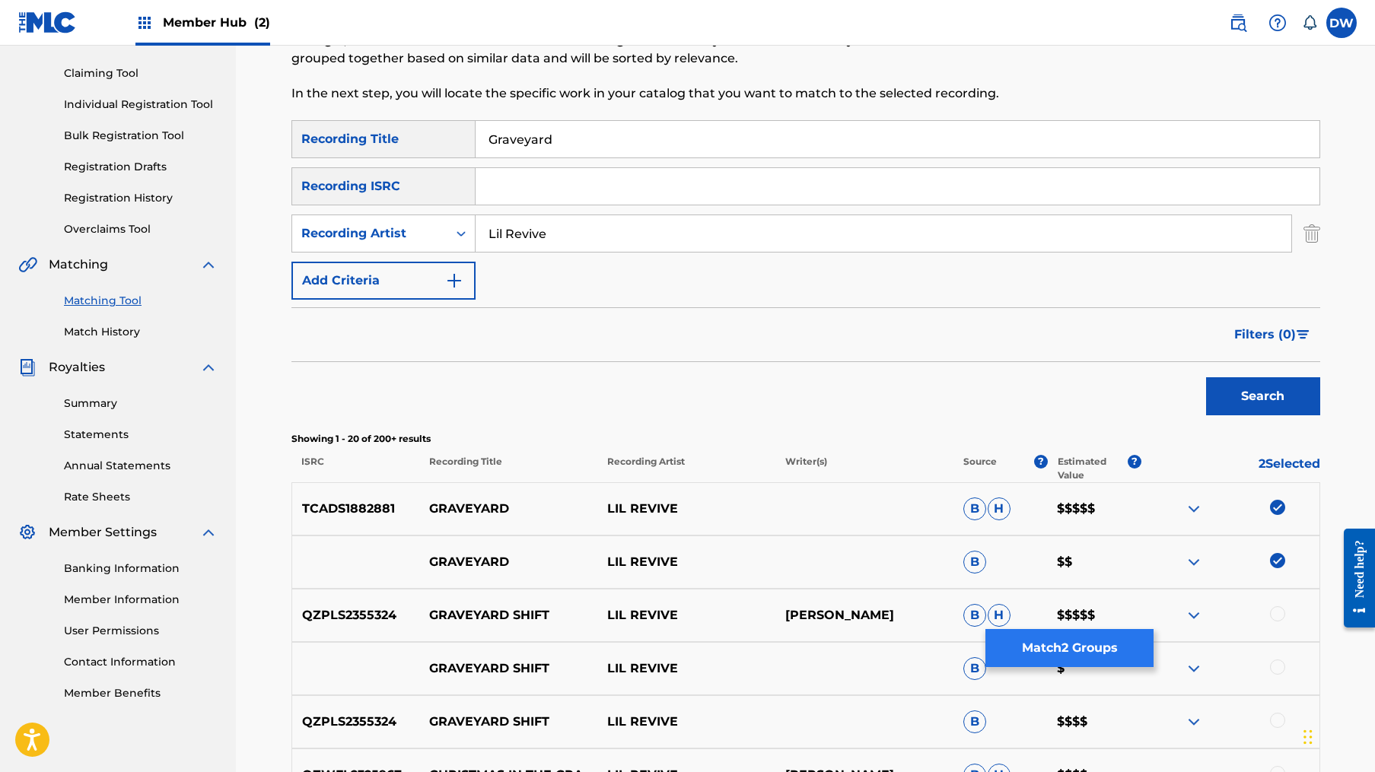
click at [1053, 641] on button "Match 2 Groups" at bounding box center [1069, 648] width 168 height 38
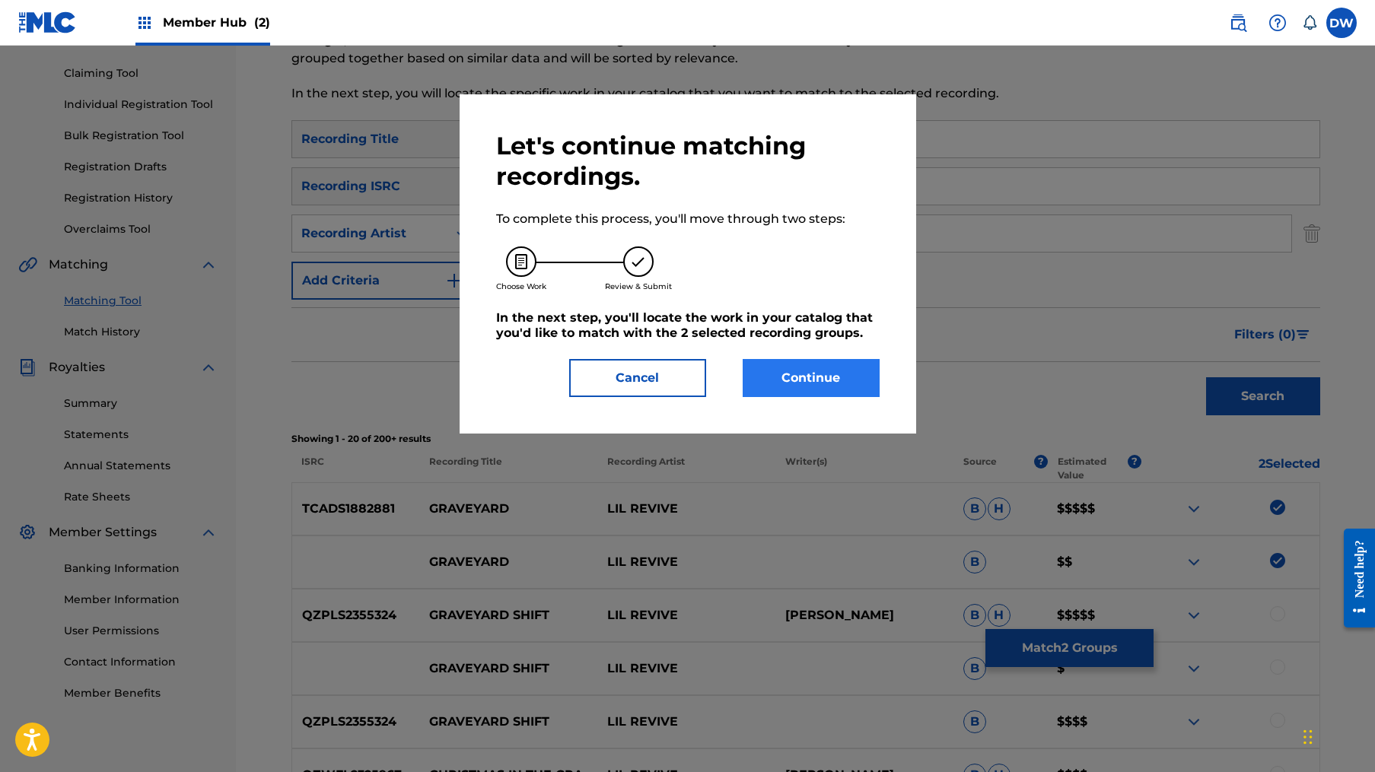
click at [813, 385] on button "Continue" at bounding box center [810, 378] width 137 height 38
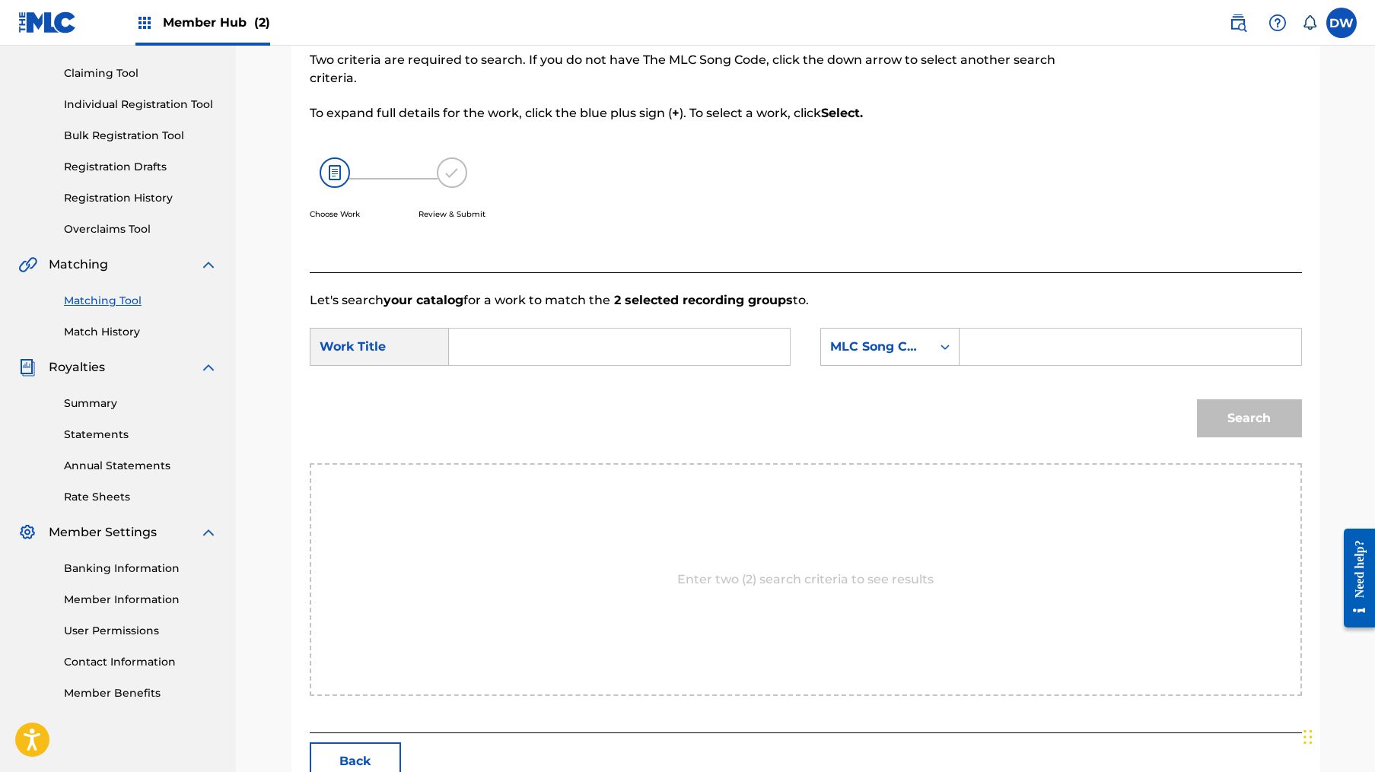
click at [704, 334] on input "Search Form" at bounding box center [619, 347] width 315 height 37
type input "g"
type input "graveyard"
click at [849, 335] on div "MLC Song Code" at bounding box center [876, 346] width 110 height 29
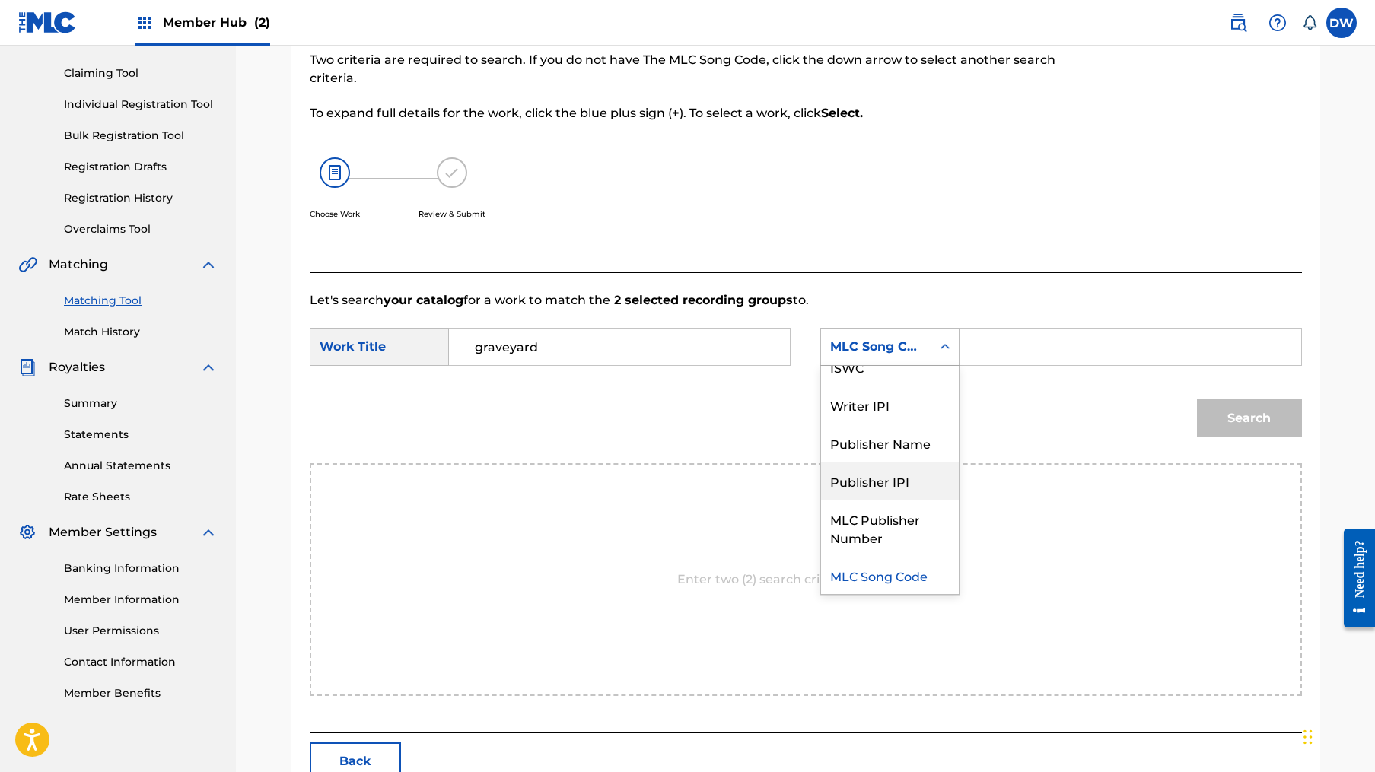
click at [893, 466] on div "Publisher IPI" at bounding box center [890, 481] width 138 height 38
click at [920, 363] on div "Publisher IPI" at bounding box center [889, 347] width 139 height 38
click at [903, 492] on div "Publisher Name" at bounding box center [890, 481] width 138 height 38
click at [1032, 358] on input "Search Form" at bounding box center [1129, 347] width 315 height 37
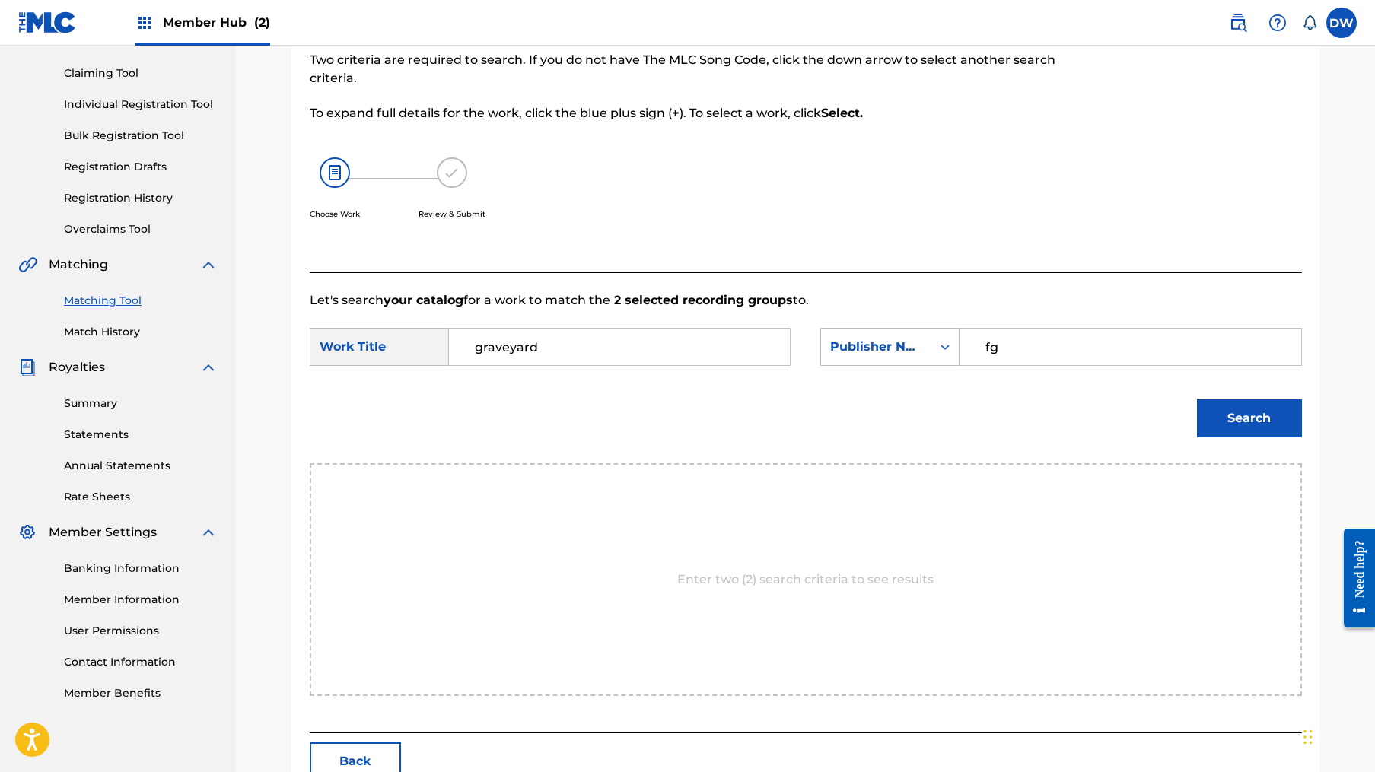
type input "f"
type input "fetch"
click at [1248, 418] on button "Search" at bounding box center [1249, 418] width 105 height 38
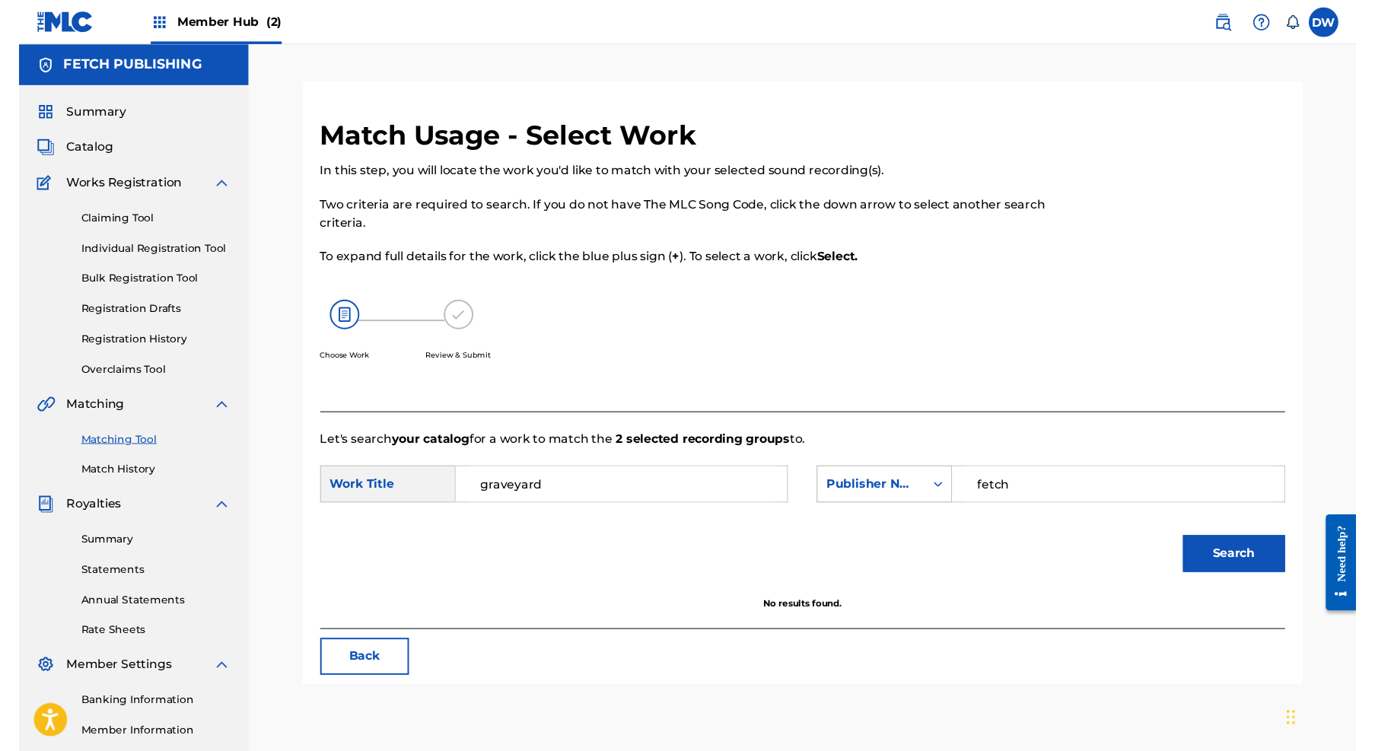
scroll to position [0, 0]
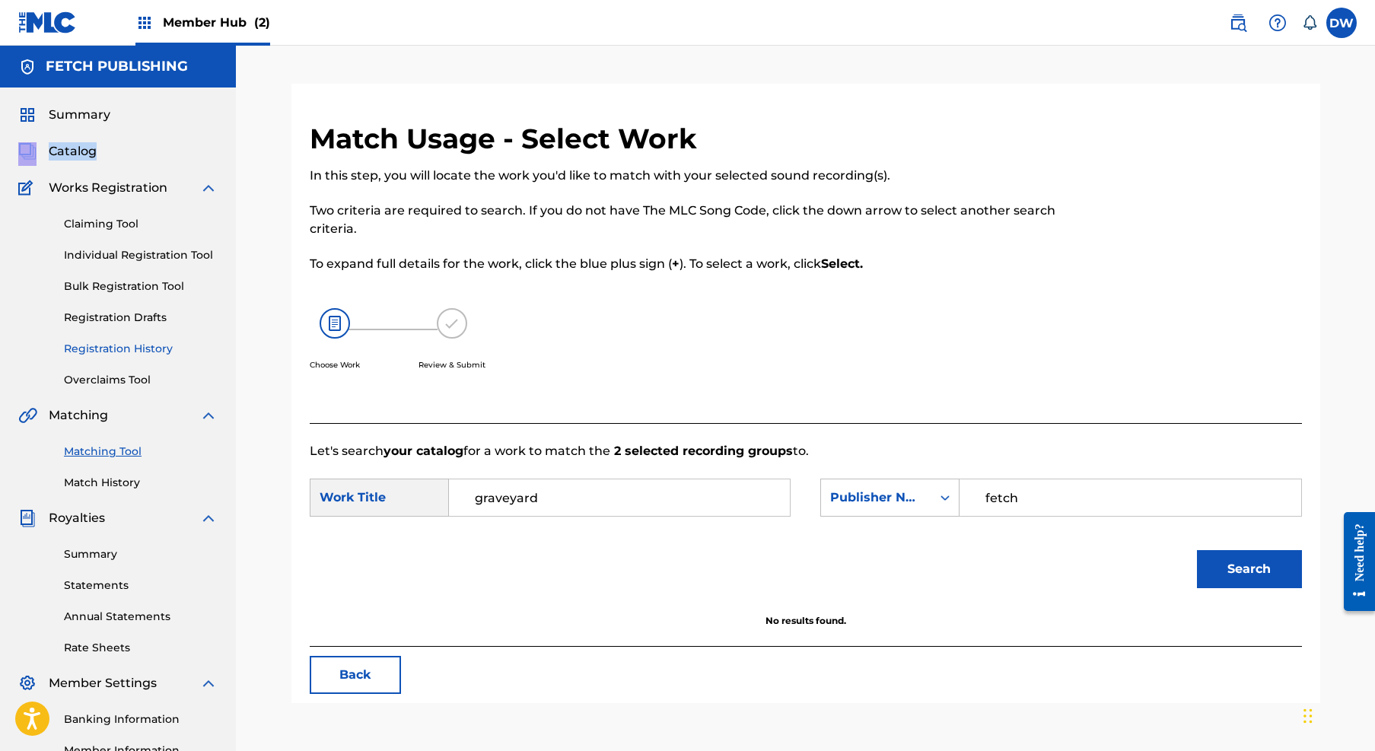
click at [109, 349] on link "Registration History" at bounding box center [141, 349] width 154 height 16
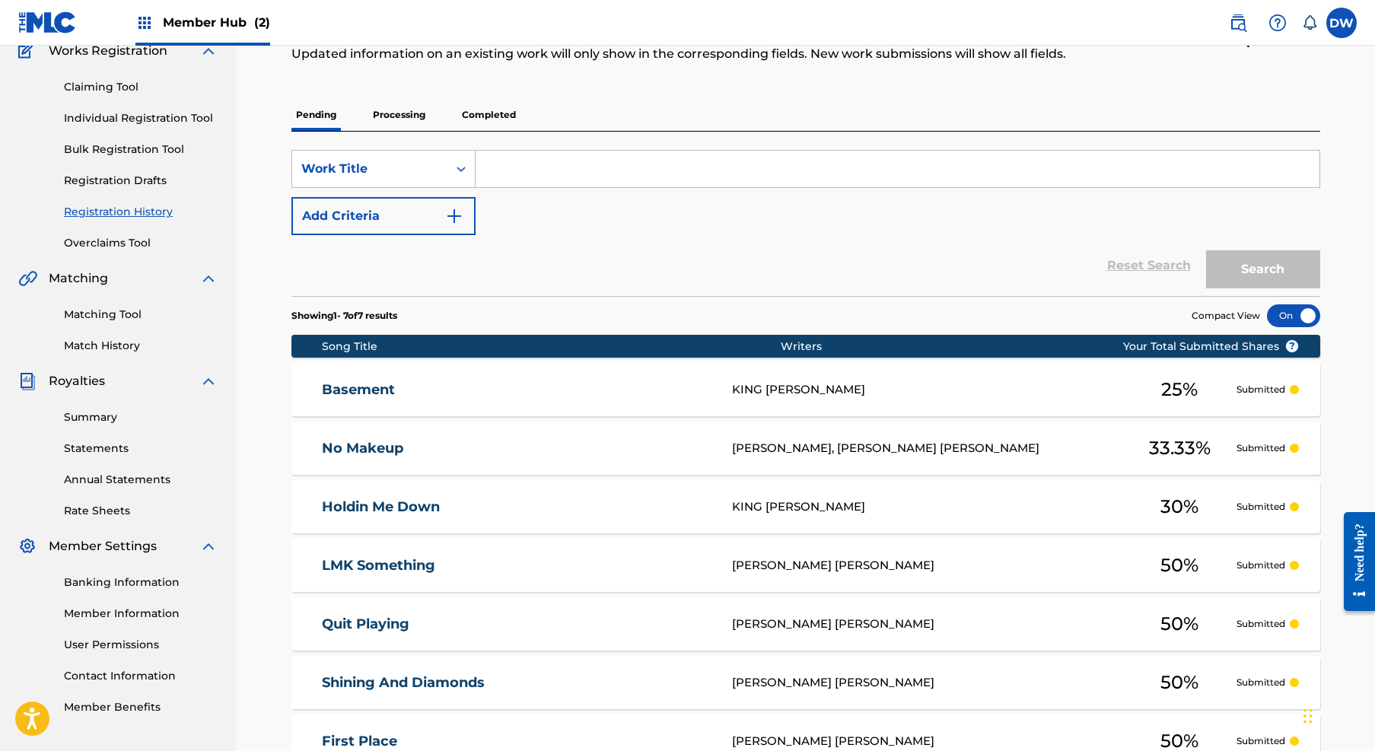
scroll to position [120, 0]
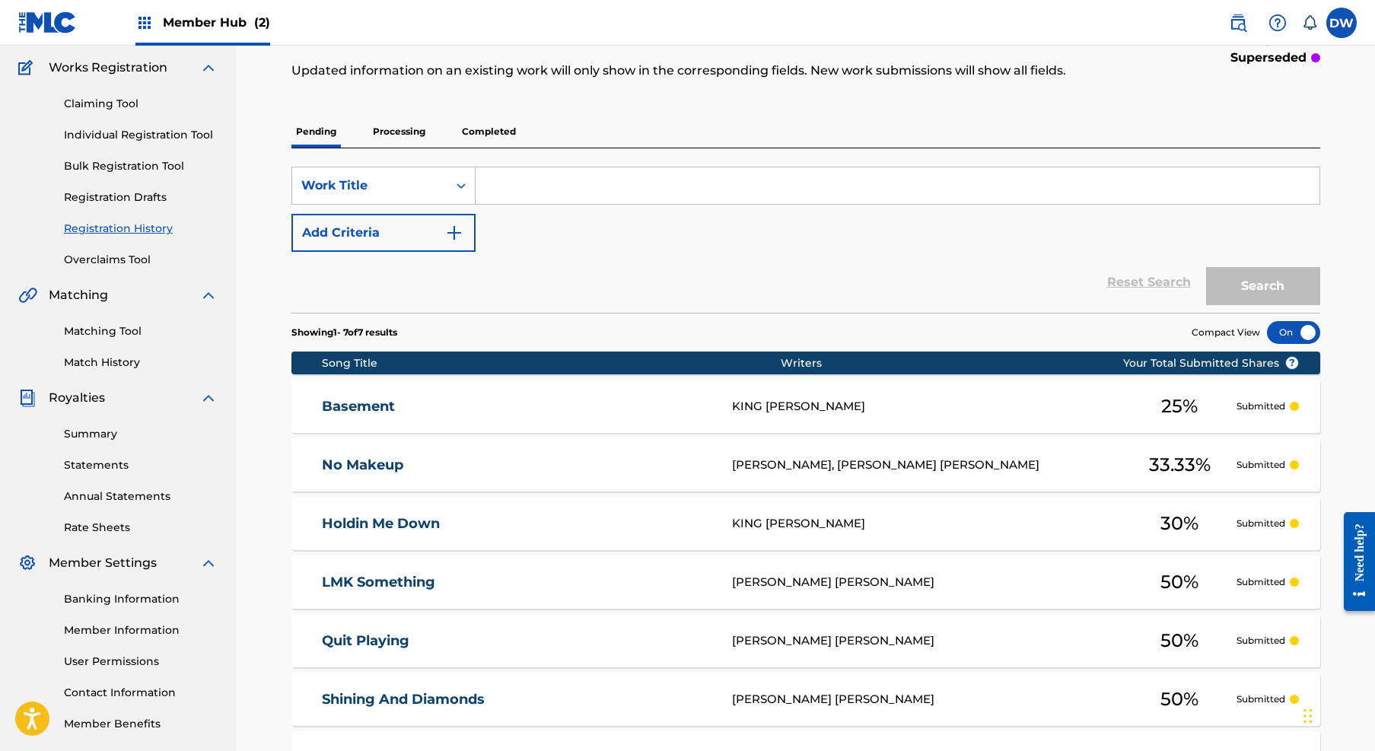
click at [415, 124] on p "Processing" at bounding box center [399, 132] width 62 height 32
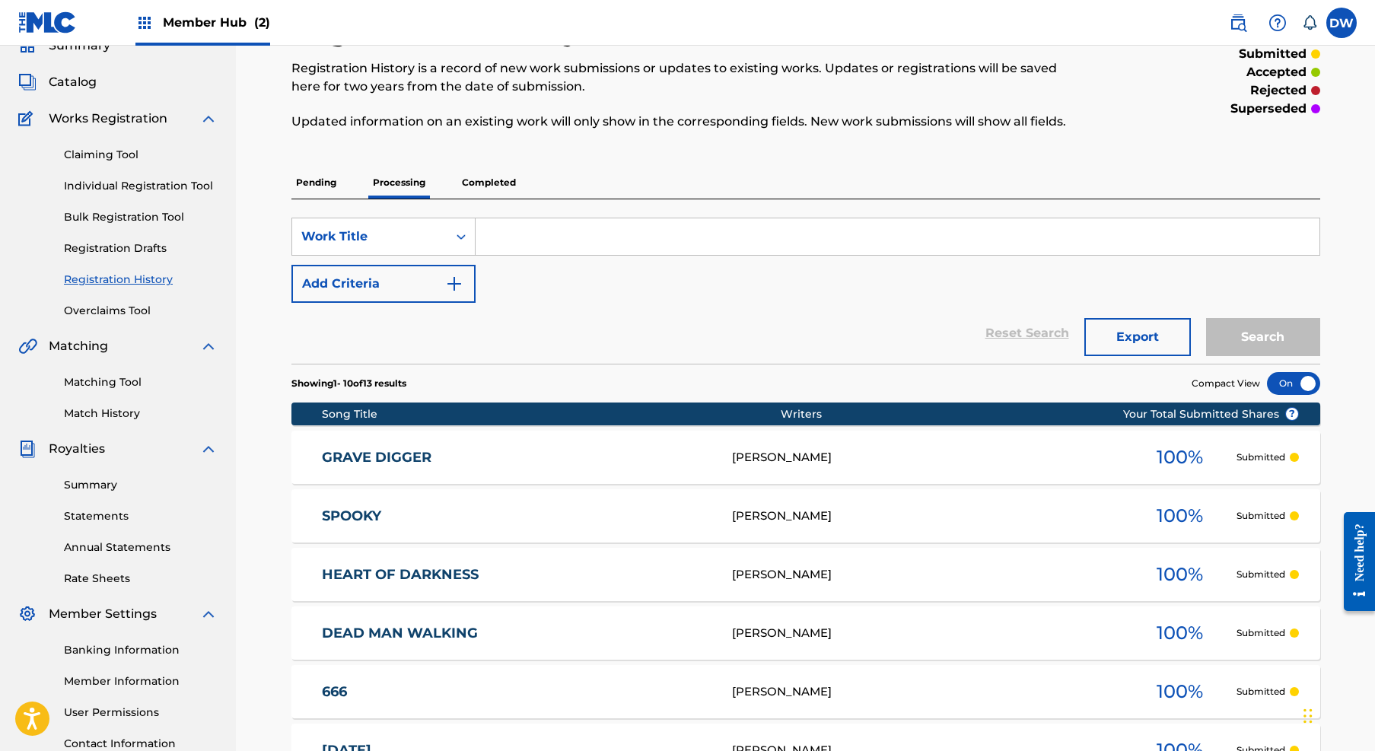
scroll to position [65, 0]
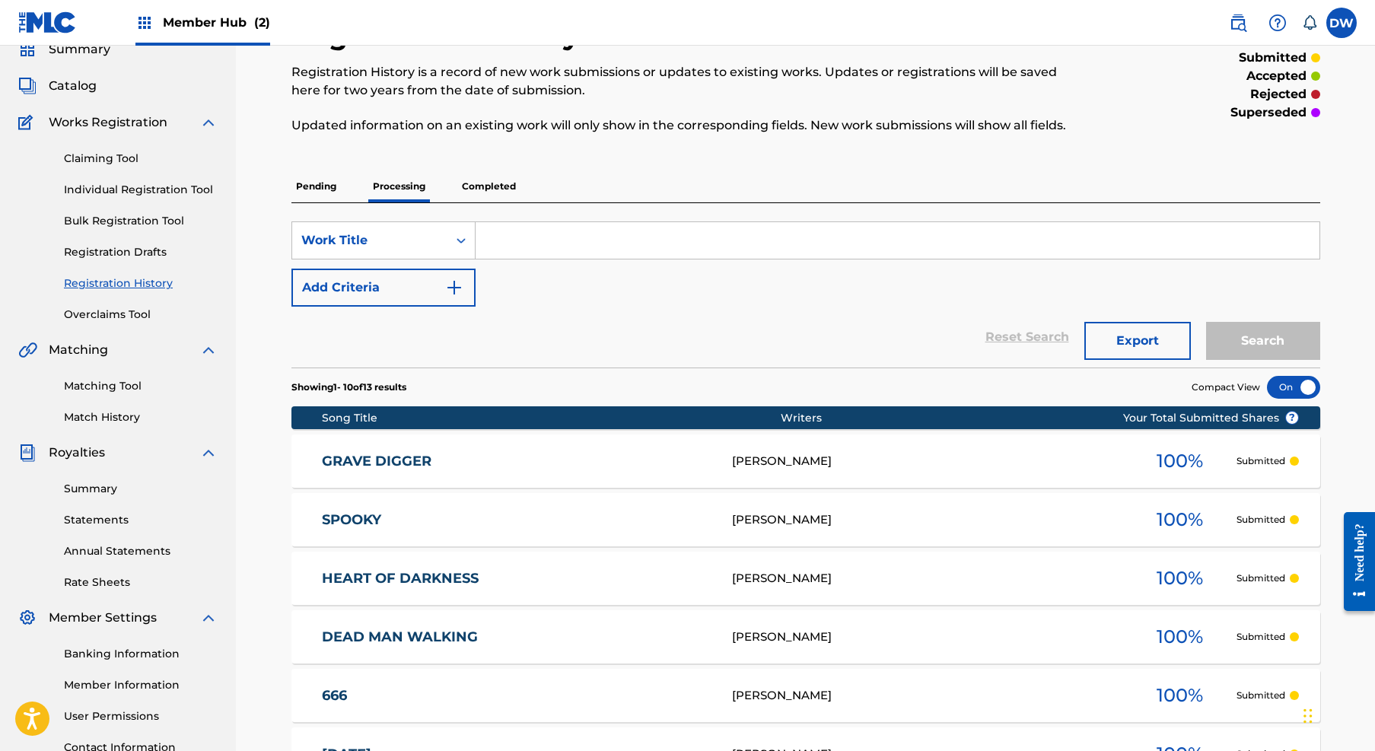
click at [501, 186] on p "Completed" at bounding box center [488, 186] width 63 height 32
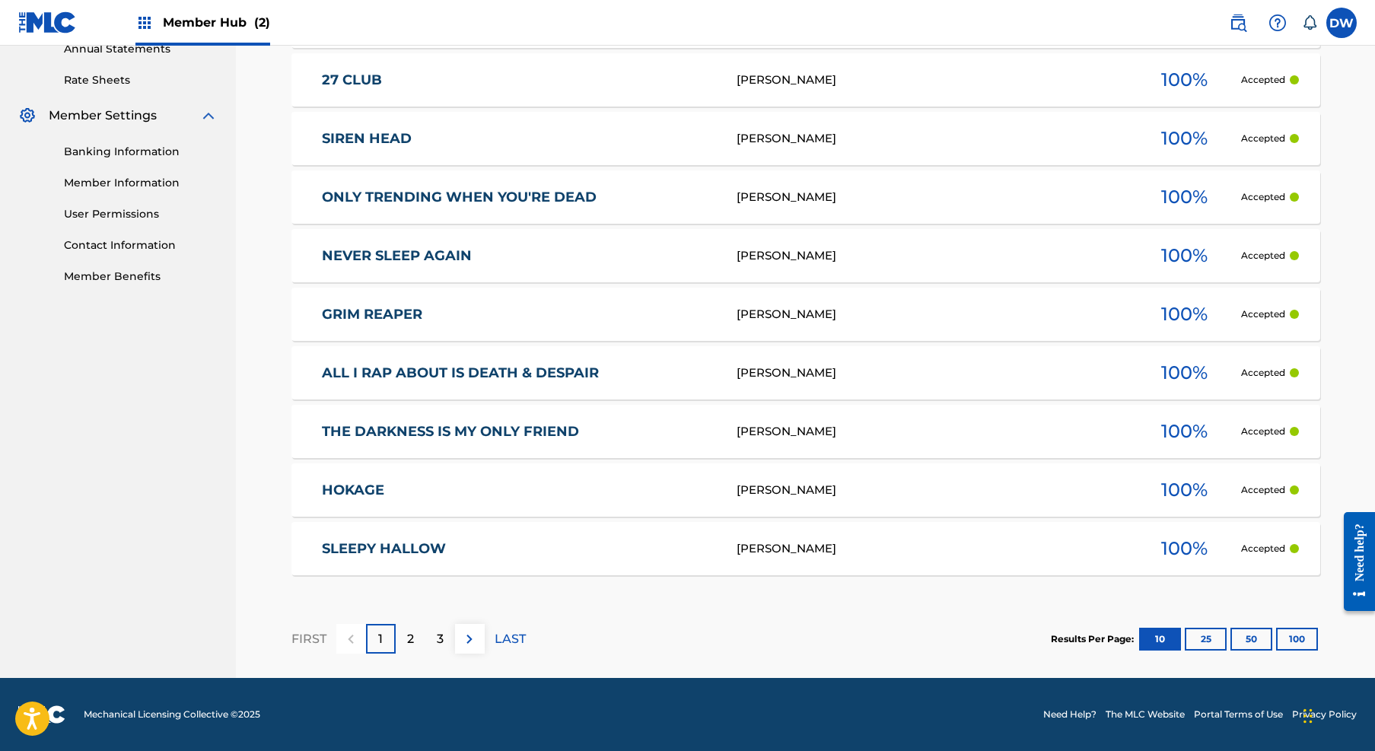
scroll to position [568, 0]
click at [408, 630] on p "2" at bounding box center [410, 639] width 7 height 18
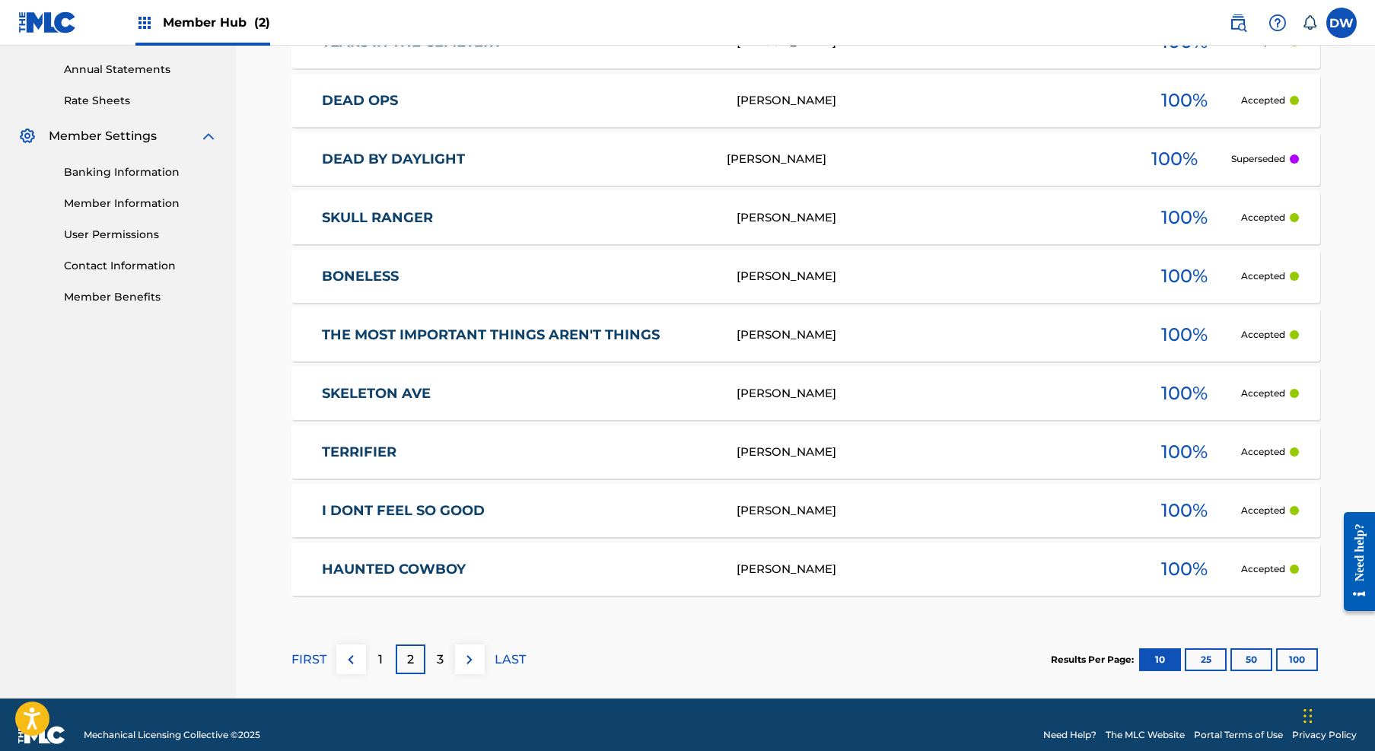
scroll to position [548, 0]
click at [1261, 661] on button "50" at bounding box center [1251, 658] width 42 height 23
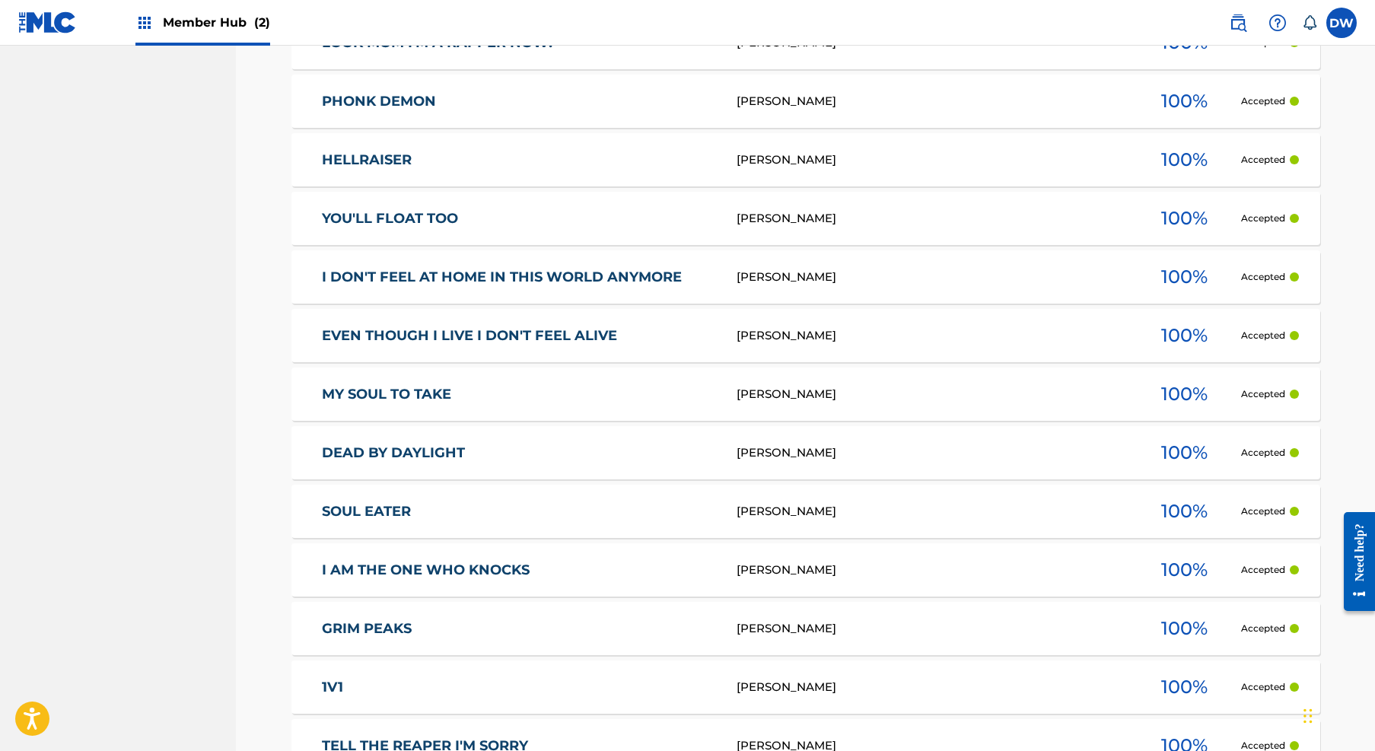
scroll to position [1820, 0]
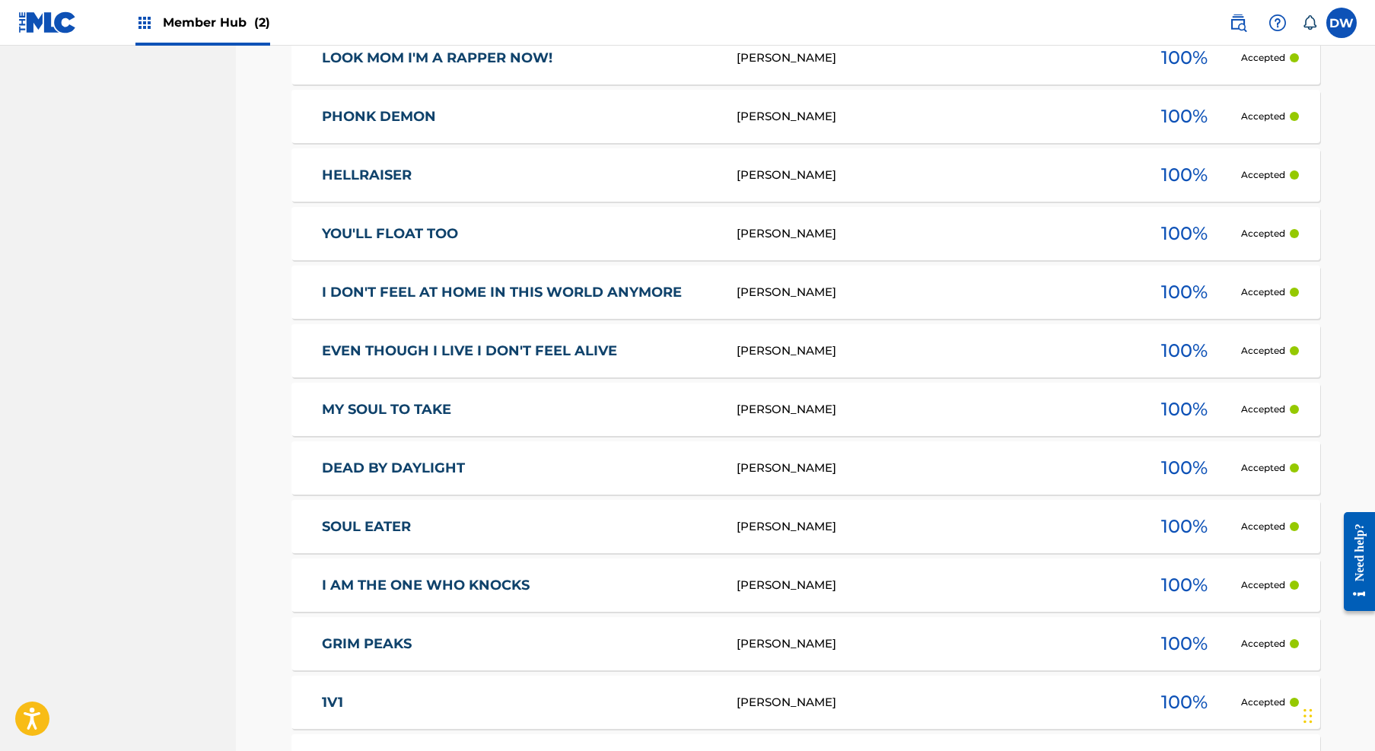
click at [492, 585] on link "I AM THE ONE WHO KNOCKS" at bounding box center [519, 585] width 394 height 17
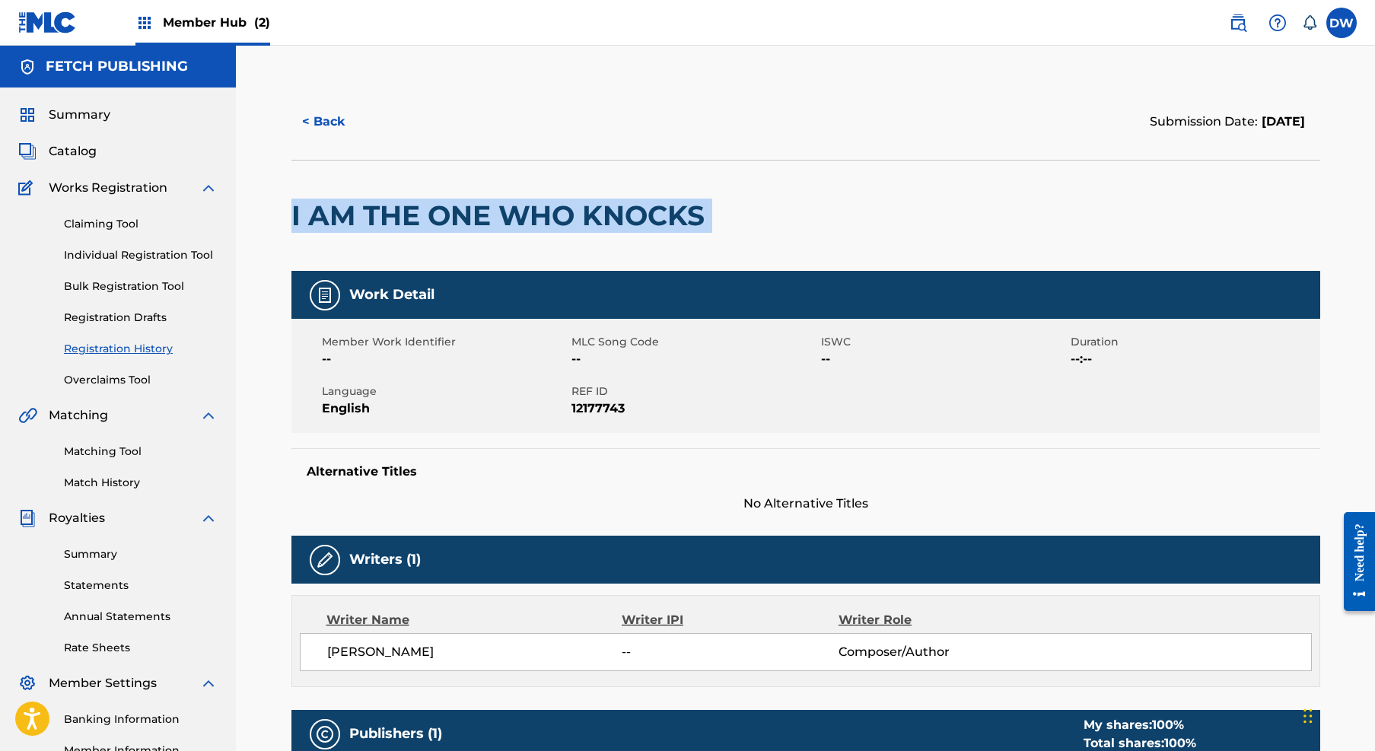
drag, startPoint x: 679, startPoint y: 221, endPoint x: 289, endPoint y: 219, distance: 389.5
click at [289, 219] on div "< Back Submission Date: September 23, 2025 I AM THE ONE WHO KNOCKS Work Detail …" at bounding box center [805, 590] width 1065 height 1013
click at [289, 218] on div "< Back Submission Date: September 23, 2025 I AM THE ONE WHO KNOCKS Work Detail …" at bounding box center [805, 590] width 1065 height 1013
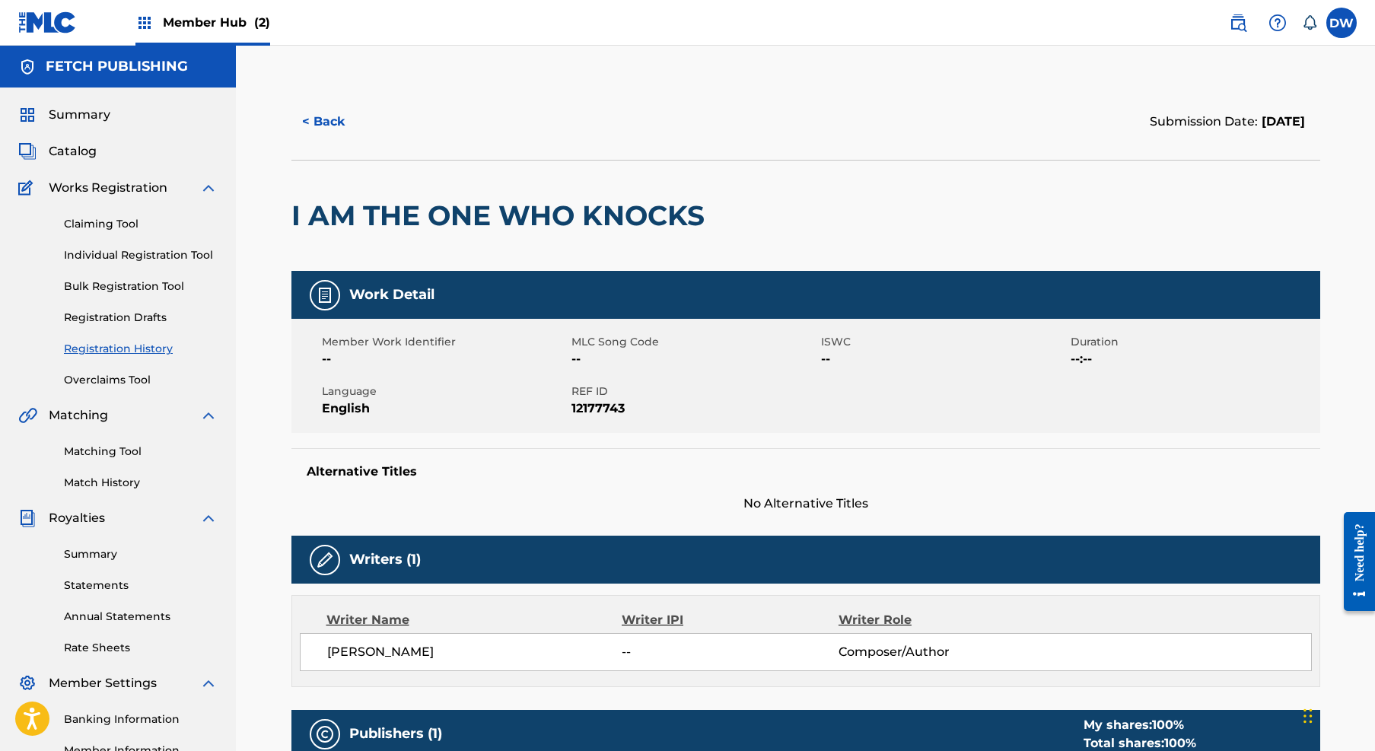
click at [582, 213] on h2 "I AM THE ONE WHO KNOCKS" at bounding box center [501, 216] width 421 height 34
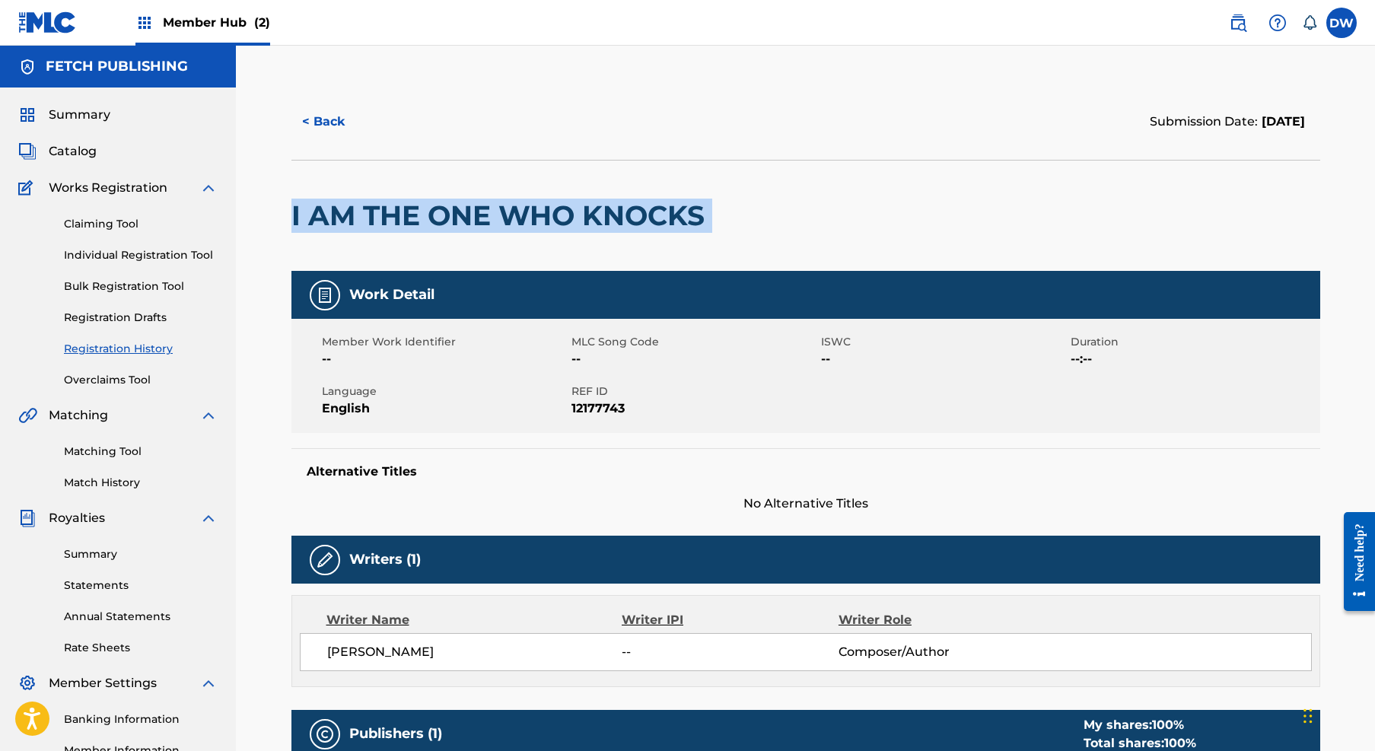
click at [582, 213] on h2 "I AM THE ONE WHO KNOCKS" at bounding box center [501, 216] width 421 height 34
click at [854, 184] on div at bounding box center [830, 216] width 237 height 110
drag, startPoint x: 704, startPoint y: 215, endPoint x: 271, endPoint y: 219, distance: 433.6
click at [271, 219] on div "< Back Submission Date: September 23, 2025 I AM THE ONE WHO KNOCKS Work Detail …" at bounding box center [805, 571] width 1139 height 1051
copy h2 "I AM THE ONE WHO KNOCKS"
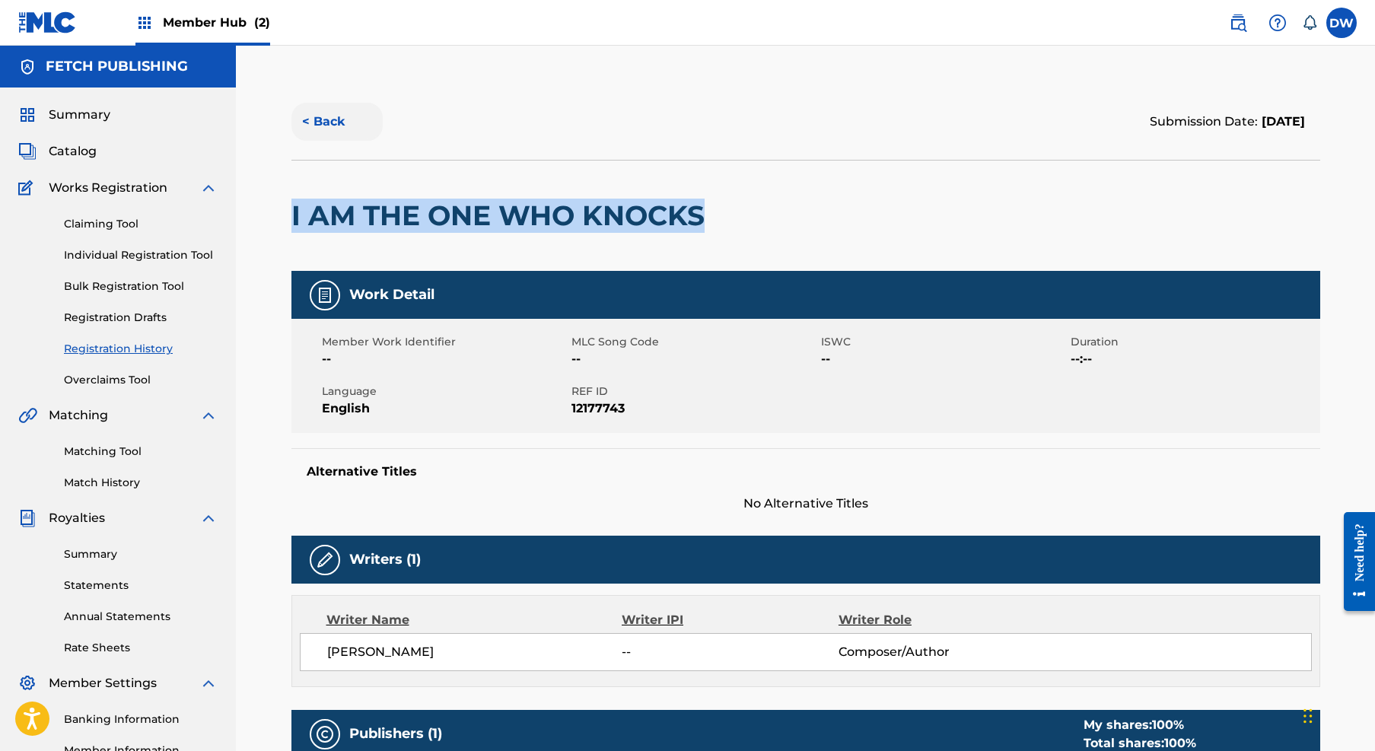
click at [317, 116] on button "< Back" at bounding box center [336, 122] width 91 height 38
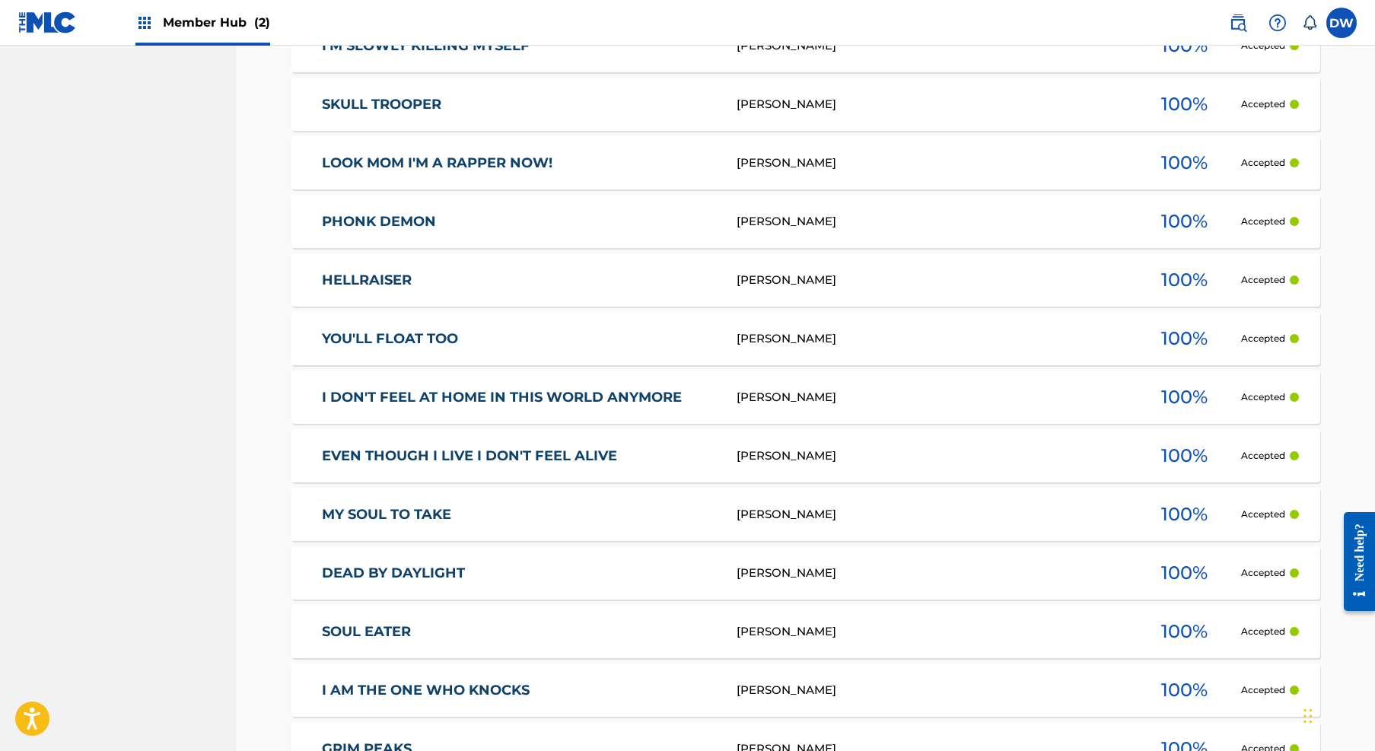
scroll to position [1707, 0]
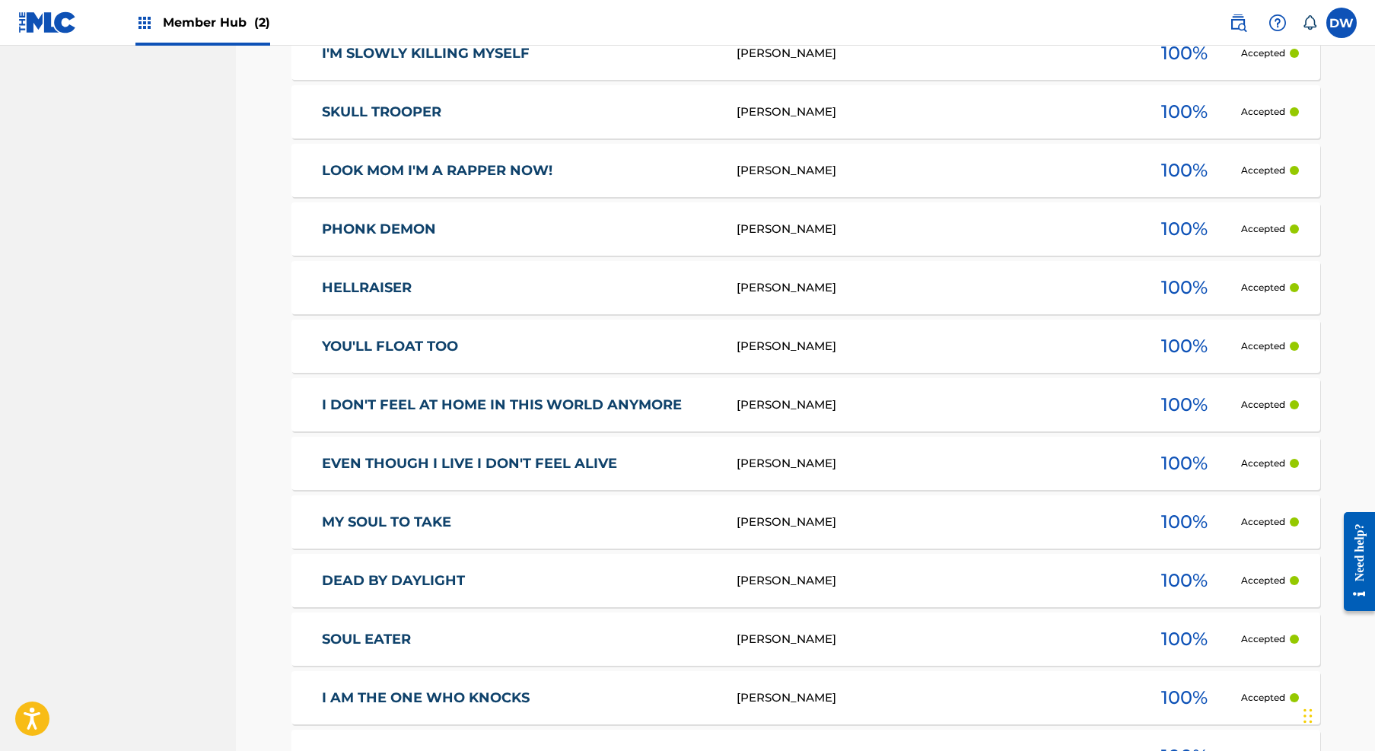
click at [417, 467] on link "EVEN THOUGH I LIVE I DON'T FEEL ALIVE" at bounding box center [519, 463] width 394 height 17
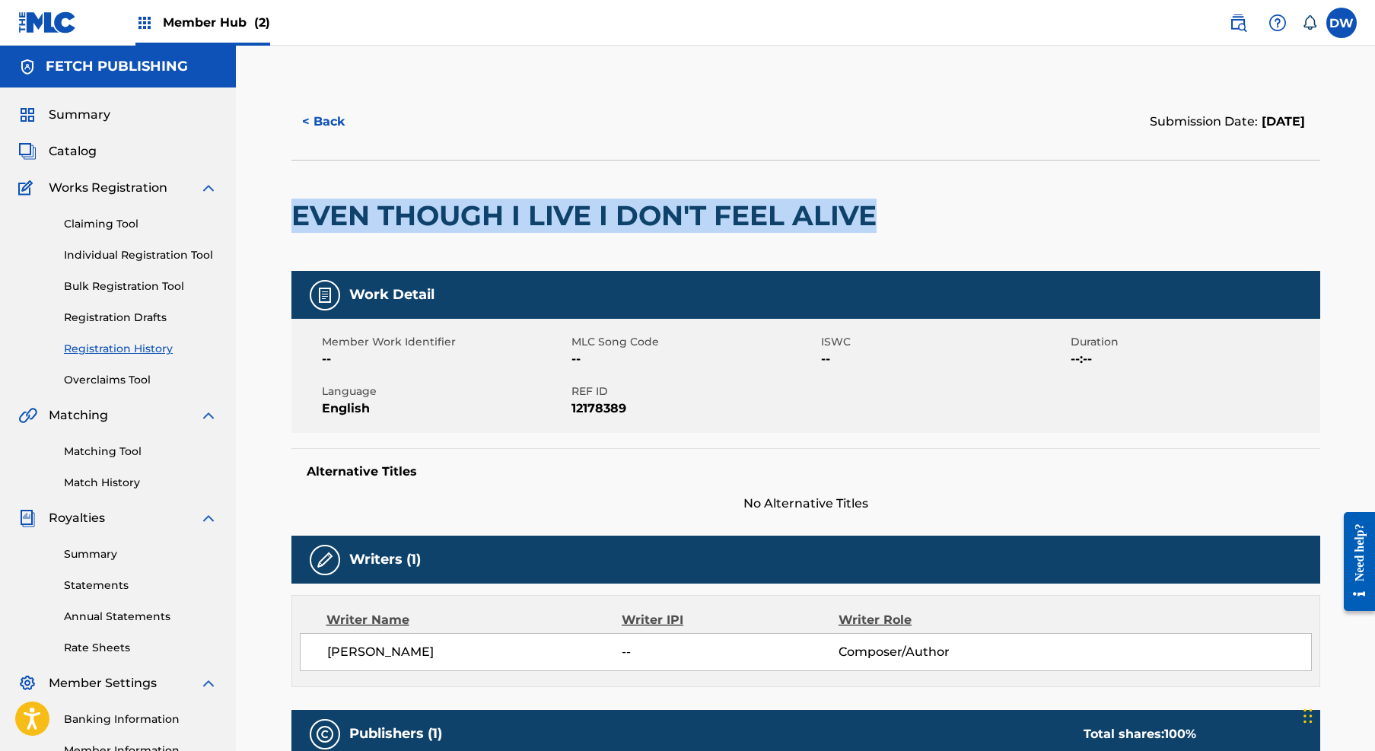
drag, startPoint x: 288, startPoint y: 215, endPoint x: 879, endPoint y: 208, distance: 591.1
click at [879, 208] on div "< Back Submission Date: September 23, 2025 EVEN THOUGH I LIVE I DON'T FEEL ALIV…" at bounding box center [805, 590] width 1065 height 1013
copy h2 "EVEN THOUGH I LIVE I DON'T FEEL ALIVE"
click at [319, 129] on button "< Back" at bounding box center [336, 122] width 91 height 38
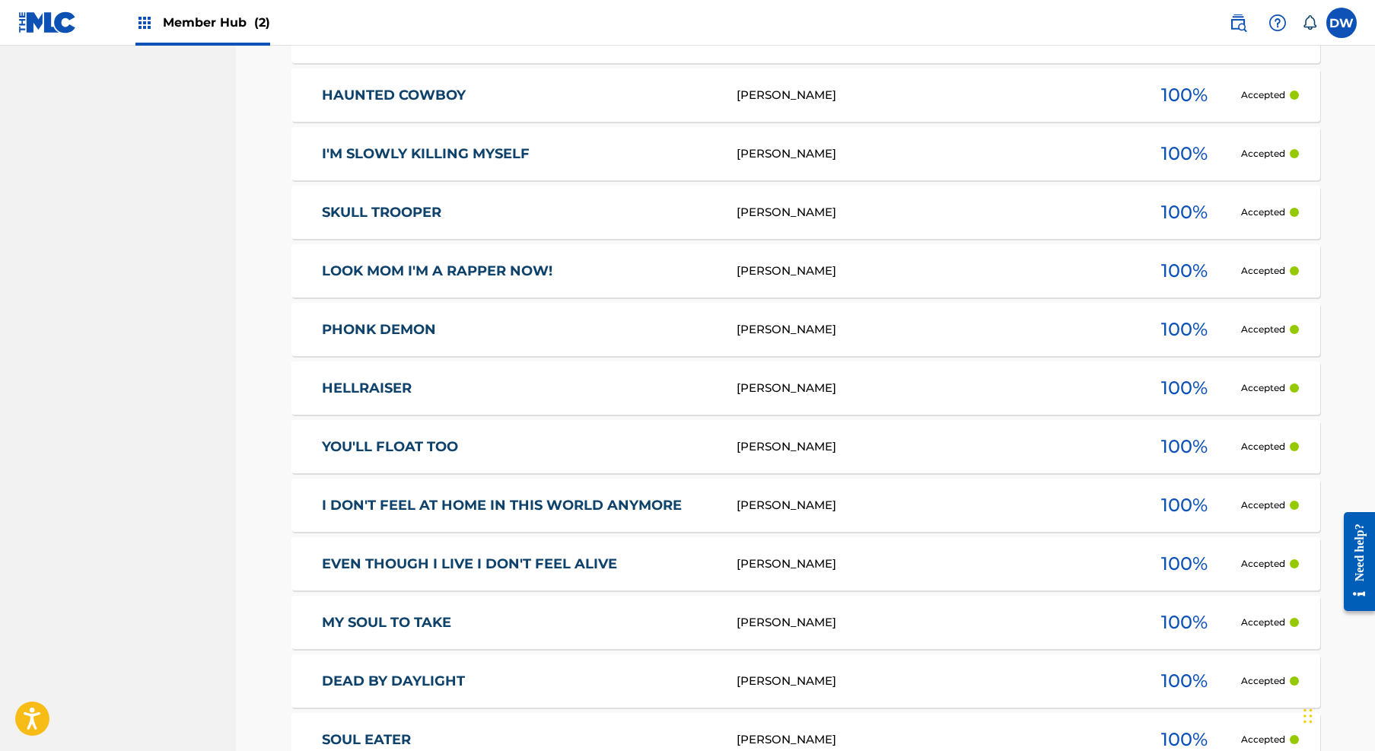
scroll to position [1608, 0]
click at [565, 496] on link "I DON'T FEEL AT HOME IN THIS WORLD ANYMORE" at bounding box center [519, 503] width 394 height 17
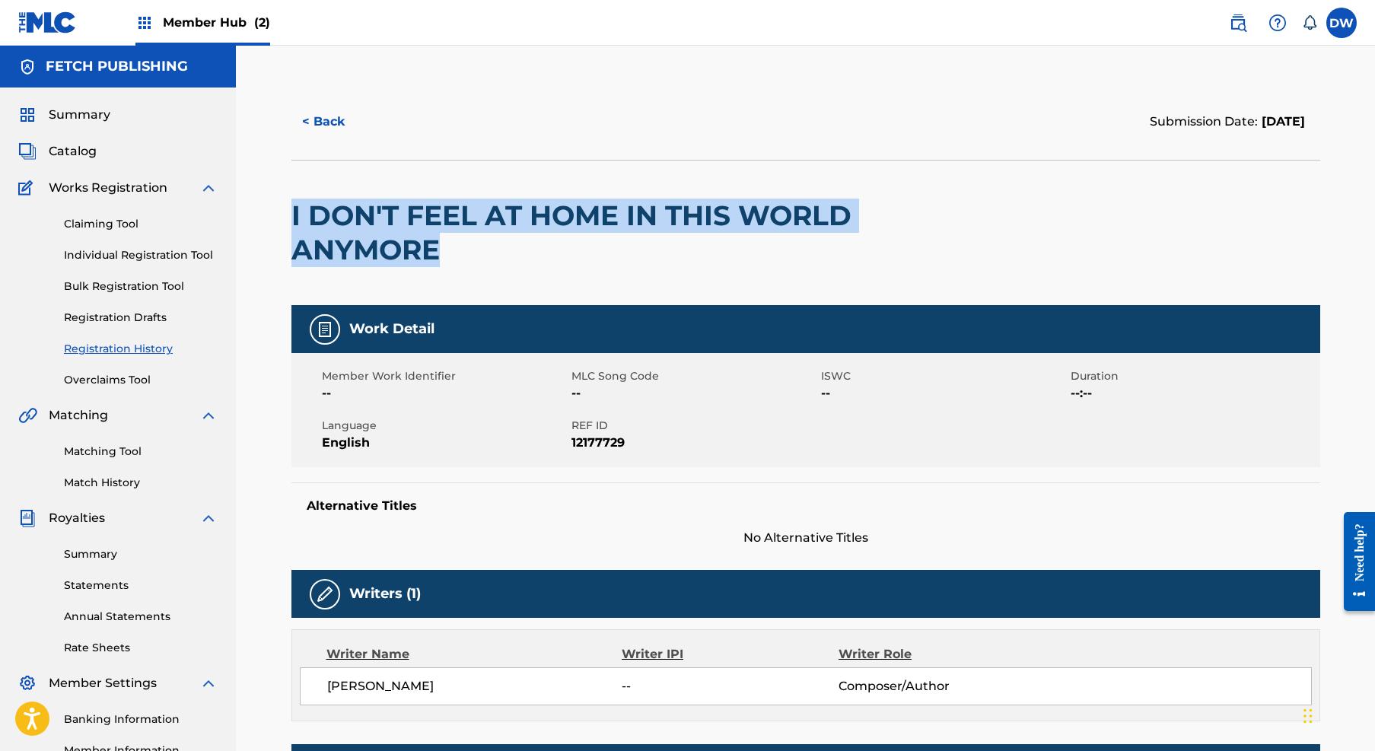
drag, startPoint x: 288, startPoint y: 215, endPoint x: 438, endPoint y: 256, distance: 156.1
click at [439, 256] on div "< Back Submission Date: September 23, 2025 I DON'T FEEL AT HOME IN THIS WORLD A…" at bounding box center [805, 607] width 1065 height 1047
copy h2 "I DON'T FEEL AT HOME IN THIS WORLD ANYMORE"
click at [329, 119] on button "< Back" at bounding box center [336, 122] width 91 height 38
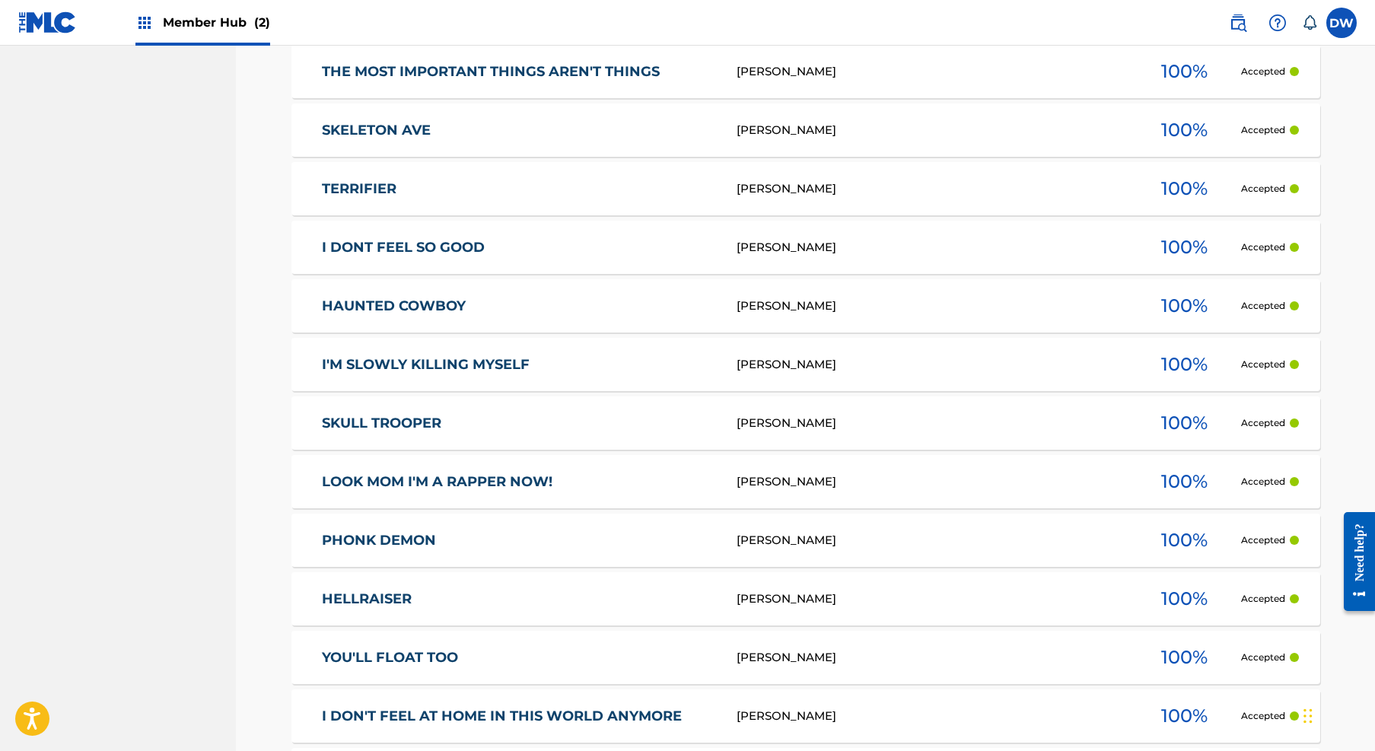
scroll to position [1358, 0]
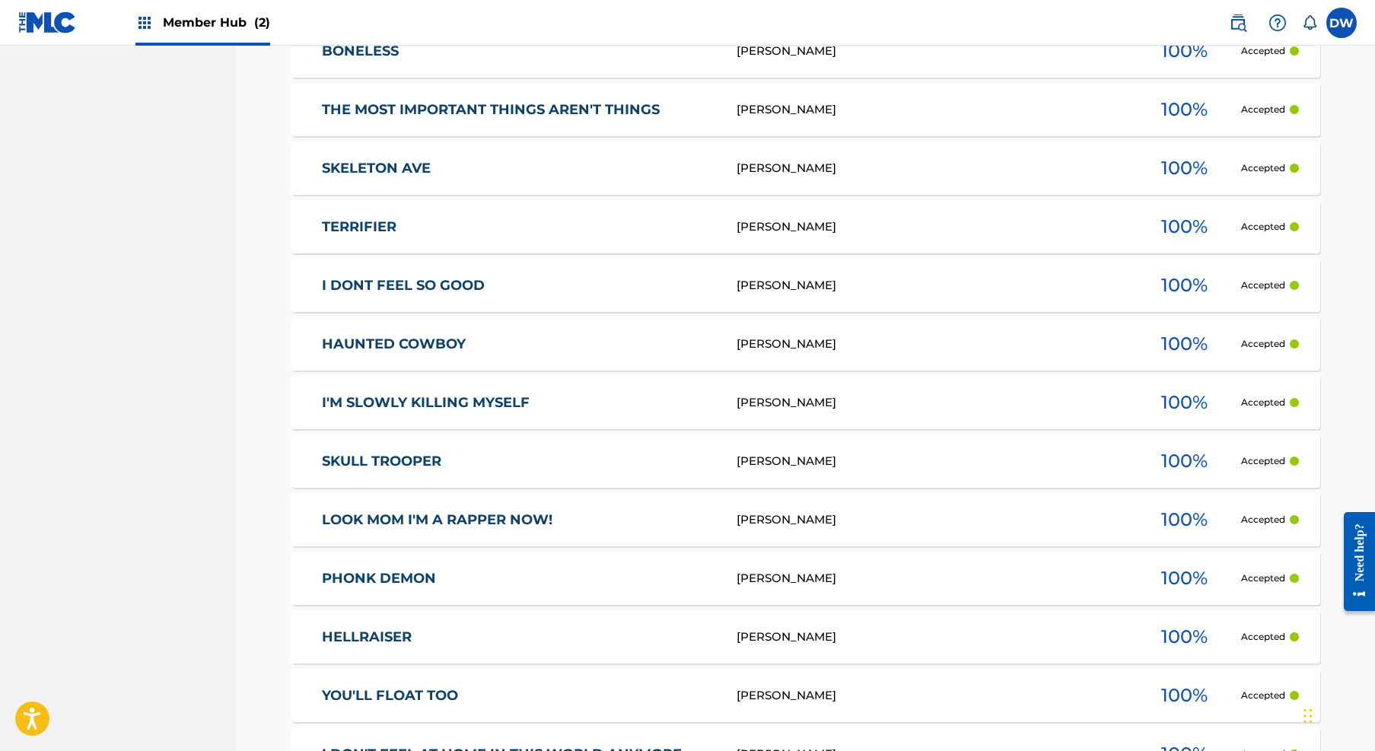
click at [522, 117] on link "THE MOST IMPORTANT THINGS AREN'T THINGS" at bounding box center [519, 109] width 394 height 17
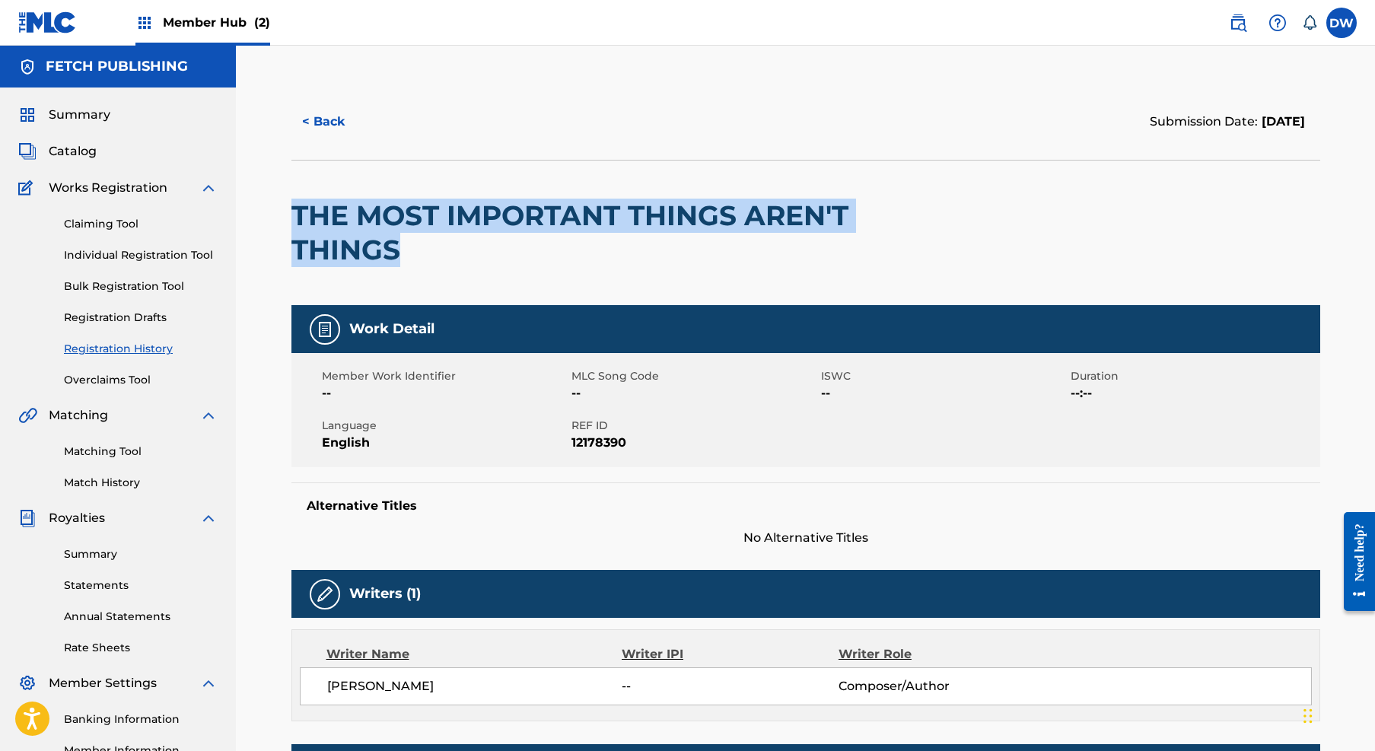
drag, startPoint x: 295, startPoint y: 217, endPoint x: 407, endPoint y: 253, distance: 117.4
click at [407, 253] on h2 "THE MOST IMPORTANT THINGS AREN'T THINGS" at bounding box center [599, 233] width 617 height 68
copy h2 "THE MOST IMPORTANT THINGS AREN'T THINGS"
click at [332, 124] on button "< Back" at bounding box center [336, 122] width 91 height 38
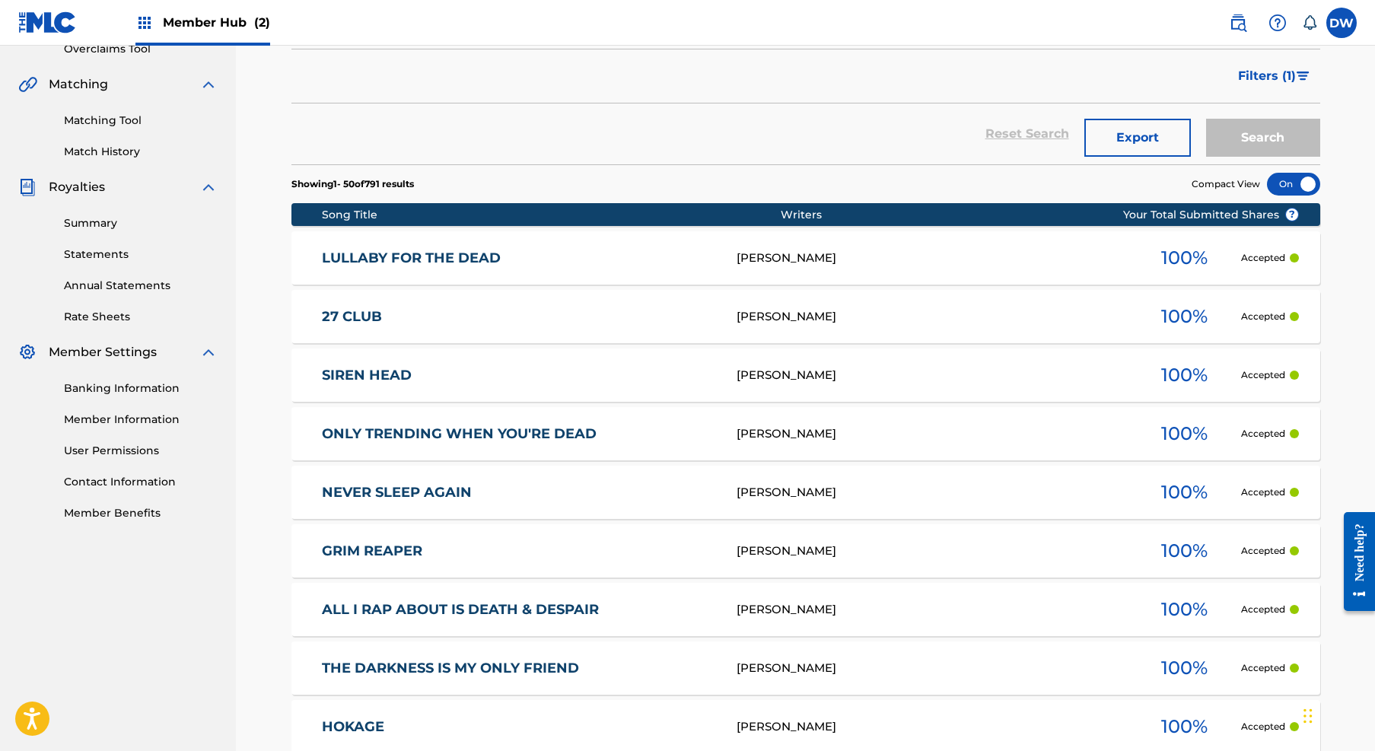
scroll to position [324, 0]
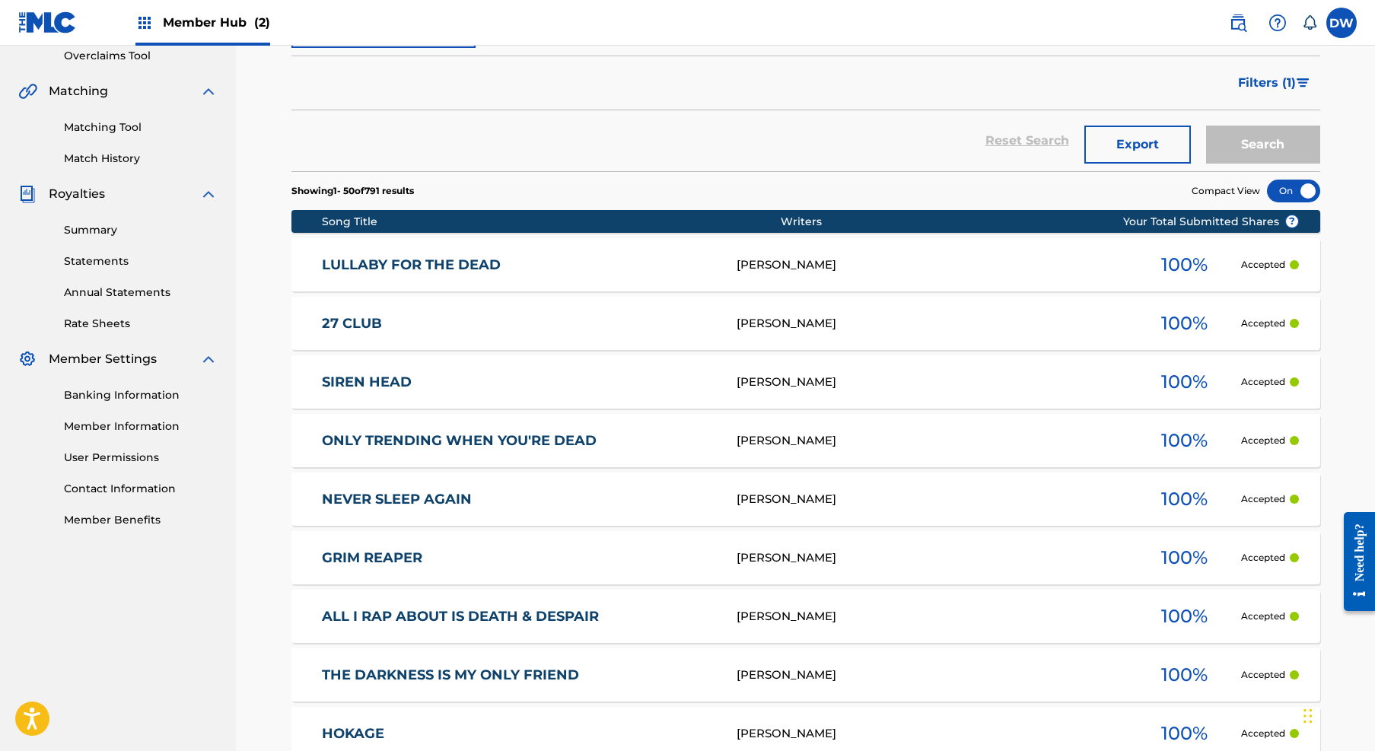
click at [468, 663] on div "THE DARKNESS IS MY ONLY FRIEND JOSH A 100 % Accepted" at bounding box center [805, 674] width 1029 height 53
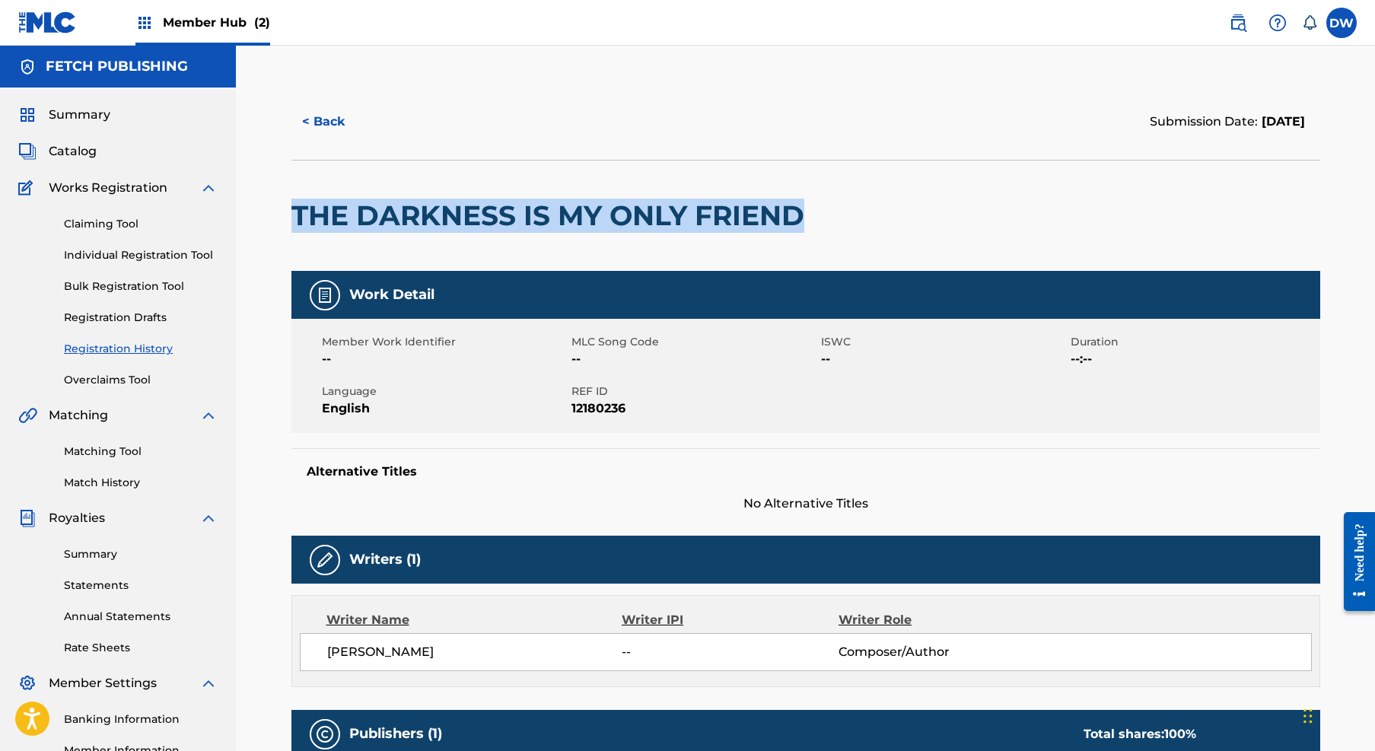
drag, startPoint x: 288, startPoint y: 208, endPoint x: 803, endPoint y: 224, distance: 514.5
click at [803, 224] on div "< Back Submission Date: September 23, 2025 THE DARKNESS IS MY ONLY FRIEND Work …" at bounding box center [805, 590] width 1065 height 1013
copy h2 "THE DARKNESS IS MY ONLY FRIEND"
click at [333, 116] on button "< Back" at bounding box center [336, 122] width 91 height 38
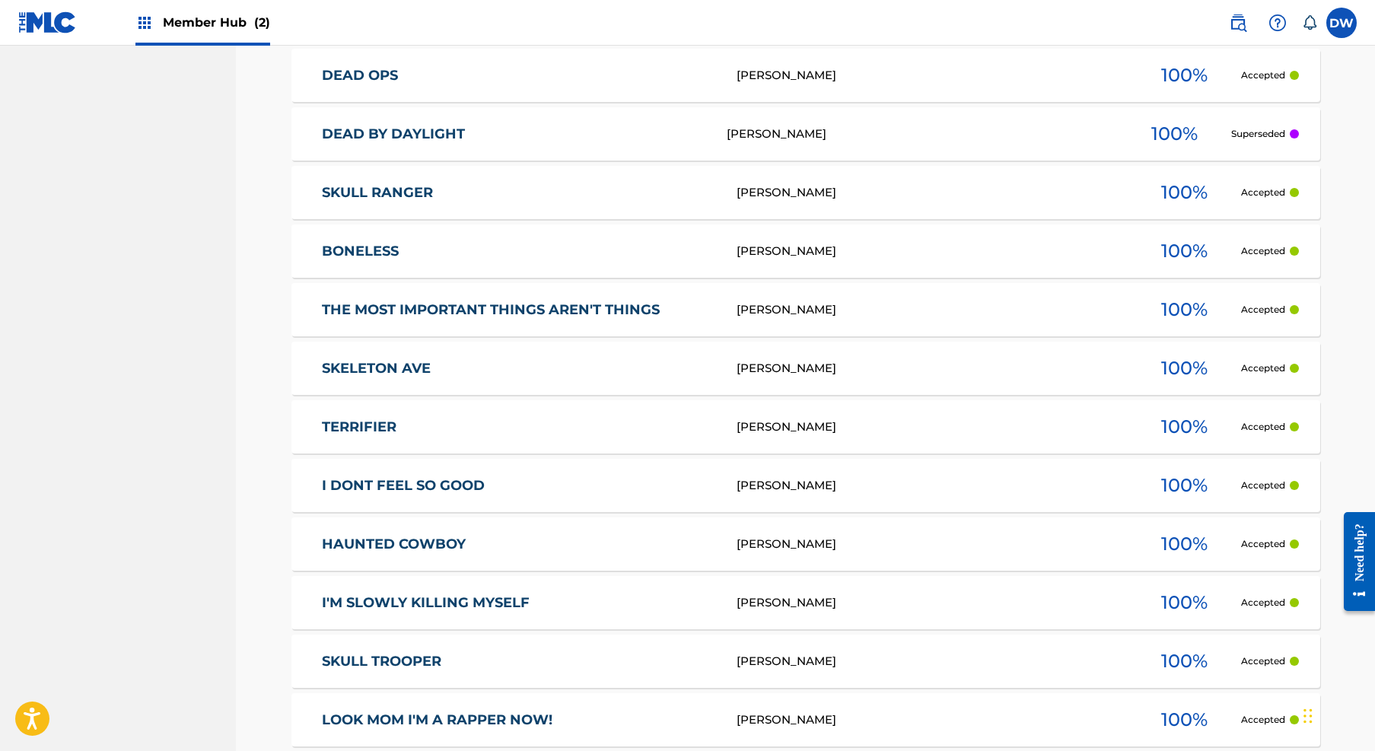
scroll to position [1161, 0]
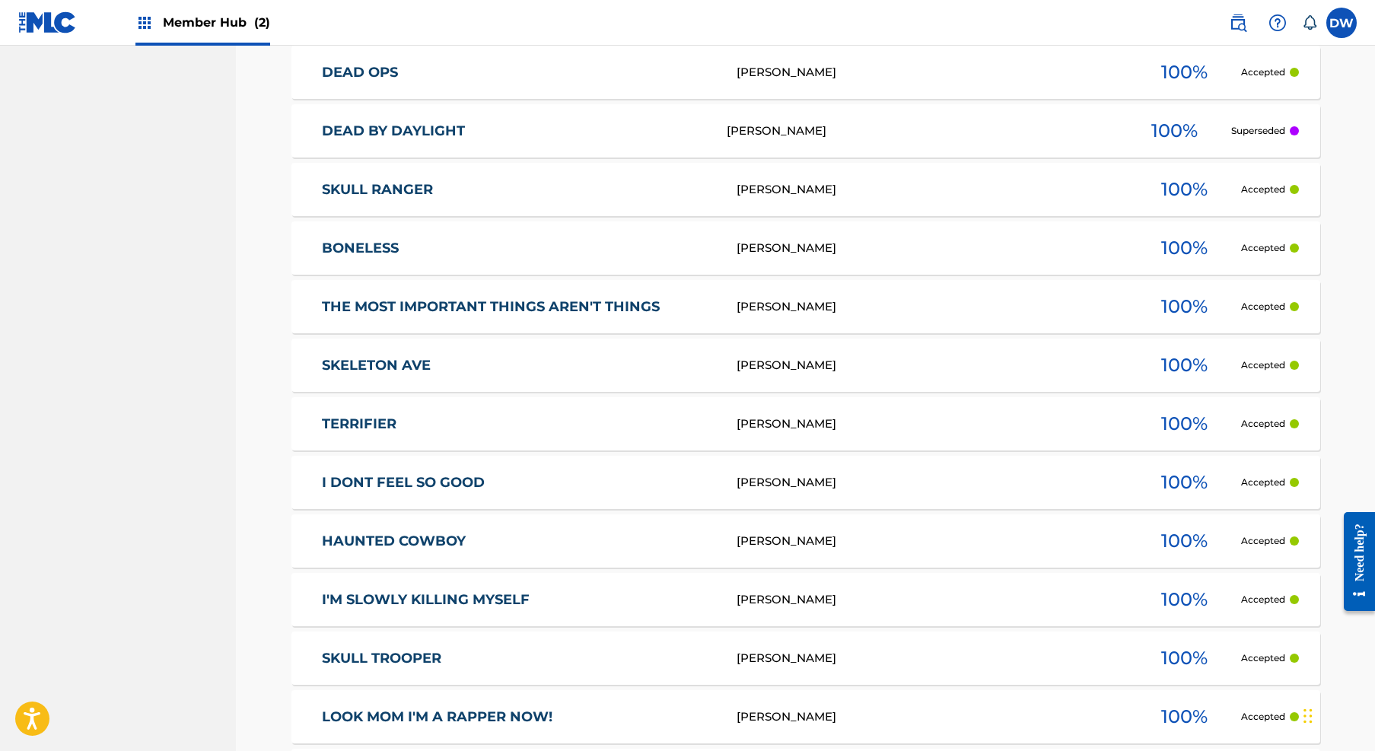
click at [405, 606] on link "I'M SLOWLY KILLING MYSELF" at bounding box center [519, 599] width 394 height 17
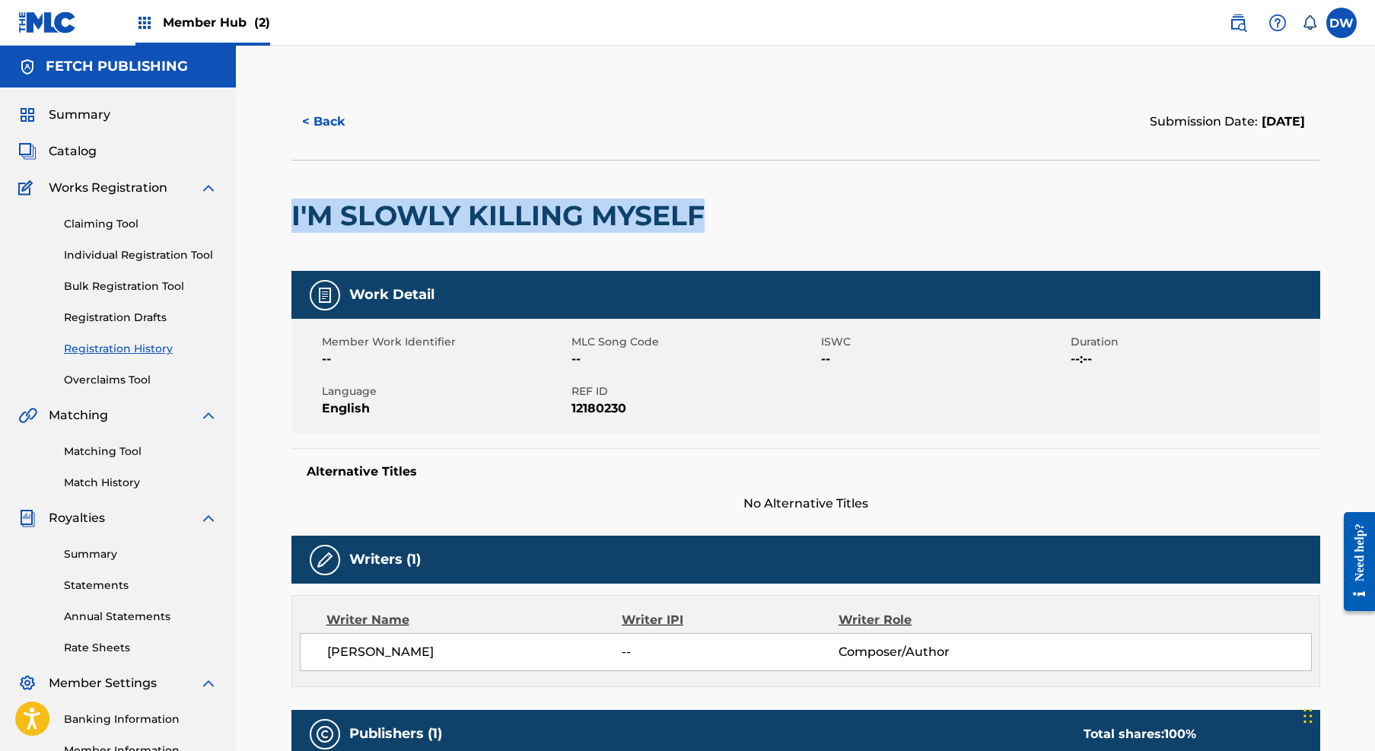
drag, startPoint x: 280, startPoint y: 219, endPoint x: 689, endPoint y: 234, distance: 409.6
click at [689, 234] on div "< Back Submission Date: September 23, 2025 I'M SLOWLY KILLING MYSELF Work Detai…" at bounding box center [805, 590] width 1065 height 1013
copy h2 "I'M SLOWLY KILLING MYSELF"
click at [322, 135] on button "< Back" at bounding box center [336, 122] width 91 height 38
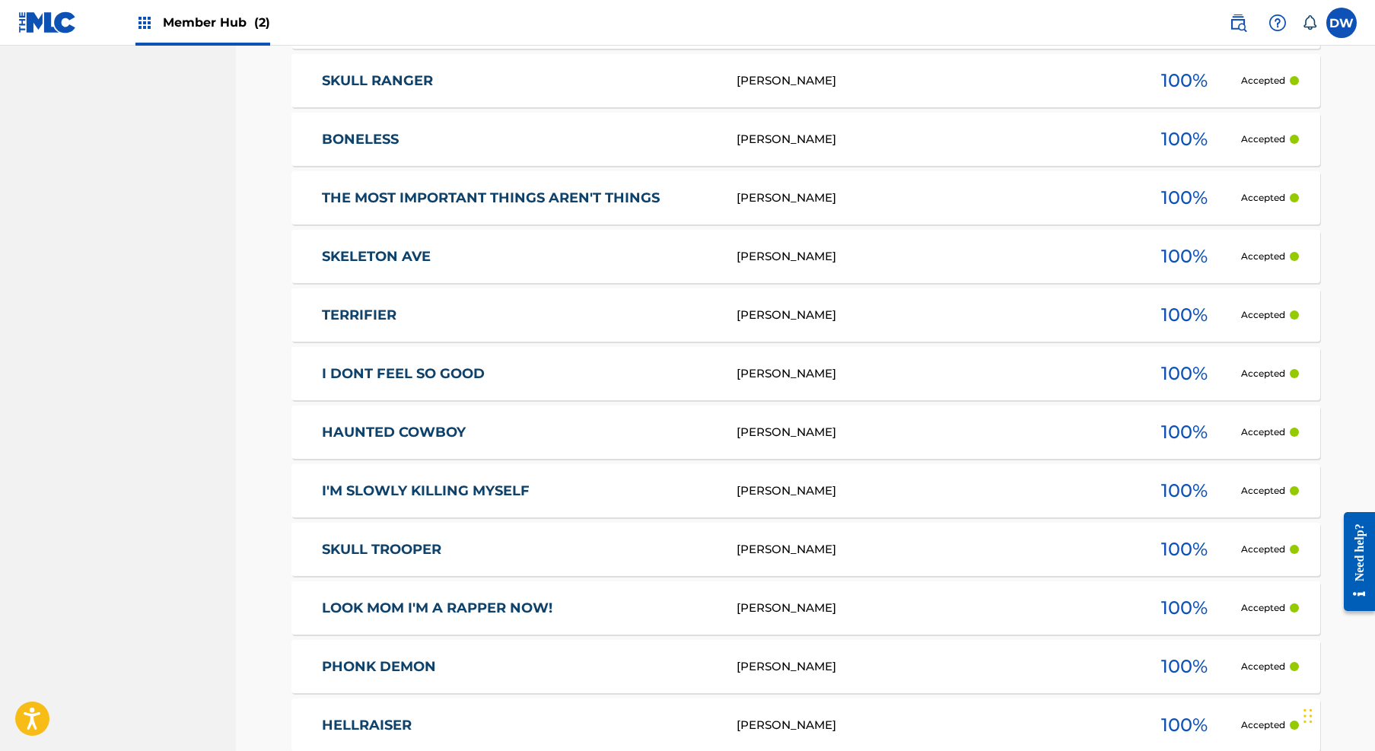
scroll to position [1272, 0]
